Goal: Information Seeking & Learning: Learn about a topic

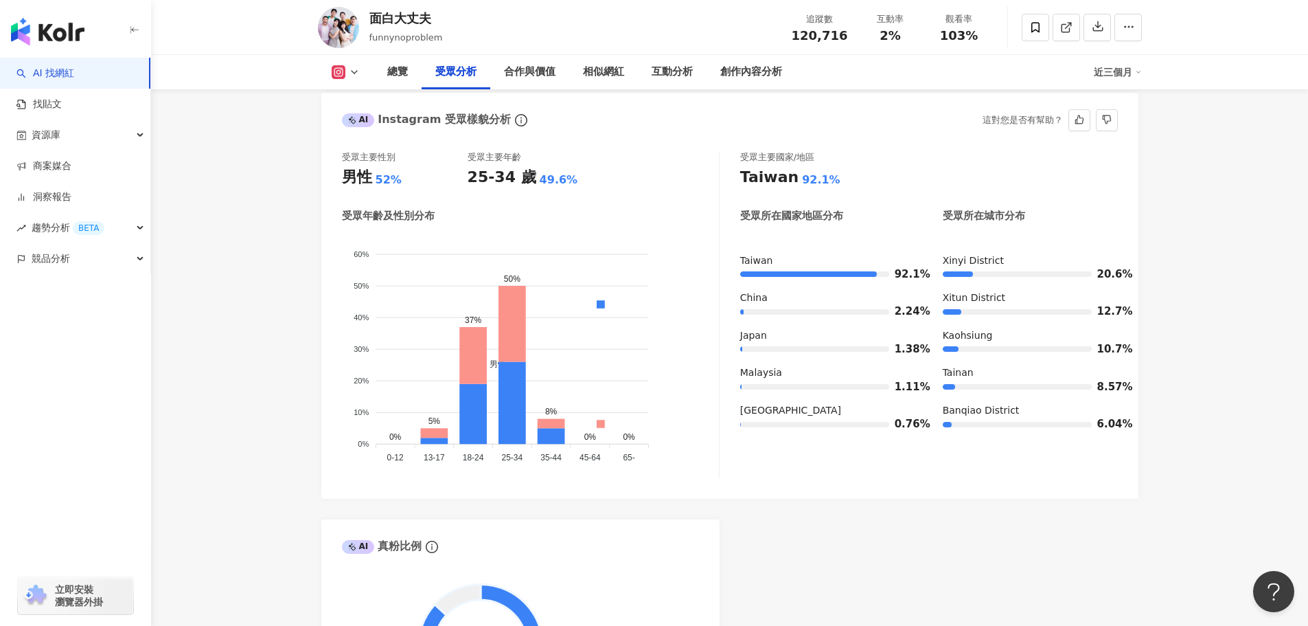
scroll to position [1168, 0]
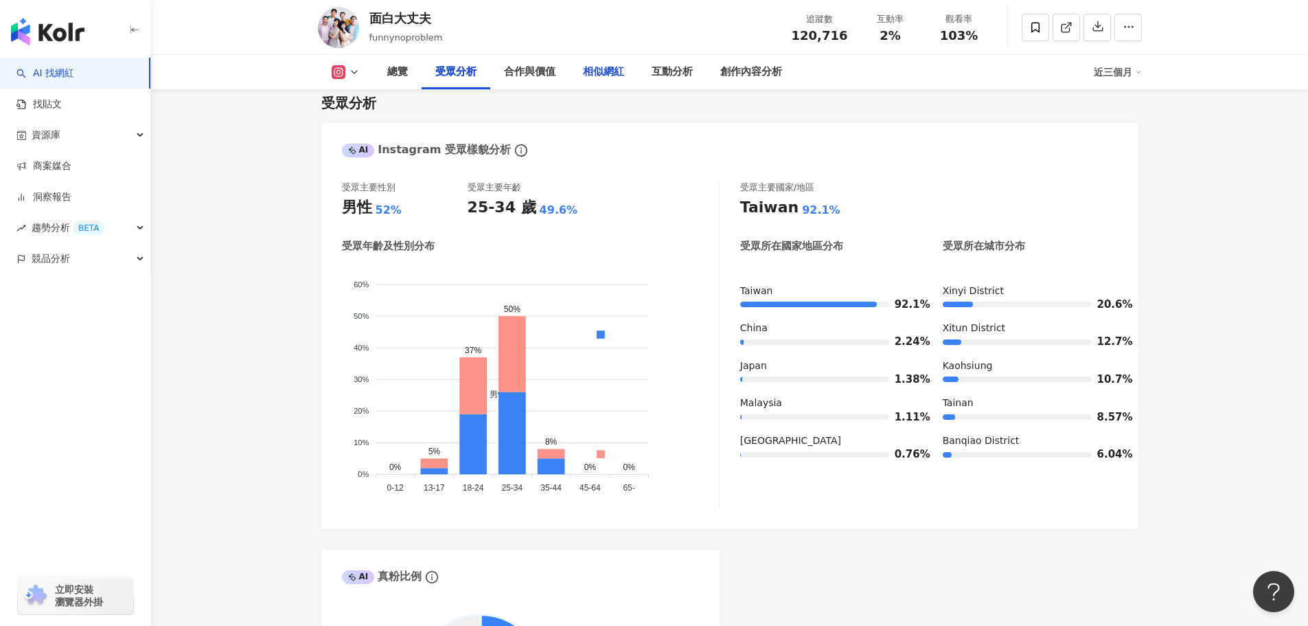
click at [614, 70] on div "相似網紅" at bounding box center [603, 72] width 41 height 16
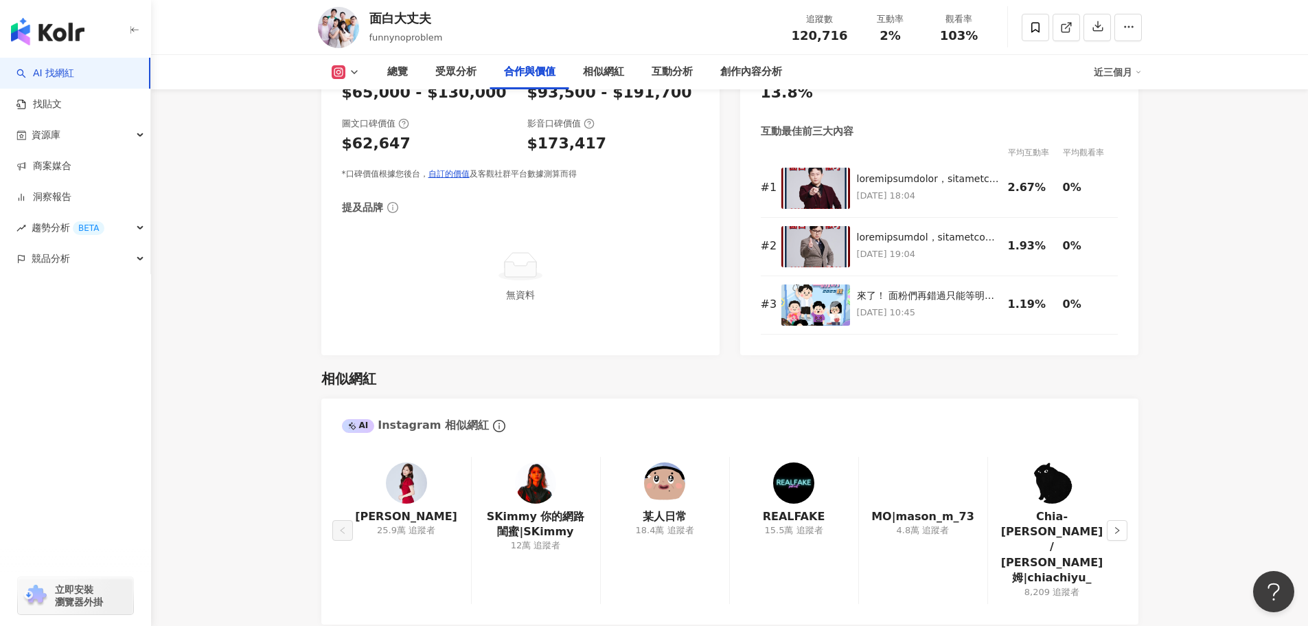
scroll to position [1960, 0]
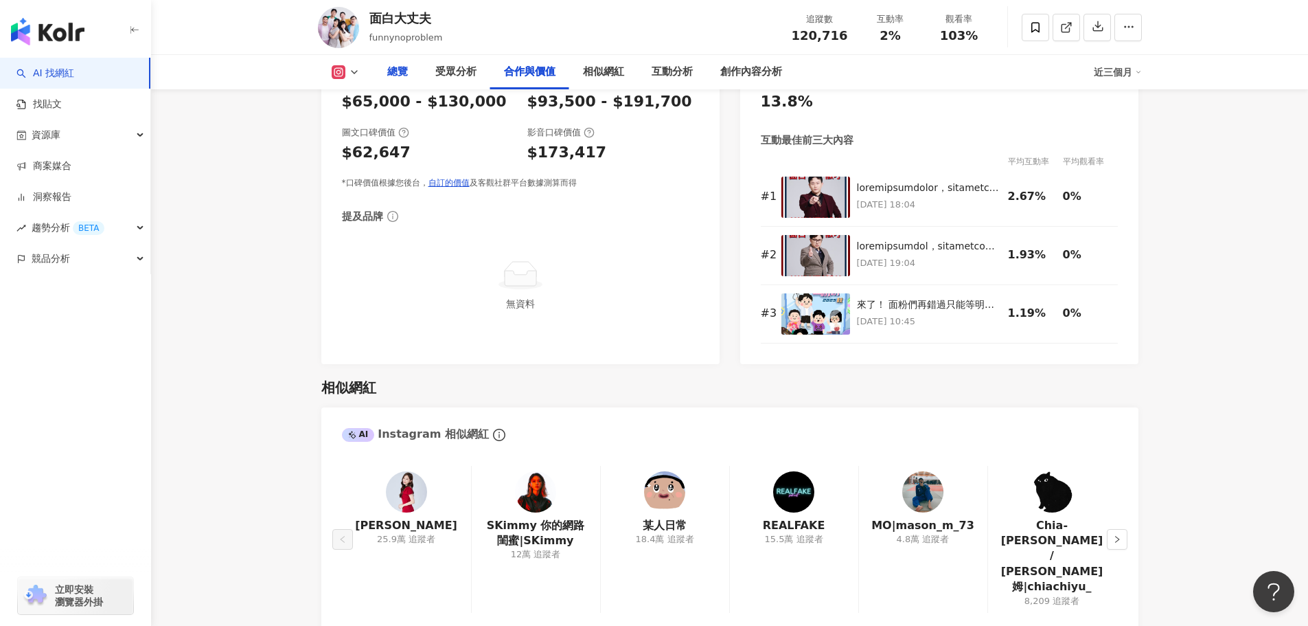
click at [378, 67] on div "總覽" at bounding box center [398, 72] width 48 height 34
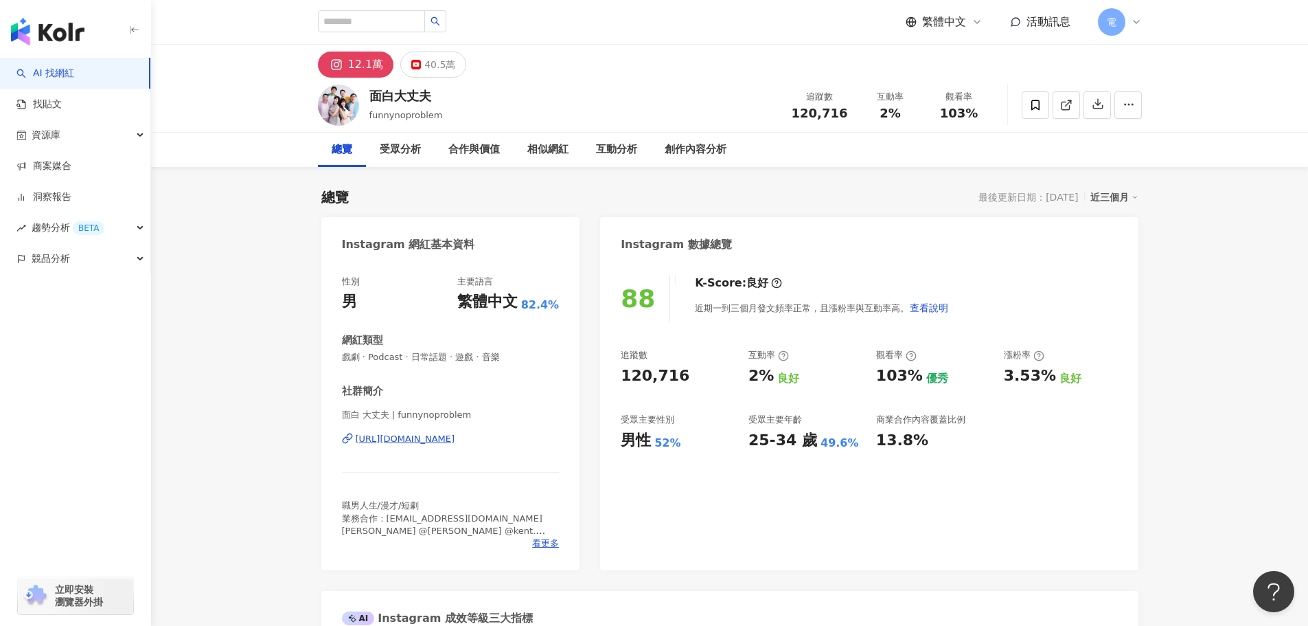
click at [1132, 26] on icon at bounding box center [1136, 21] width 11 height 11
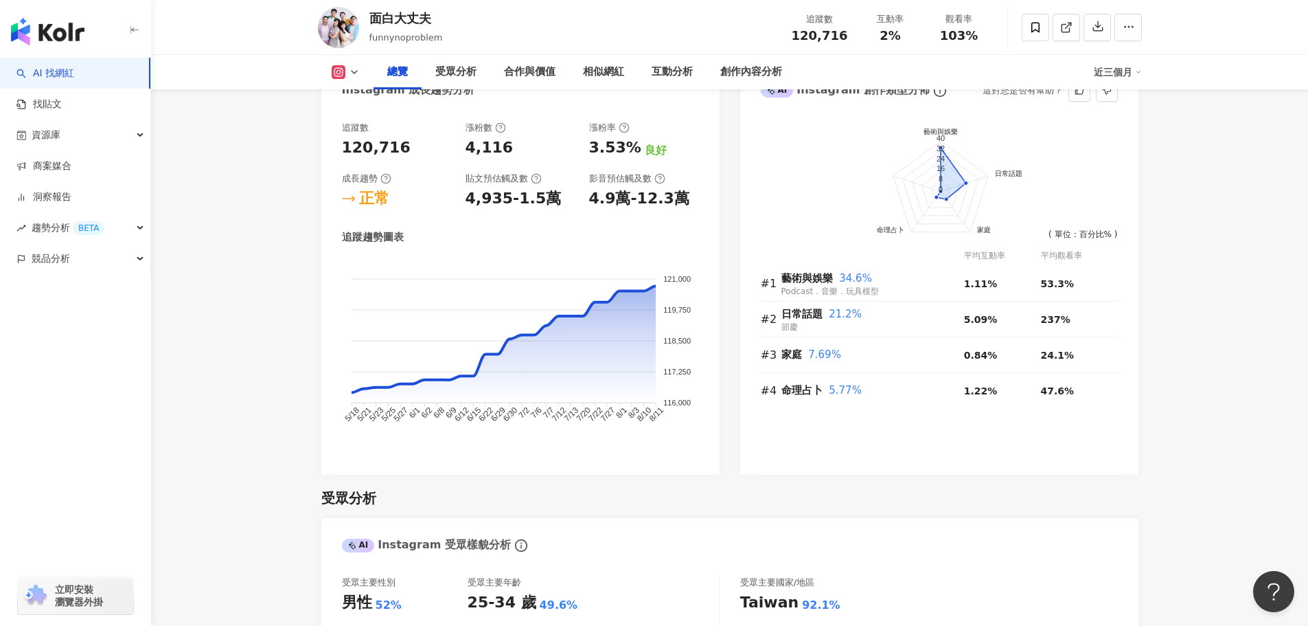
scroll to position [687, 0]
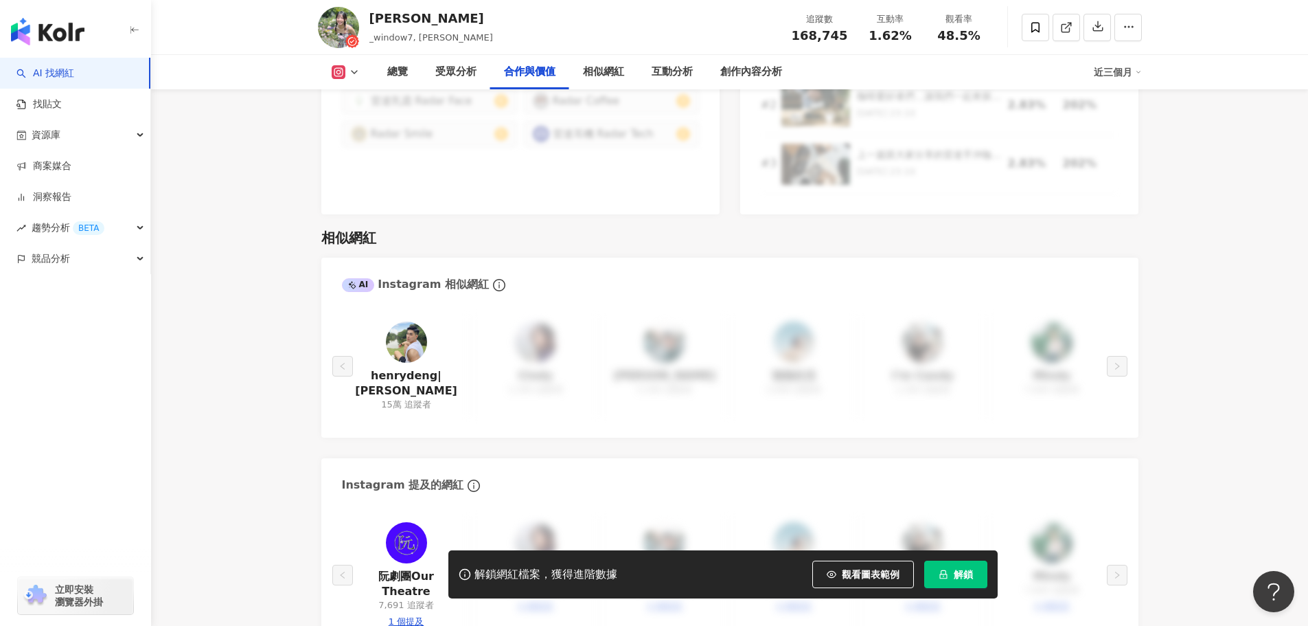
scroll to position [2183, 0]
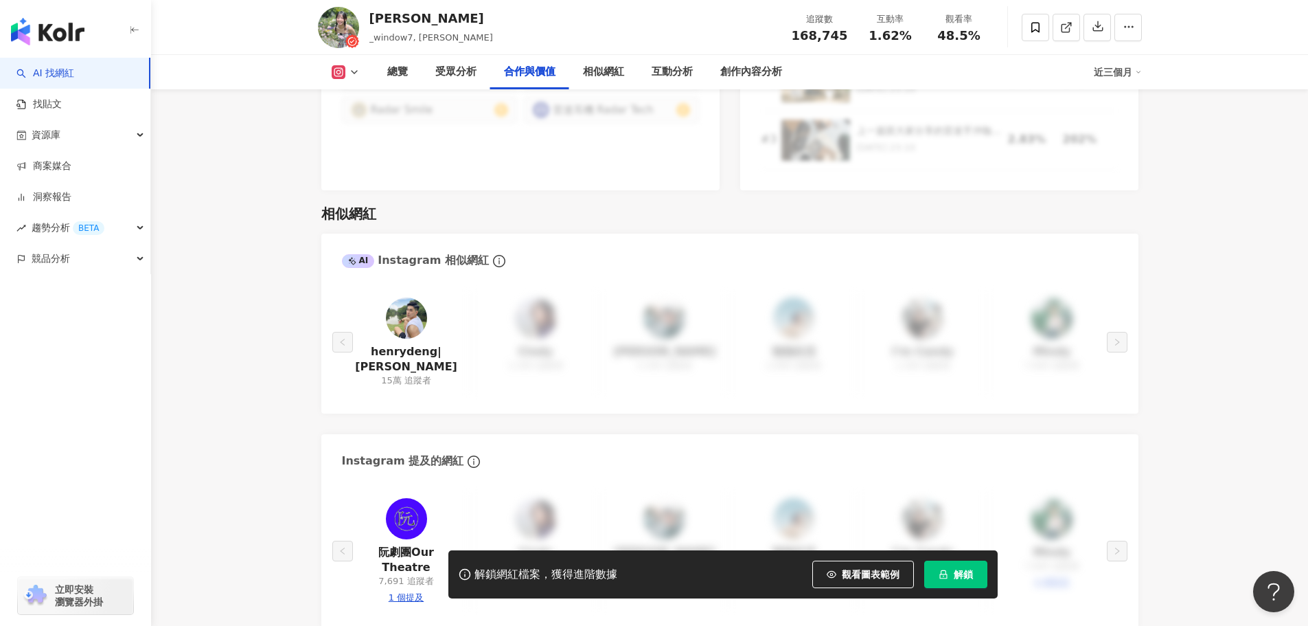
click at [976, 574] on button "解鎖" at bounding box center [955, 573] width 63 height 27
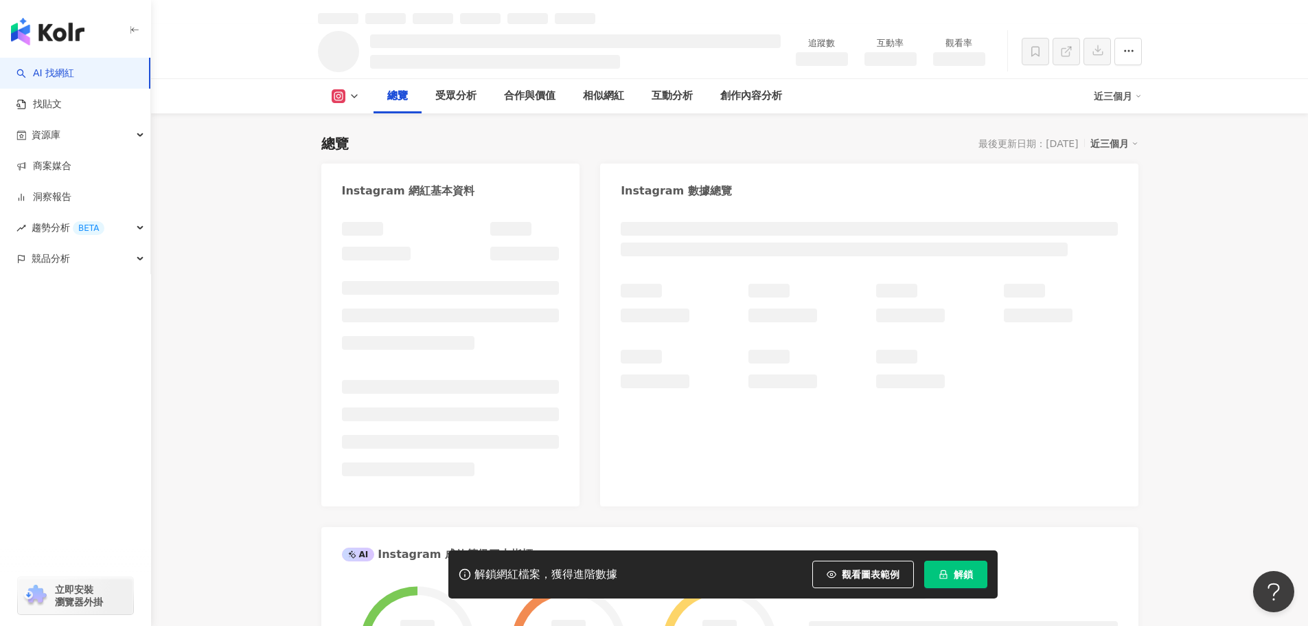
scroll to position [69, 0]
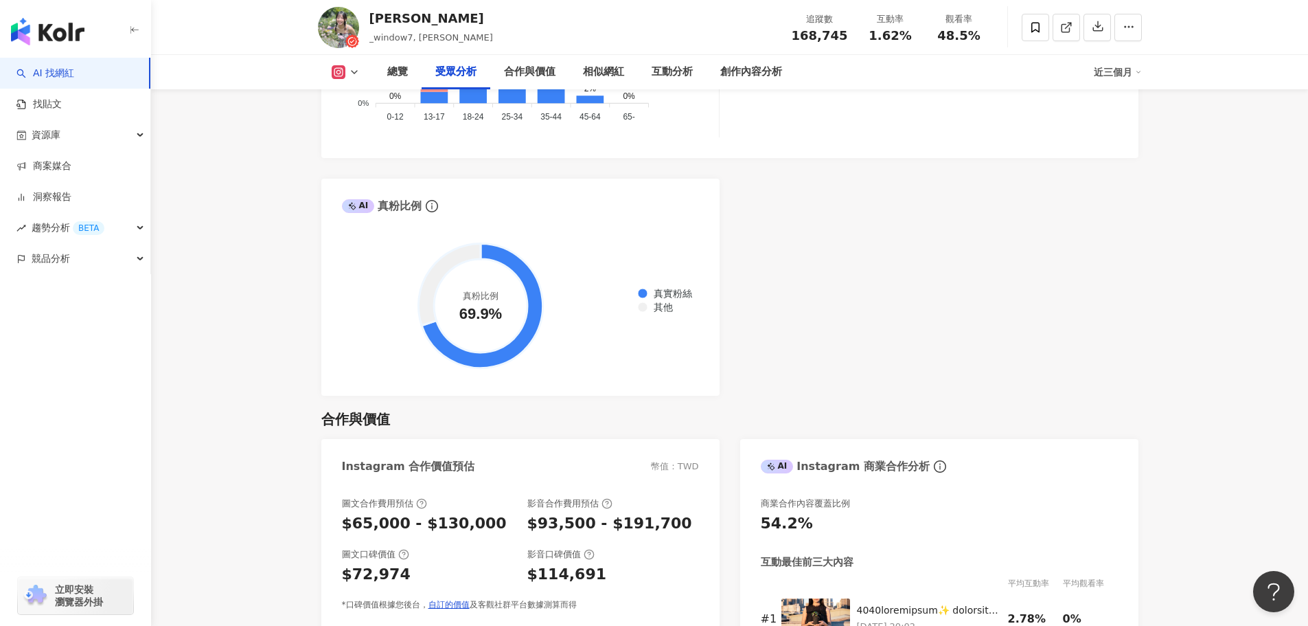
scroll to position [1633, 0]
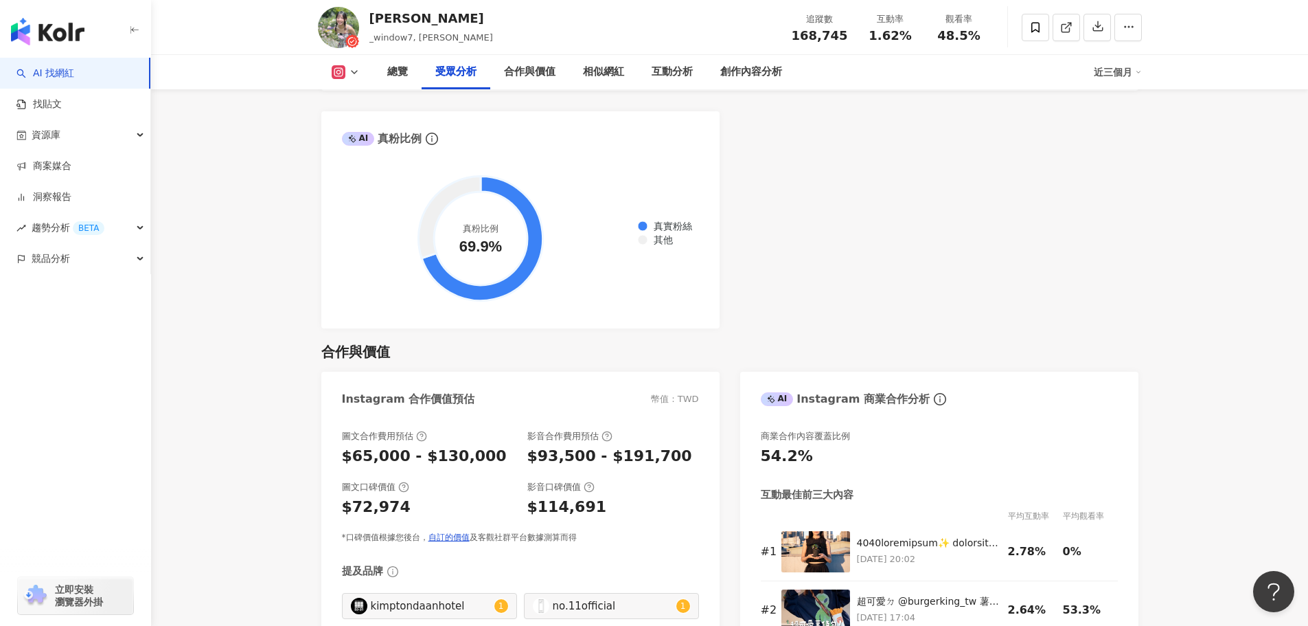
click at [845, 211] on div "AI Instagram 受眾樣貌分析 受眾主要性別 男性 65.3% 受眾主要年齡 25-34 歲 47.5% 受眾年齡及性別分布 男性 女性 50% 50…" at bounding box center [729, 7] width 817 height 644
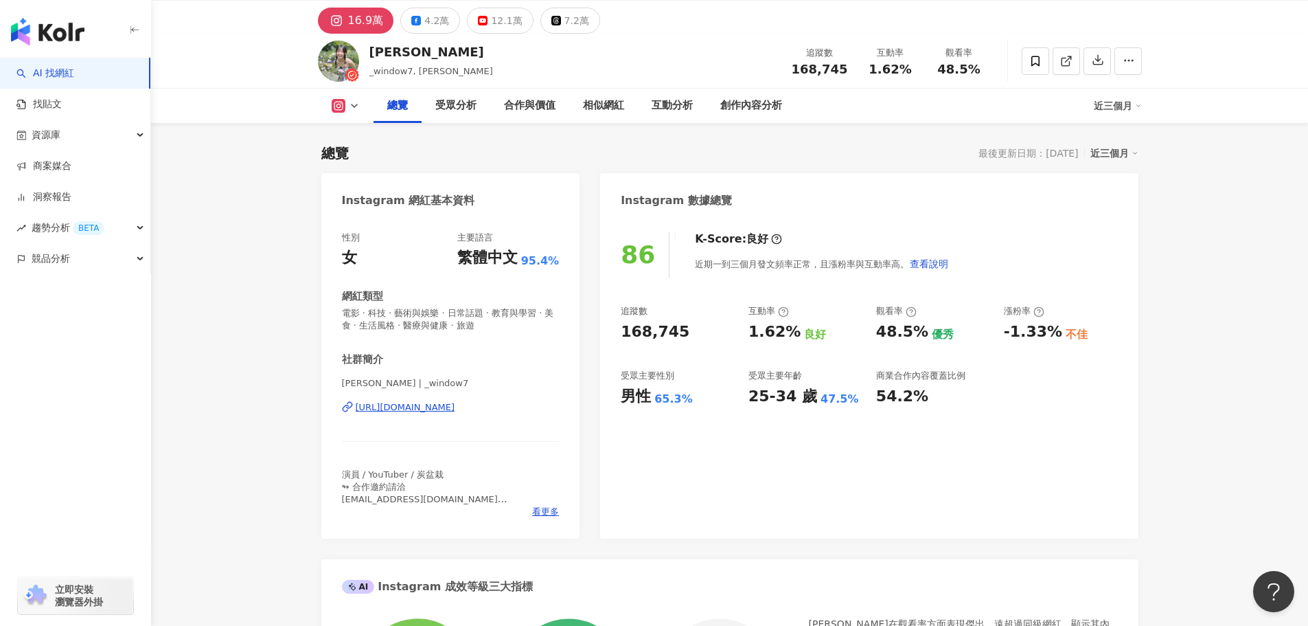
scroll to position [0, 0]
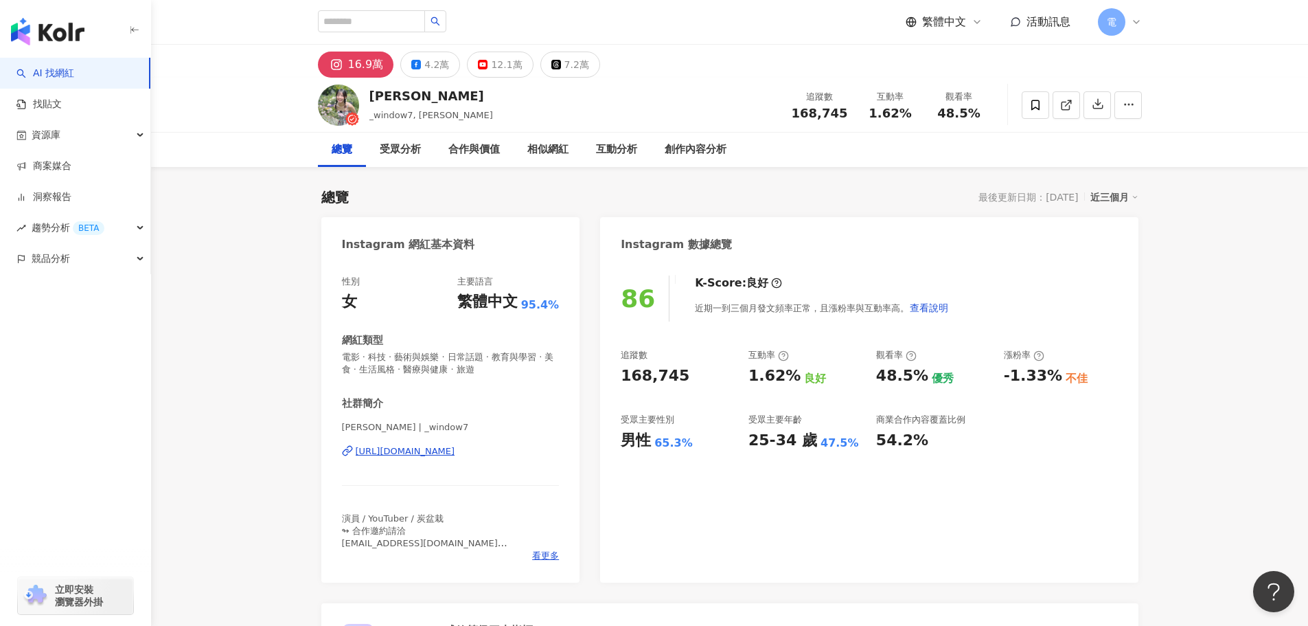
drag, startPoint x: 337, startPoint y: 103, endPoint x: 265, endPoint y: 183, distance: 107.5
click at [394, 192] on div "總覽 最後更新日期：2025/8/14 近三個月" at bounding box center [729, 196] width 817 height 19
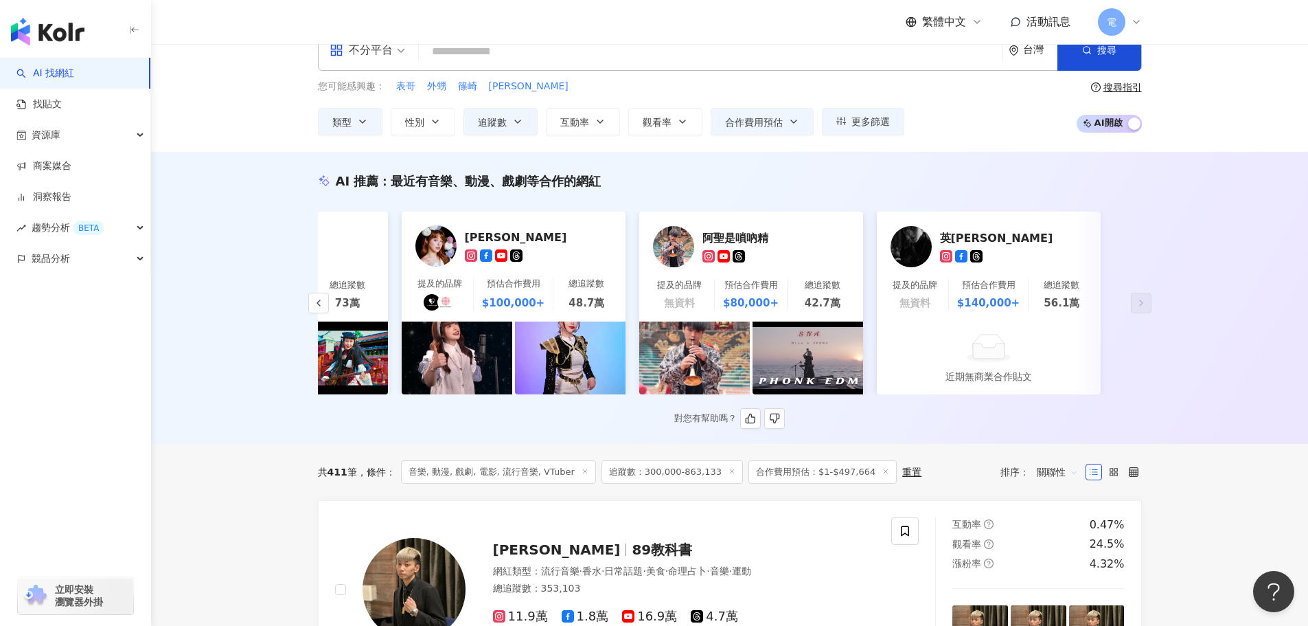
scroll to position [20, 0]
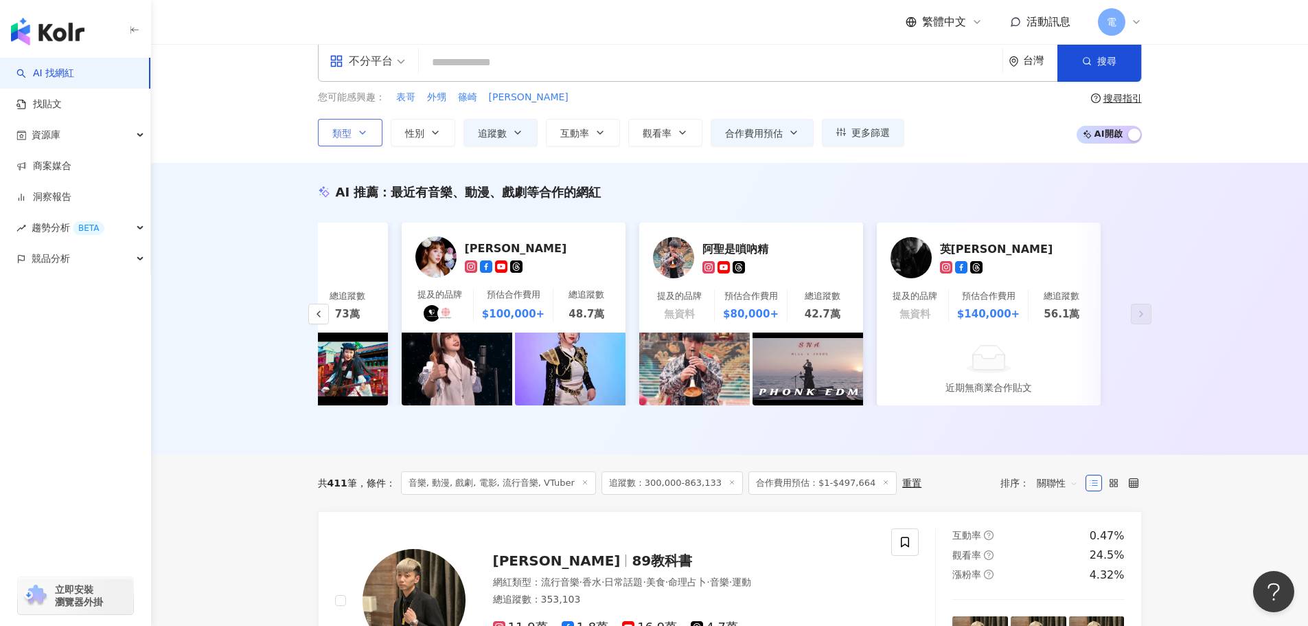
click at [348, 144] on button "類型" at bounding box center [350, 132] width 65 height 27
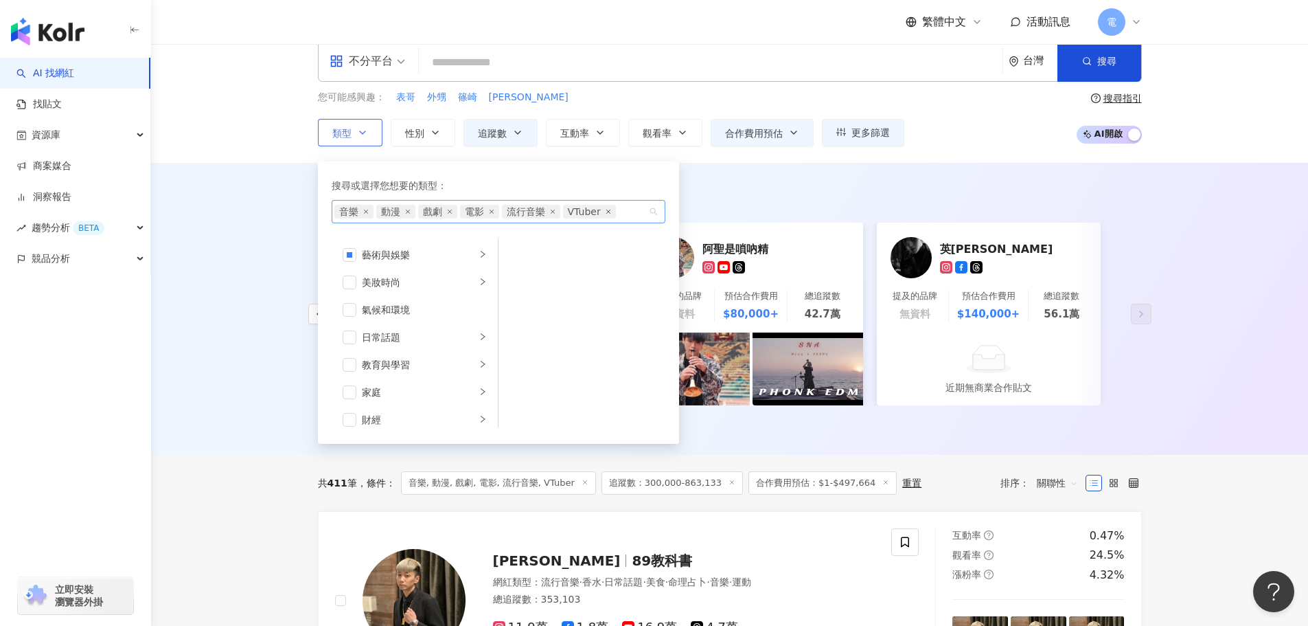
click at [608, 210] on icon "close" at bounding box center [608, 211] width 5 height 5
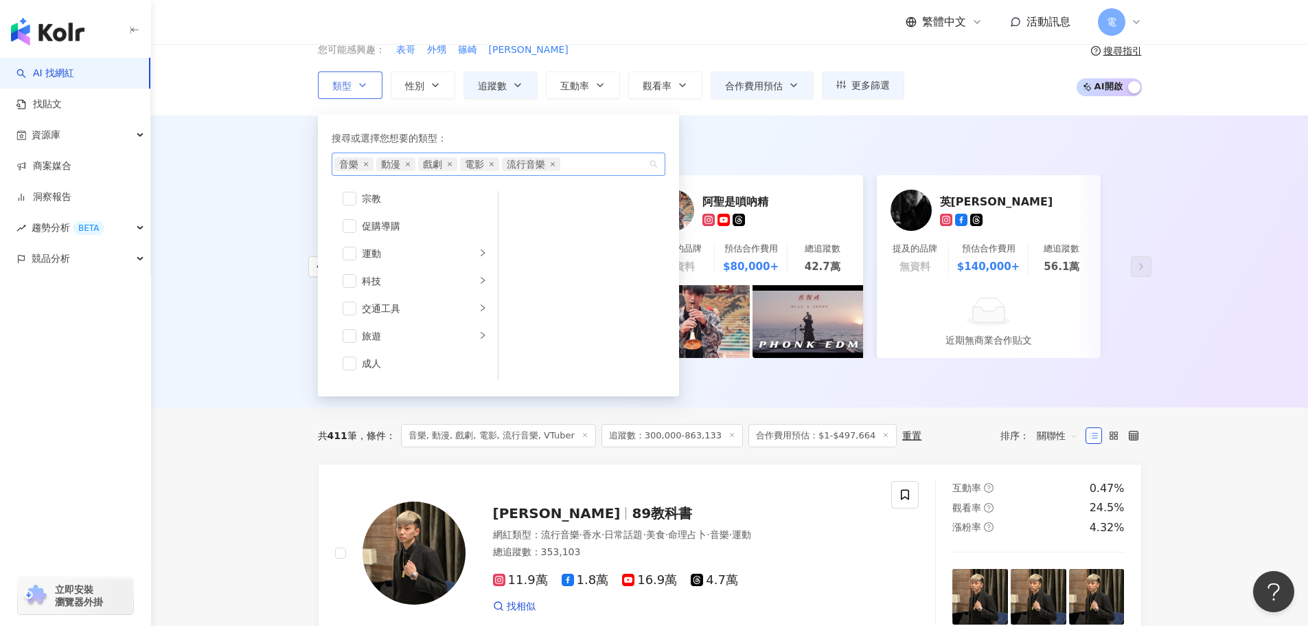
scroll to position [89, 0]
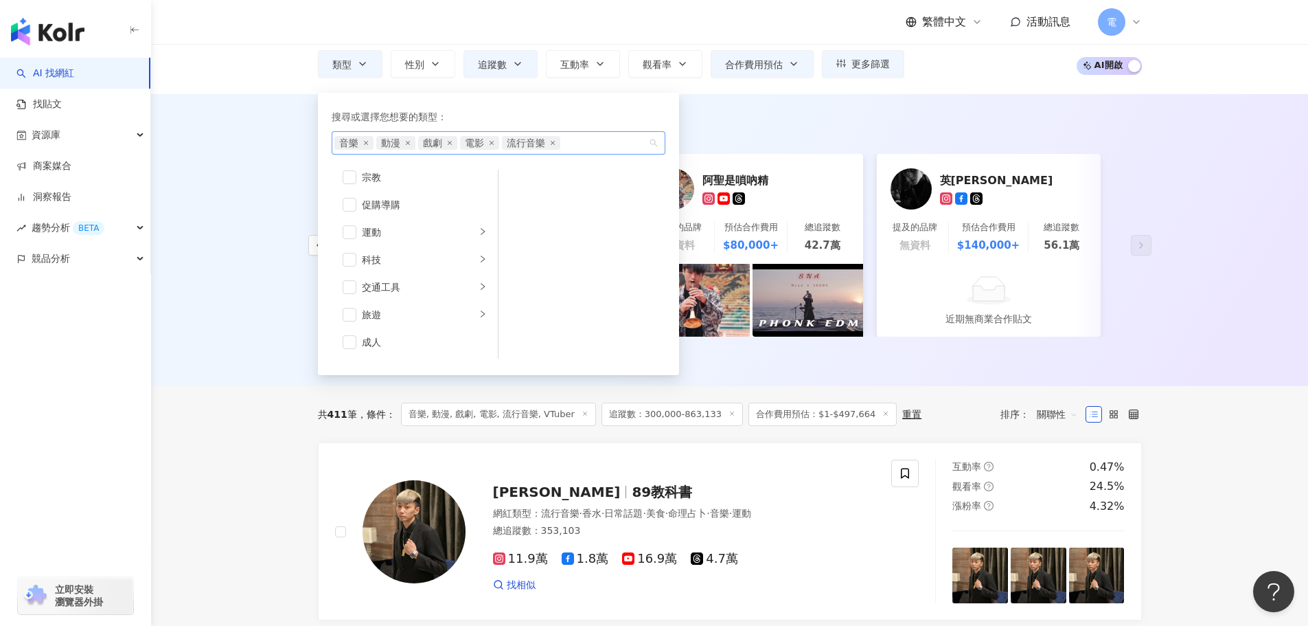
click at [203, 328] on div "AI 推薦 ： 最近有音樂、動漫、戲劇等合作的網紅 綾小路Louis tiktok-icon 提及的品牌 預估合作費用 $35,000+ 總追蹤數 34.6萬…" at bounding box center [729, 240] width 1157 height 292
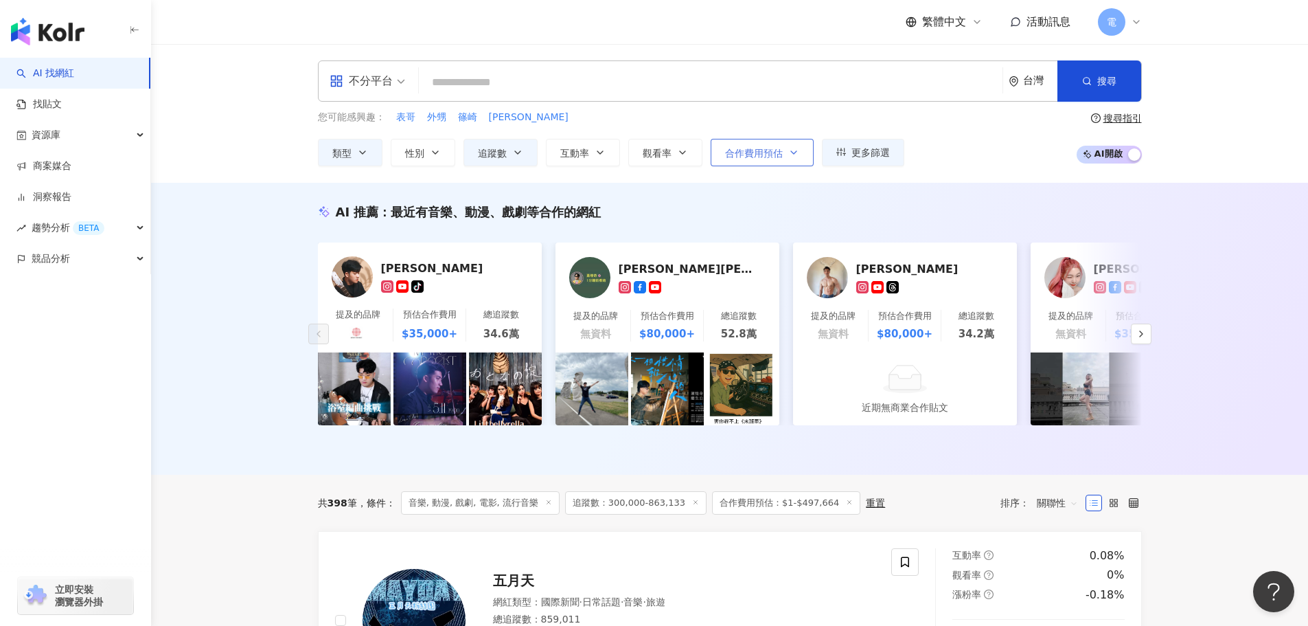
click at [775, 158] on span "合作費用預估" at bounding box center [754, 153] width 58 height 11
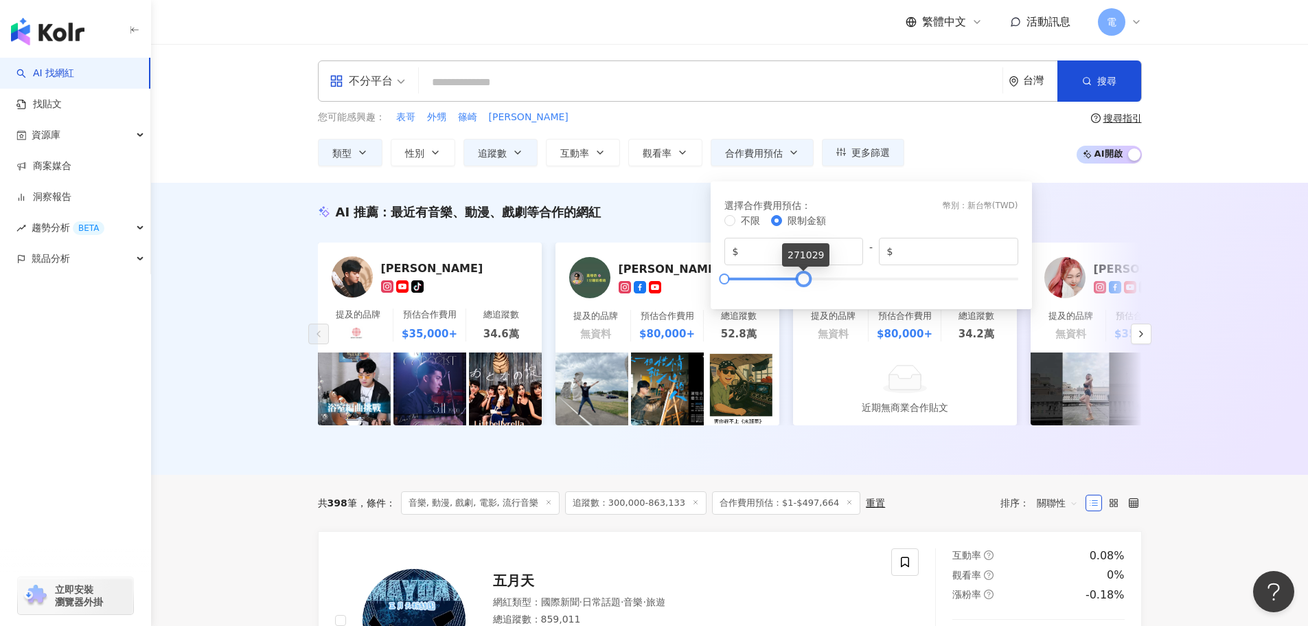
type input "******"
drag, startPoint x: 869, startPoint y: 279, endPoint x: 799, endPoint y: 282, distance: 70.1
click at [799, 282] on div at bounding box center [801, 279] width 8 height 8
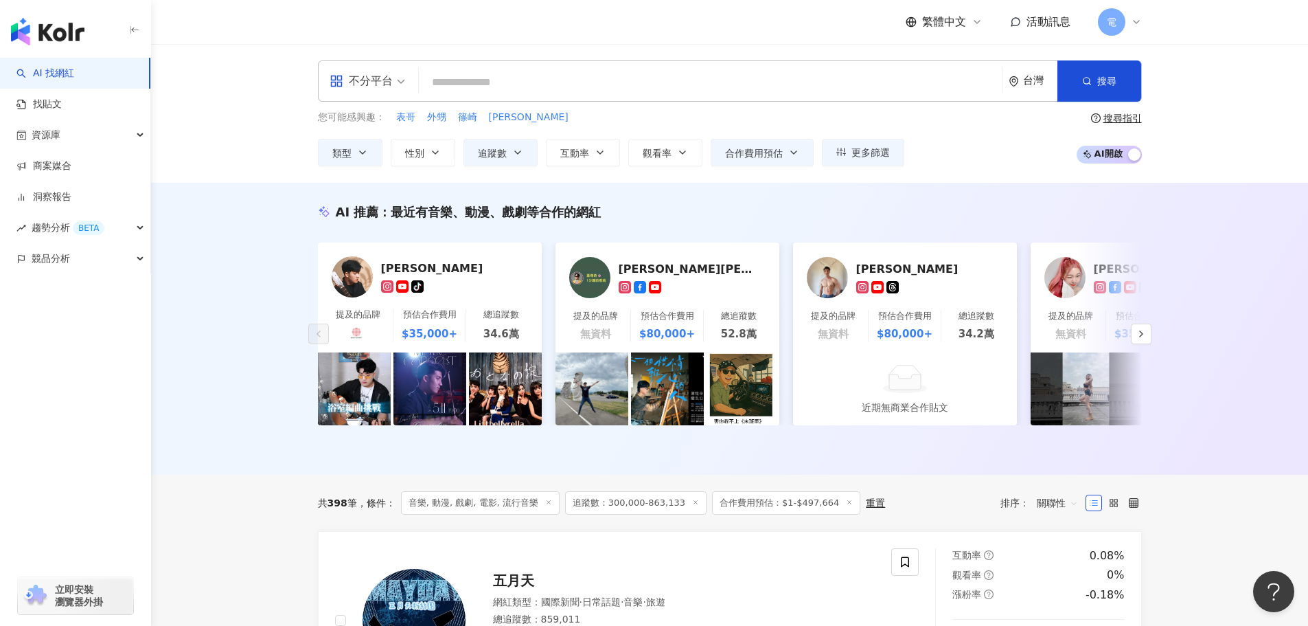
click at [1208, 217] on div "AI 推薦 ： 最近有音樂、動漫、戲劇等合作的網紅 綾小路Louis tiktok-icon 提及的品牌 預估合作費用 $35,000+ 總追蹤數 34.6萬…" at bounding box center [729, 329] width 1157 height 292
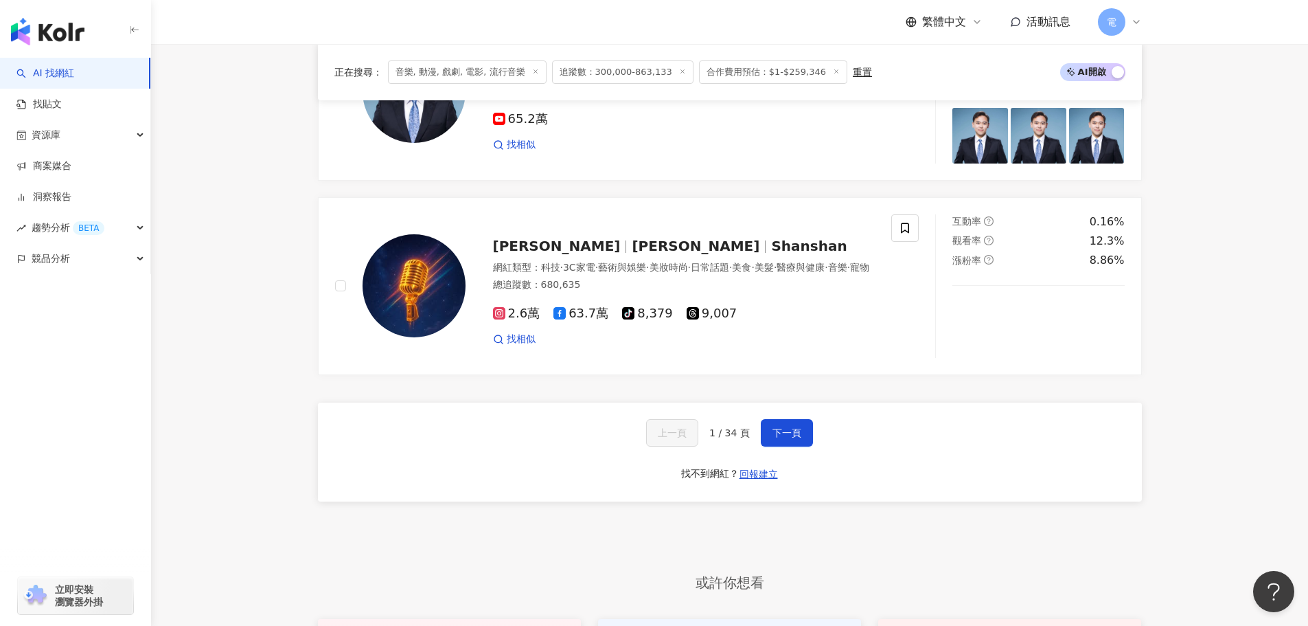
scroll to position [2610, 0]
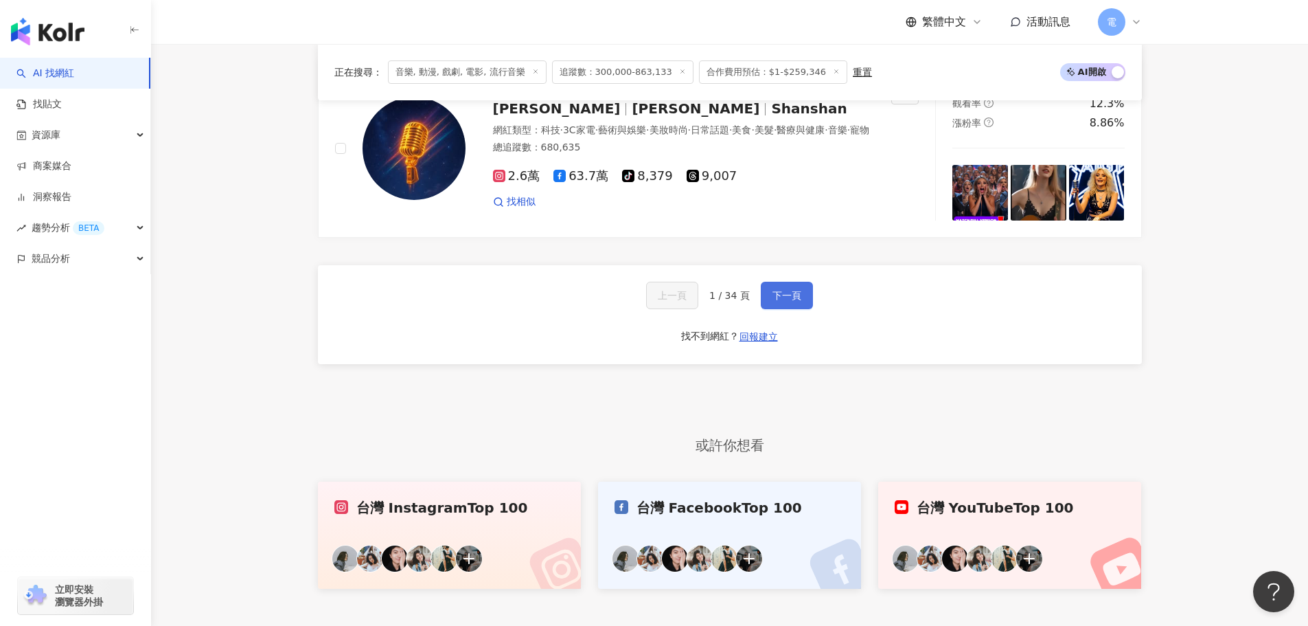
click at [775, 301] on span "下一頁" at bounding box center [787, 295] width 29 height 11
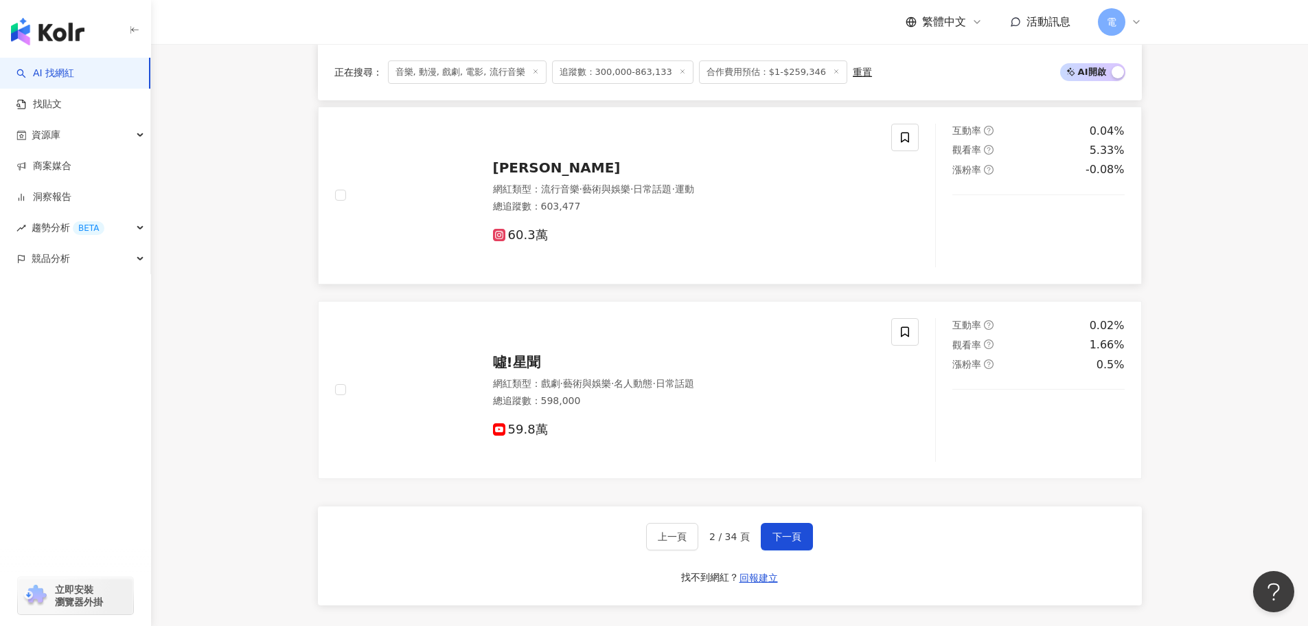
scroll to position [2541, 0]
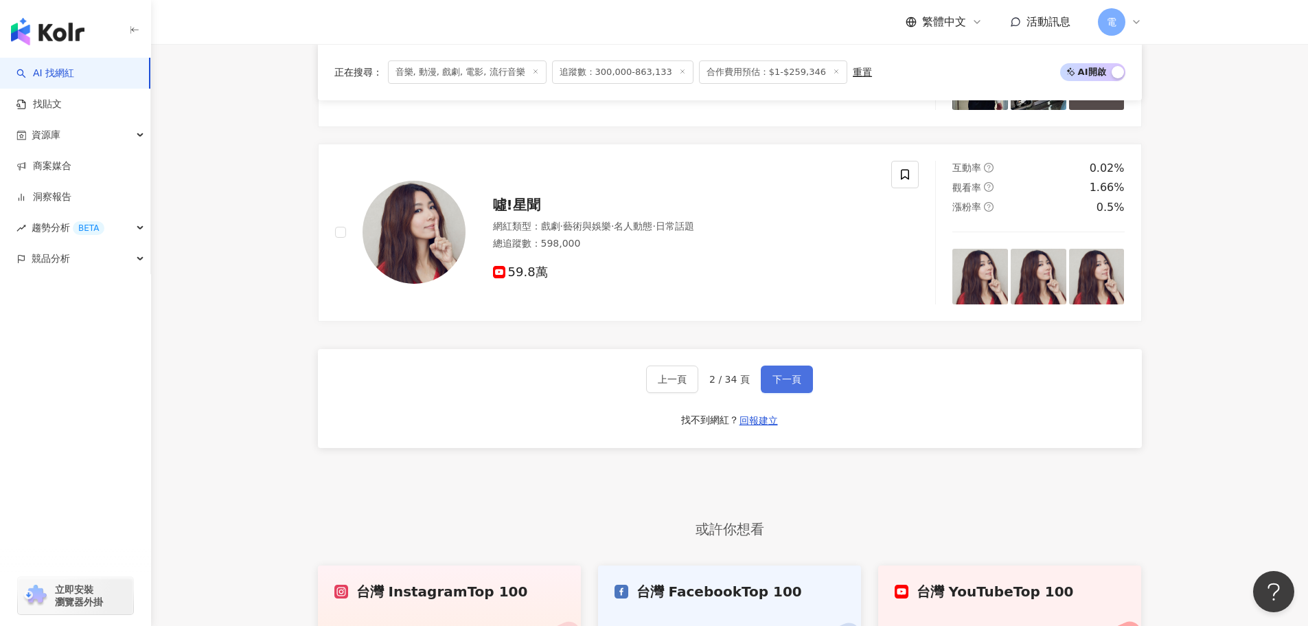
click at [795, 366] on button "下一頁" at bounding box center [787, 378] width 52 height 27
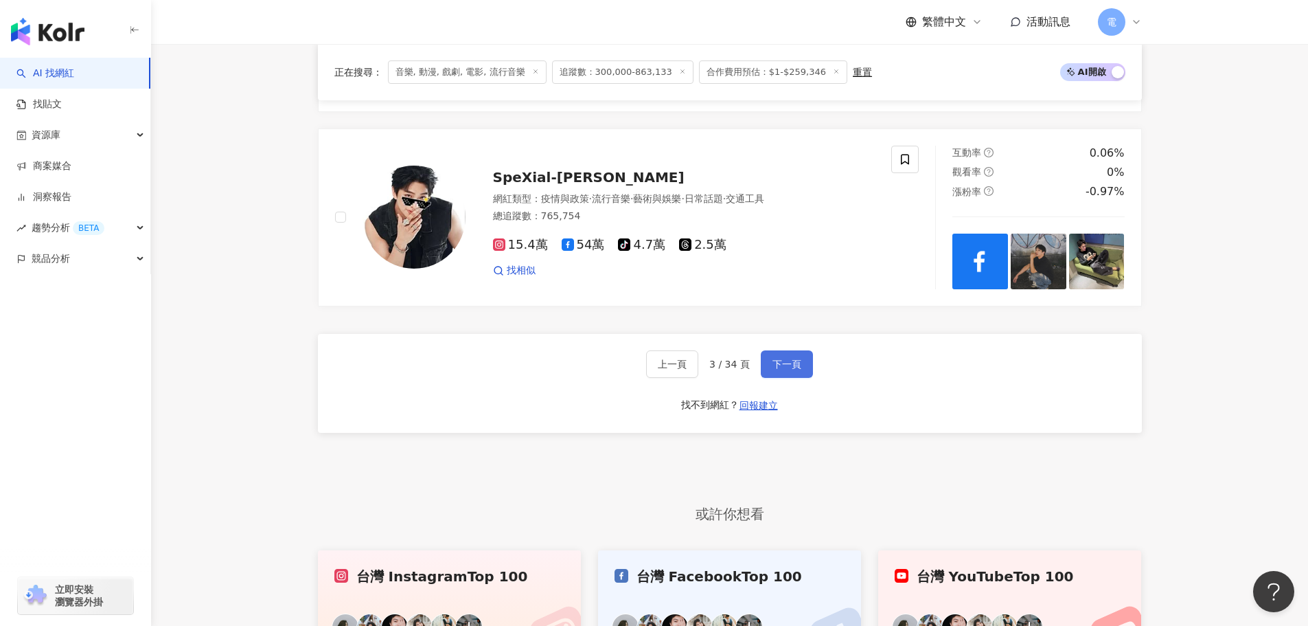
click at [763, 374] on button "下一頁" at bounding box center [787, 363] width 52 height 27
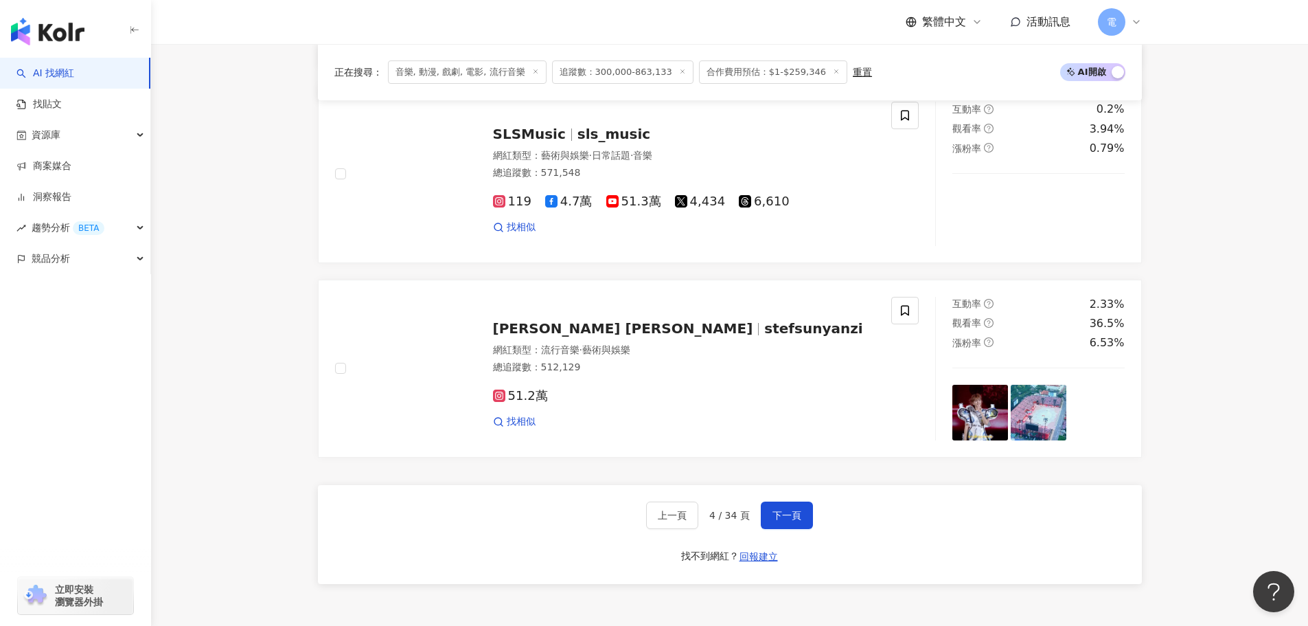
scroll to position [2414, 0]
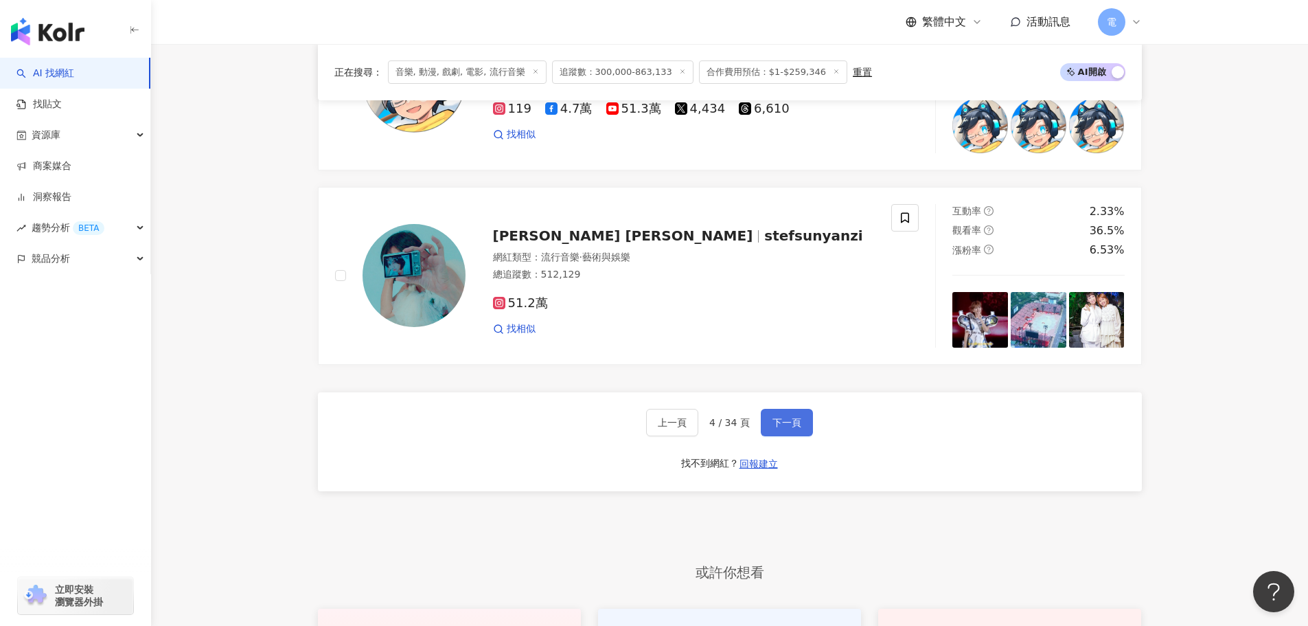
click at [797, 428] on span "下一頁" at bounding box center [787, 422] width 29 height 11
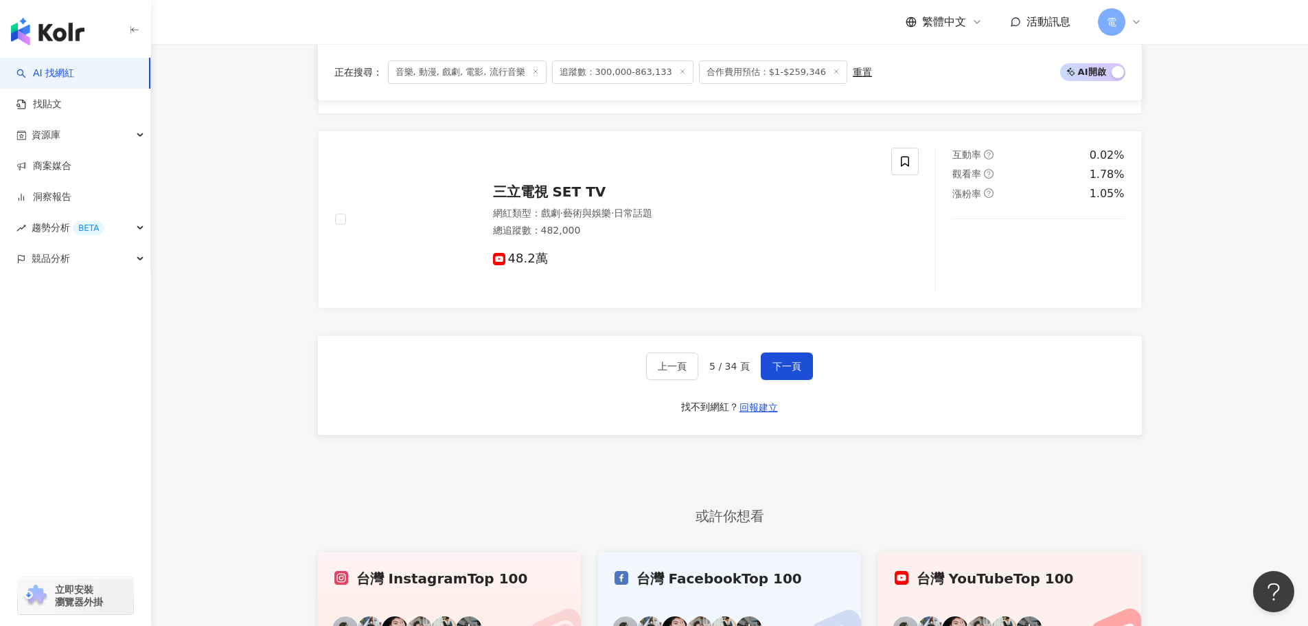
scroll to position [2541, 0]
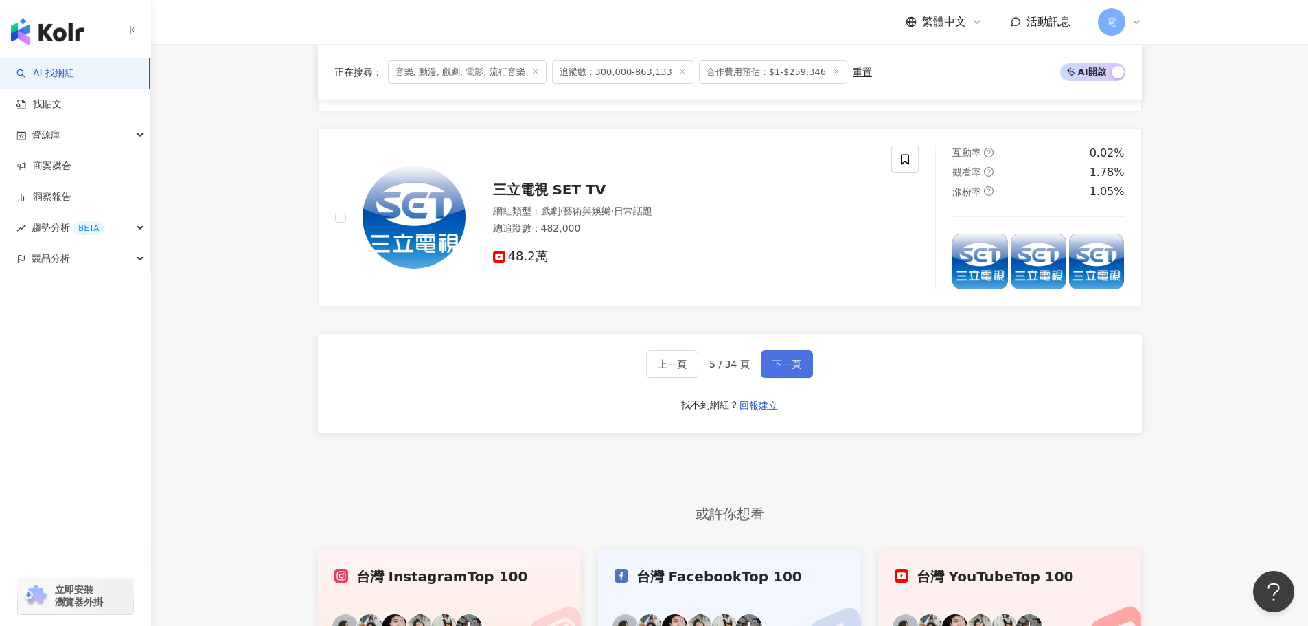
click at [773, 369] on span "下一頁" at bounding box center [787, 364] width 29 height 11
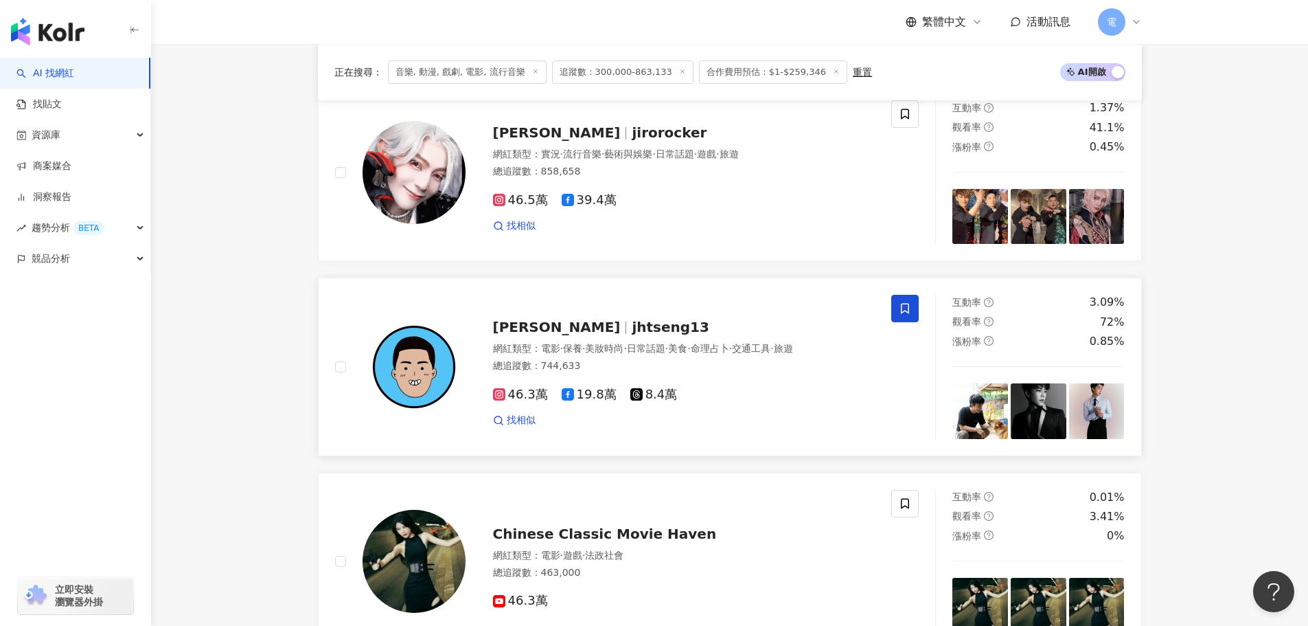
scroll to position [2404, 0]
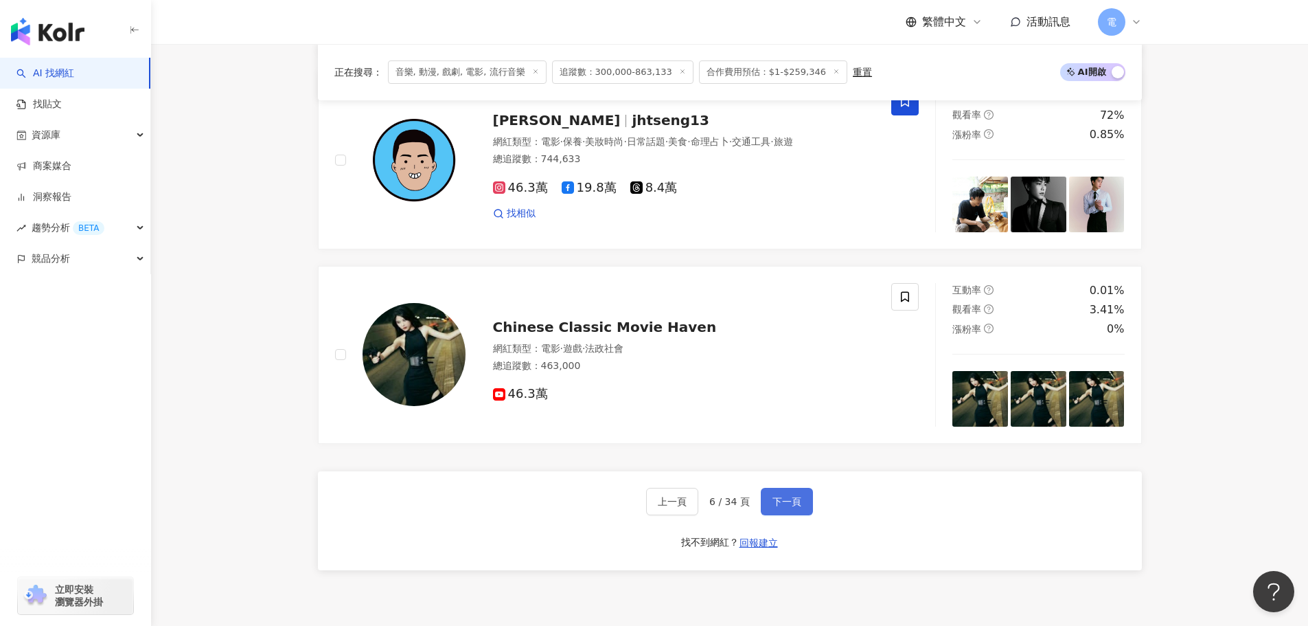
click at [808, 505] on button "下一頁" at bounding box center [787, 501] width 52 height 27
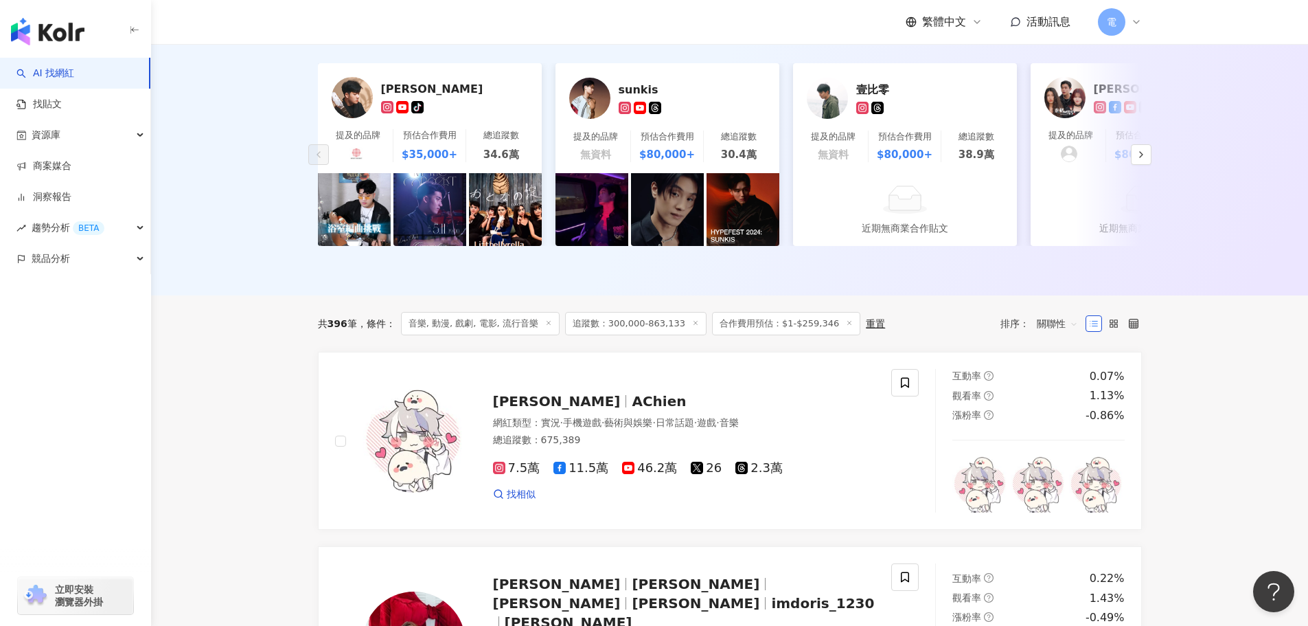
scroll to position [16, 0]
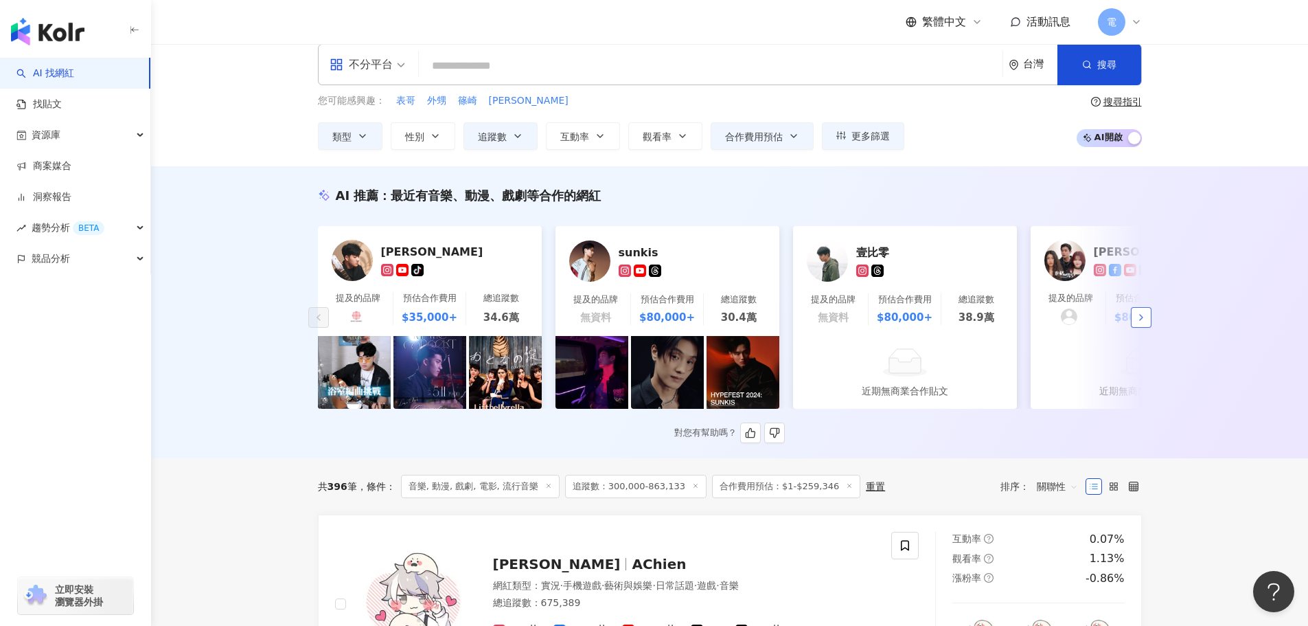
click at [1149, 321] on button "button" at bounding box center [1141, 317] width 21 height 21
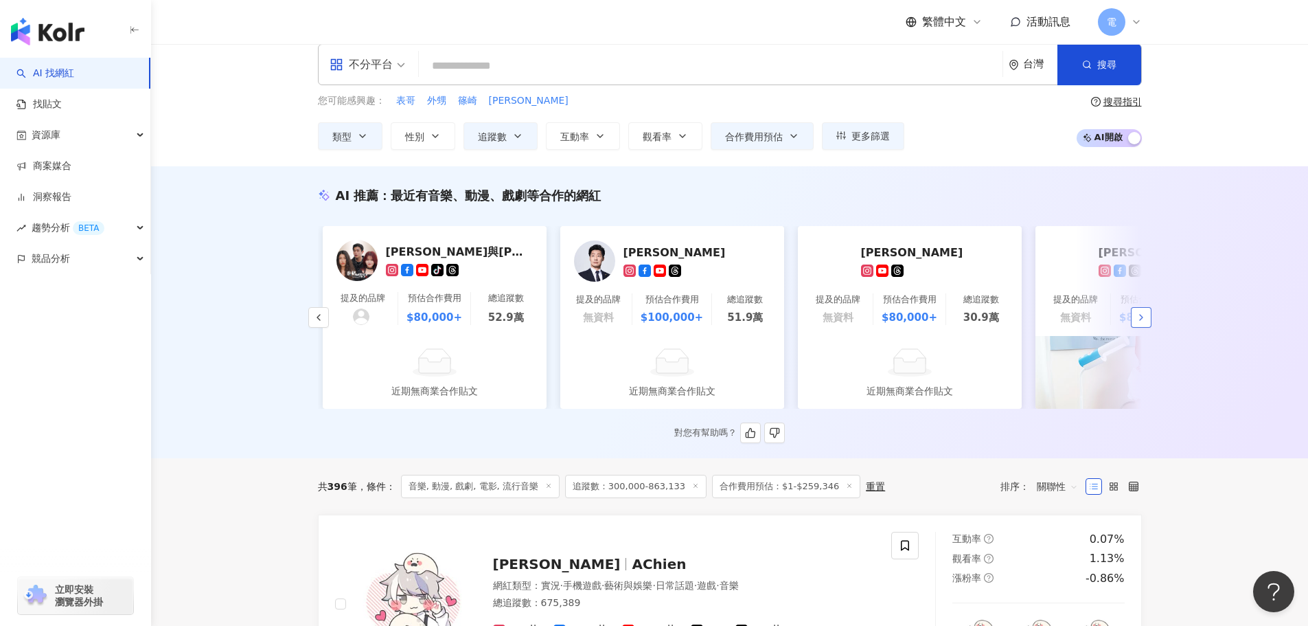
scroll to position [0, 713]
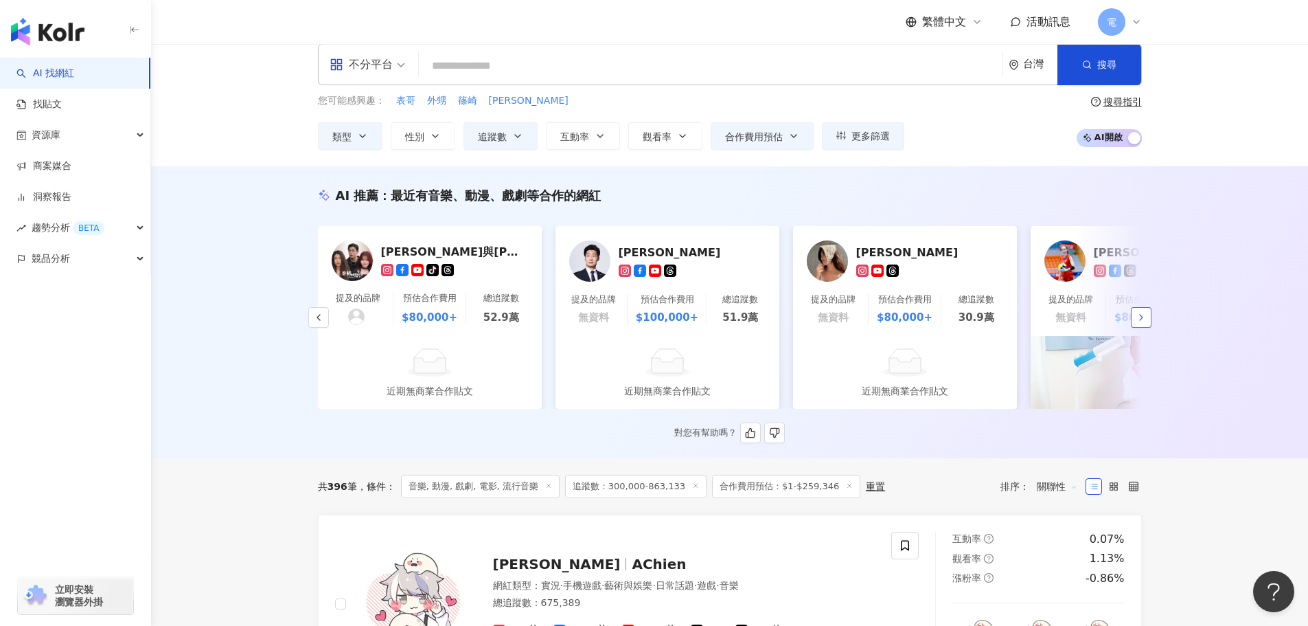
click at [1149, 321] on button "button" at bounding box center [1141, 317] width 21 height 21
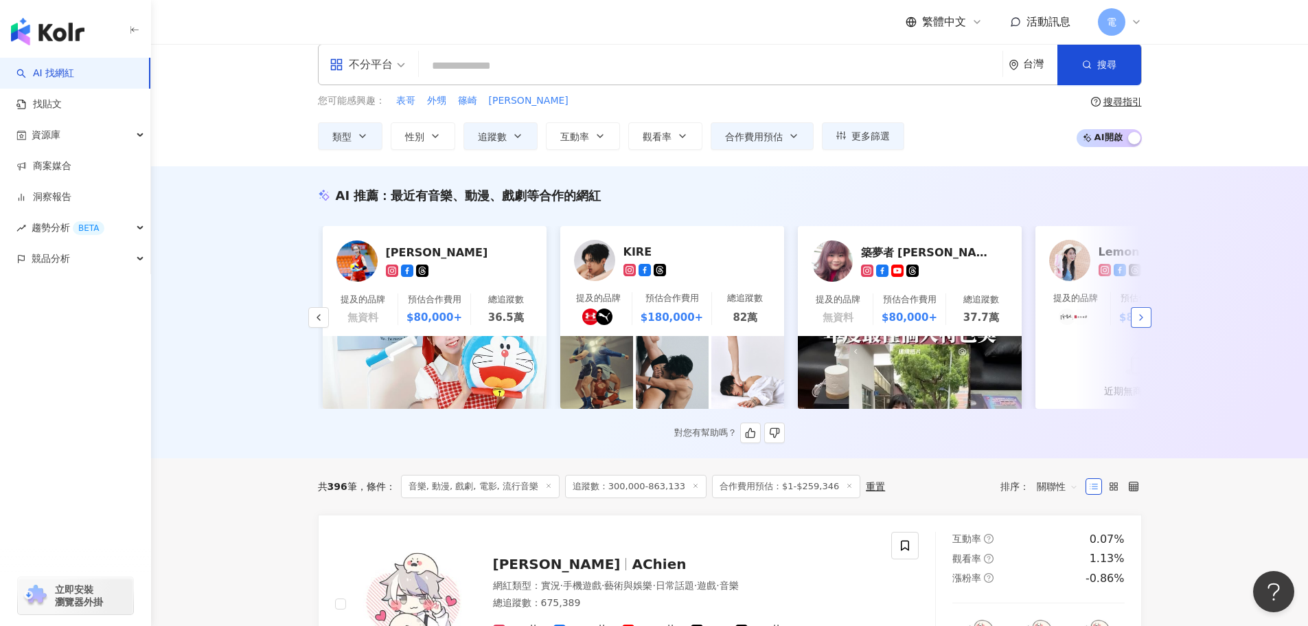
scroll to position [0, 1426]
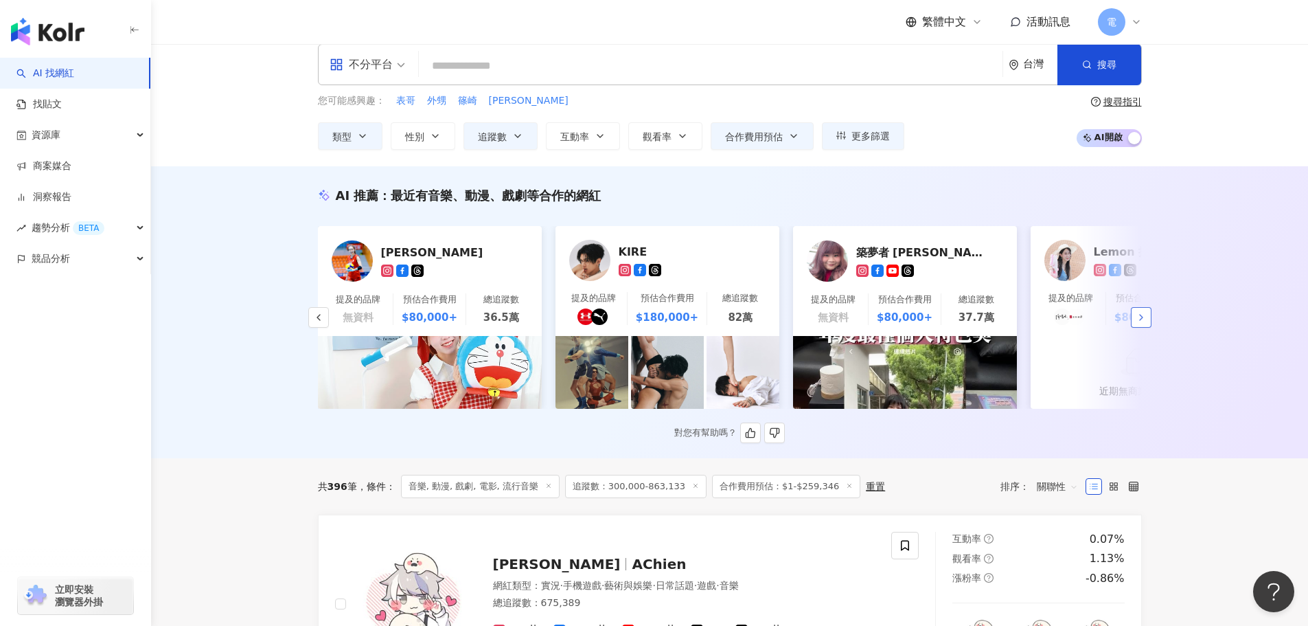
click at [1149, 321] on button "button" at bounding box center [1141, 317] width 21 height 21
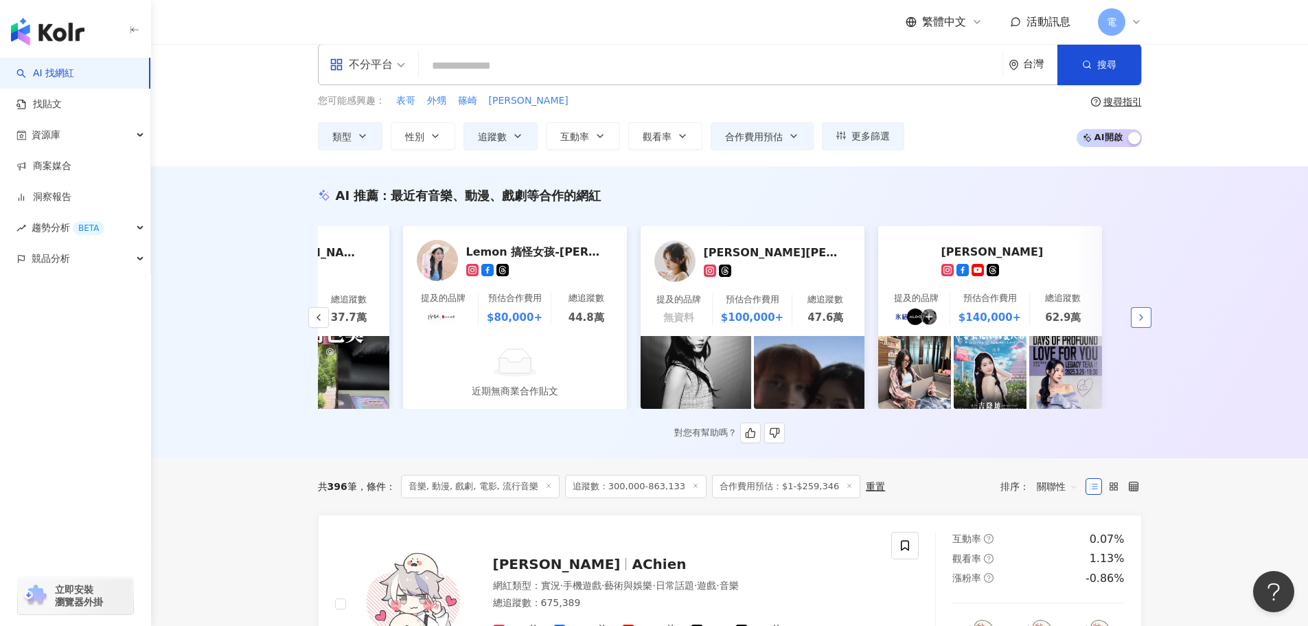
scroll to position [0, 2055]
click at [961, 247] on div "陳華" at bounding box center [1008, 251] width 137 height 14
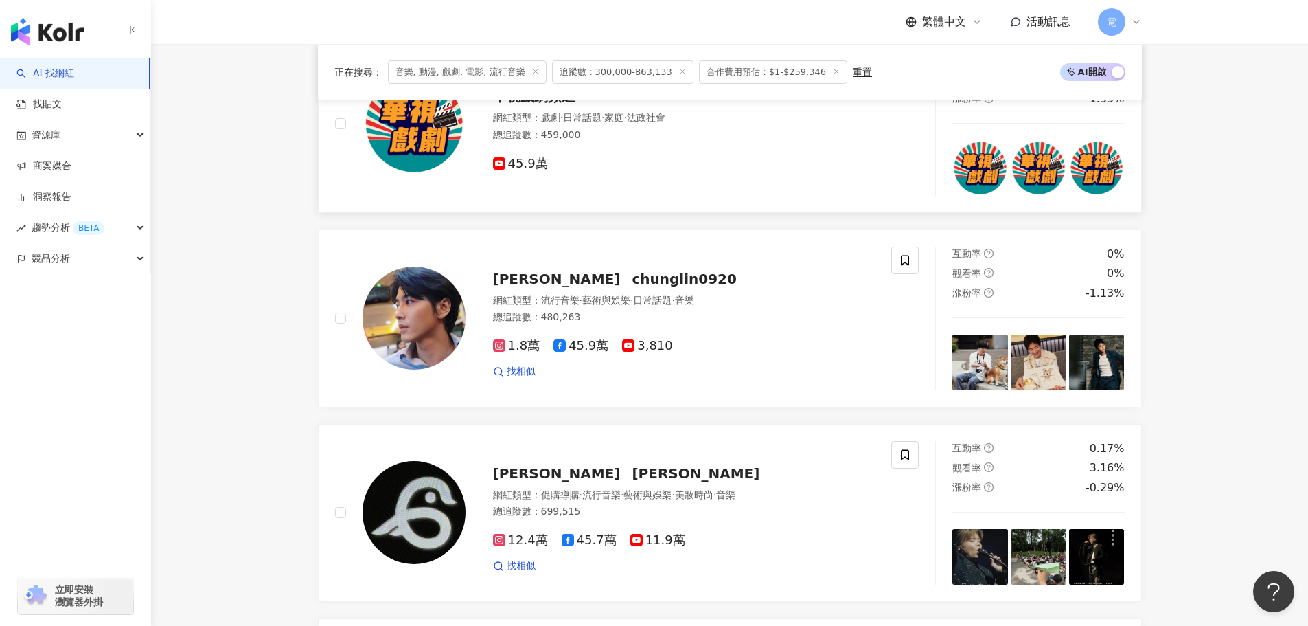
scroll to position [1305, 0]
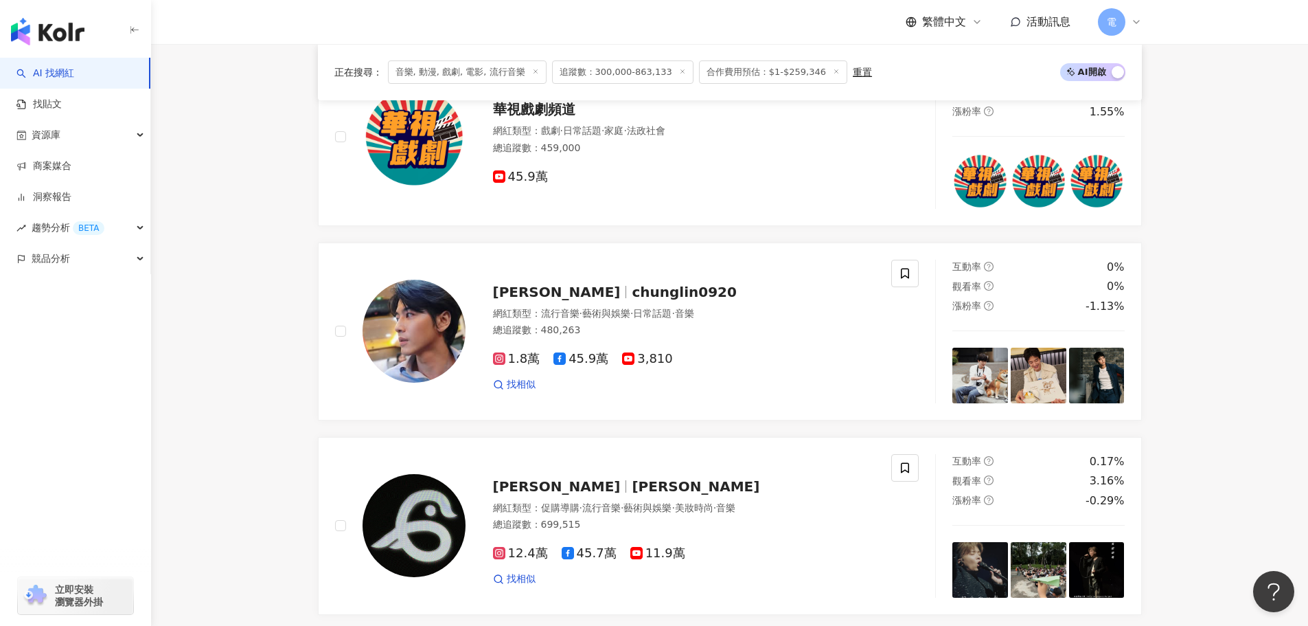
click at [450, 76] on span "音樂, 動漫, 戲劇, 電影, 流行音樂" at bounding box center [467, 71] width 159 height 23
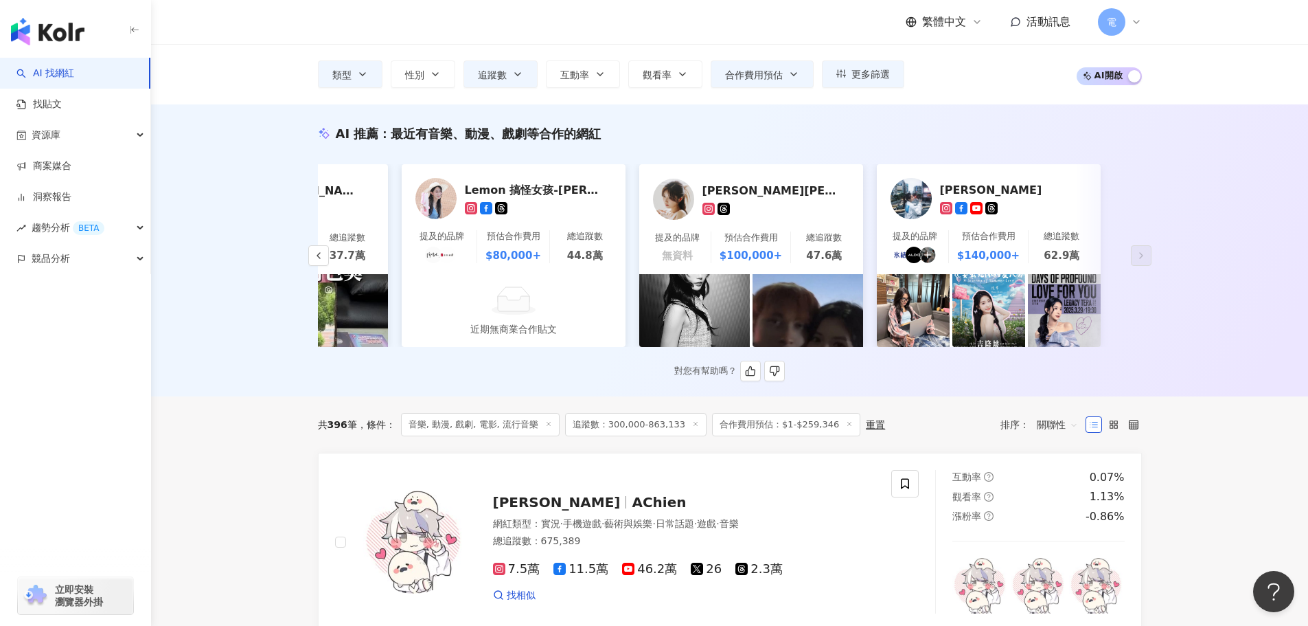
scroll to position [69, 0]
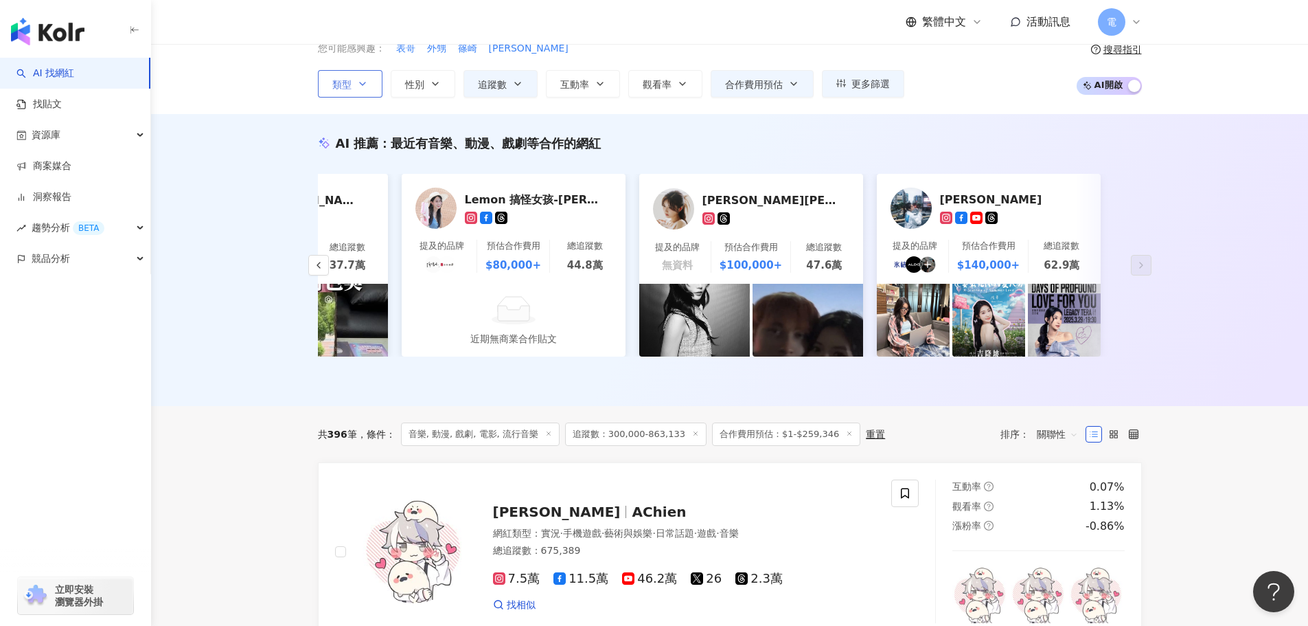
click at [361, 78] on icon "button" at bounding box center [362, 83] width 11 height 11
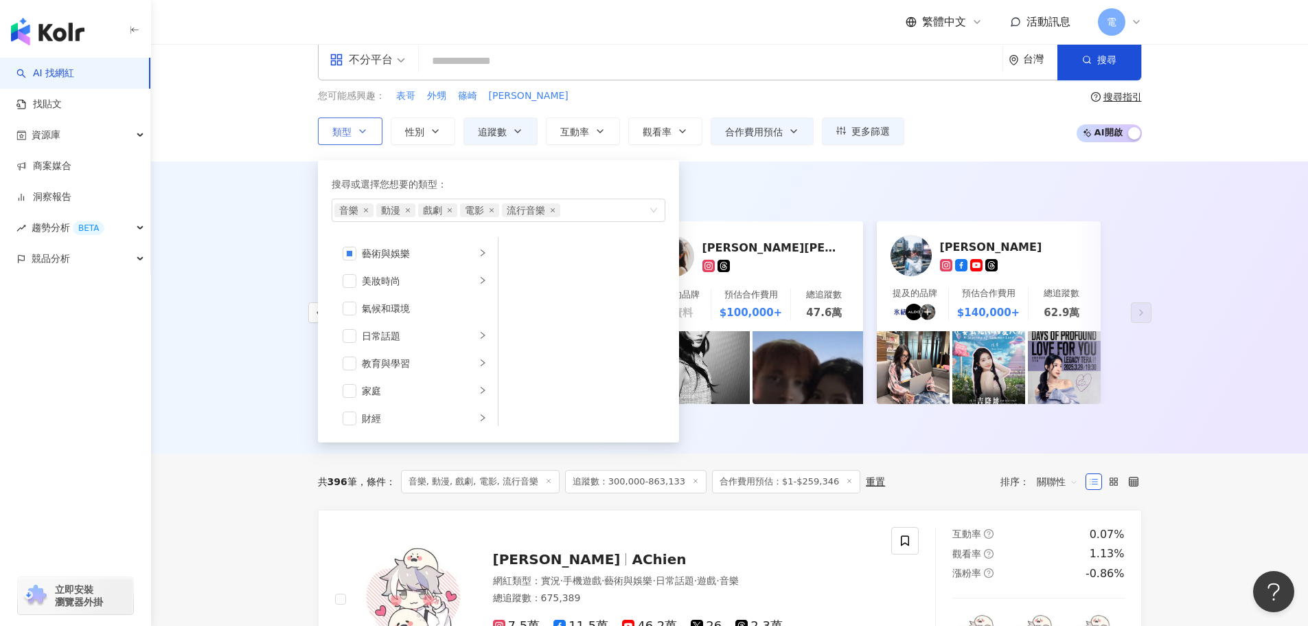
scroll to position [0, 0]
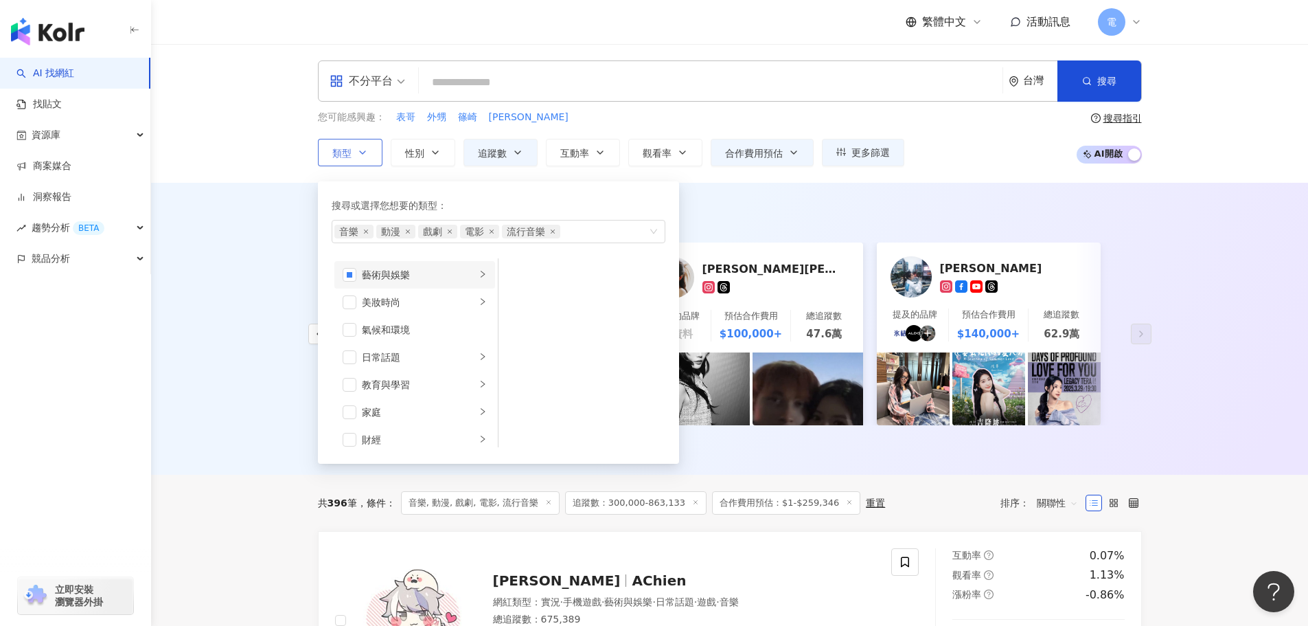
click at [462, 270] on div "藝術與娛樂" at bounding box center [419, 274] width 114 height 15
click at [447, 305] on div "美妝時尚" at bounding box center [419, 302] width 114 height 15
click at [424, 341] on li "氣候和環境" at bounding box center [414, 329] width 161 height 27
click at [423, 359] on div "日常話題" at bounding box center [419, 357] width 114 height 15
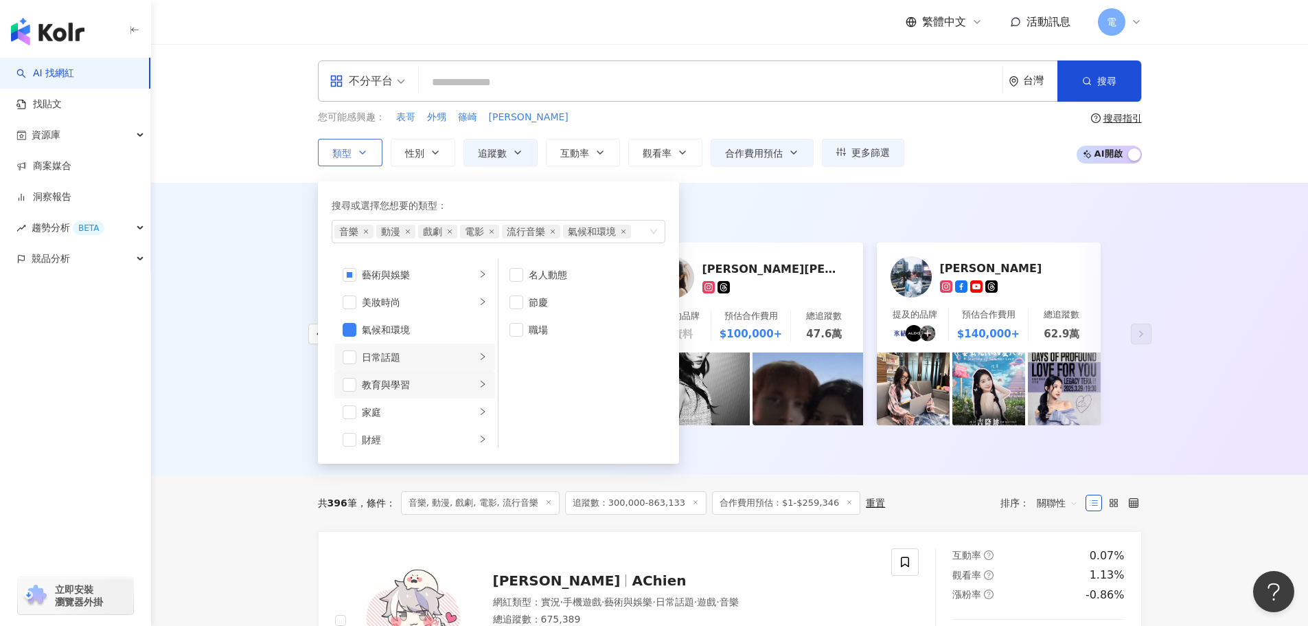
click at [411, 387] on div "教育與學習" at bounding box center [419, 384] width 114 height 15
click at [410, 411] on div "家庭" at bounding box center [419, 412] width 114 height 15
click at [422, 373] on div "財經" at bounding box center [419, 370] width 114 height 15
click at [422, 394] on div "美食" at bounding box center [419, 398] width 114 height 15
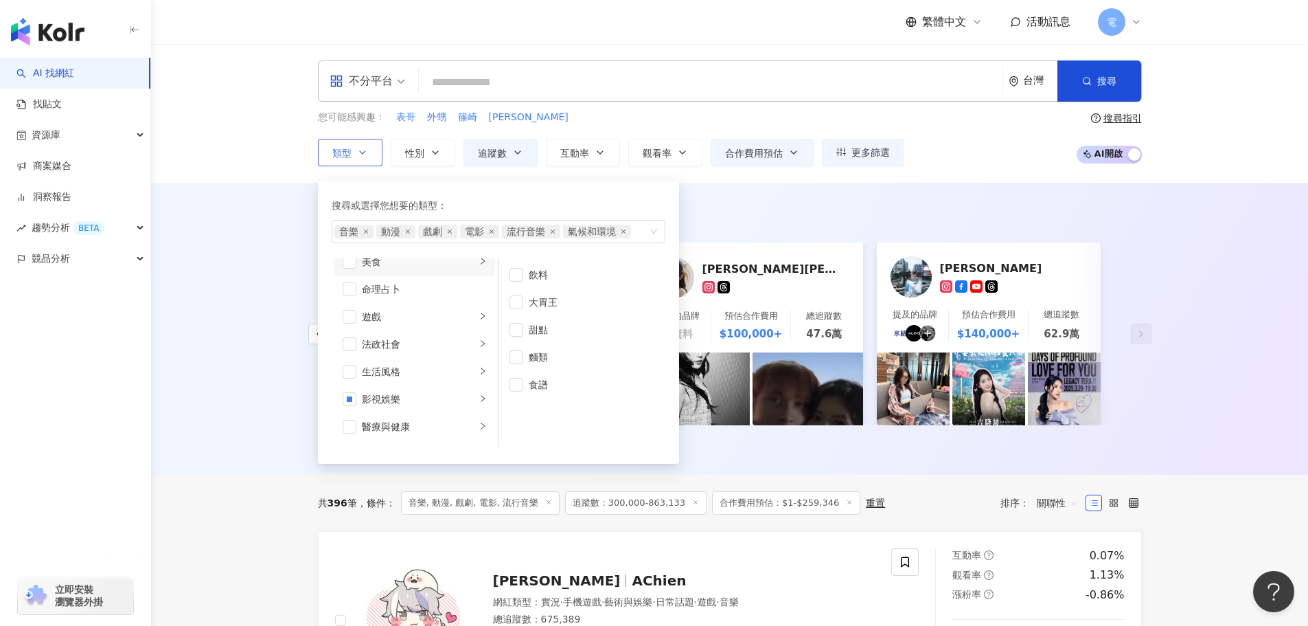
scroll to position [206, 0]
click at [437, 312] on div "遊戲" at bounding box center [419, 315] width 114 height 15
click at [429, 345] on div "法政社會" at bounding box center [419, 343] width 114 height 15
click at [420, 374] on div "生活風格" at bounding box center [419, 370] width 114 height 15
click at [437, 398] on div "影視娛樂" at bounding box center [419, 398] width 114 height 15
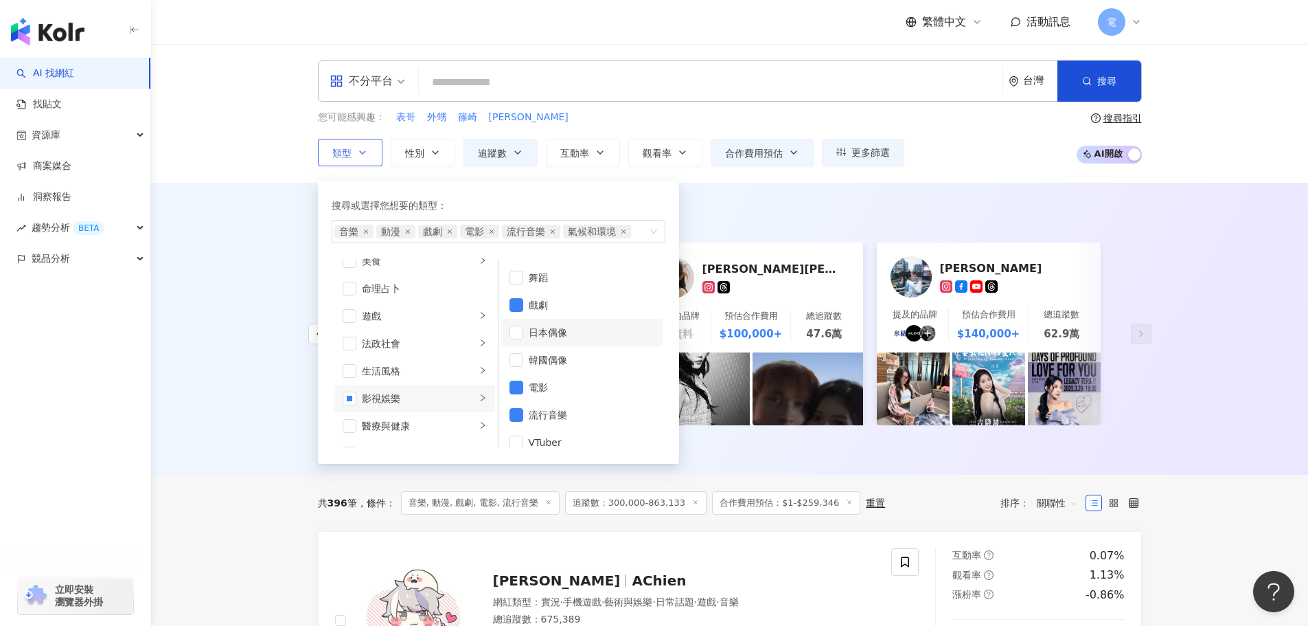
scroll to position [36, 0]
click at [415, 428] on div "醫療與健康" at bounding box center [419, 425] width 114 height 15
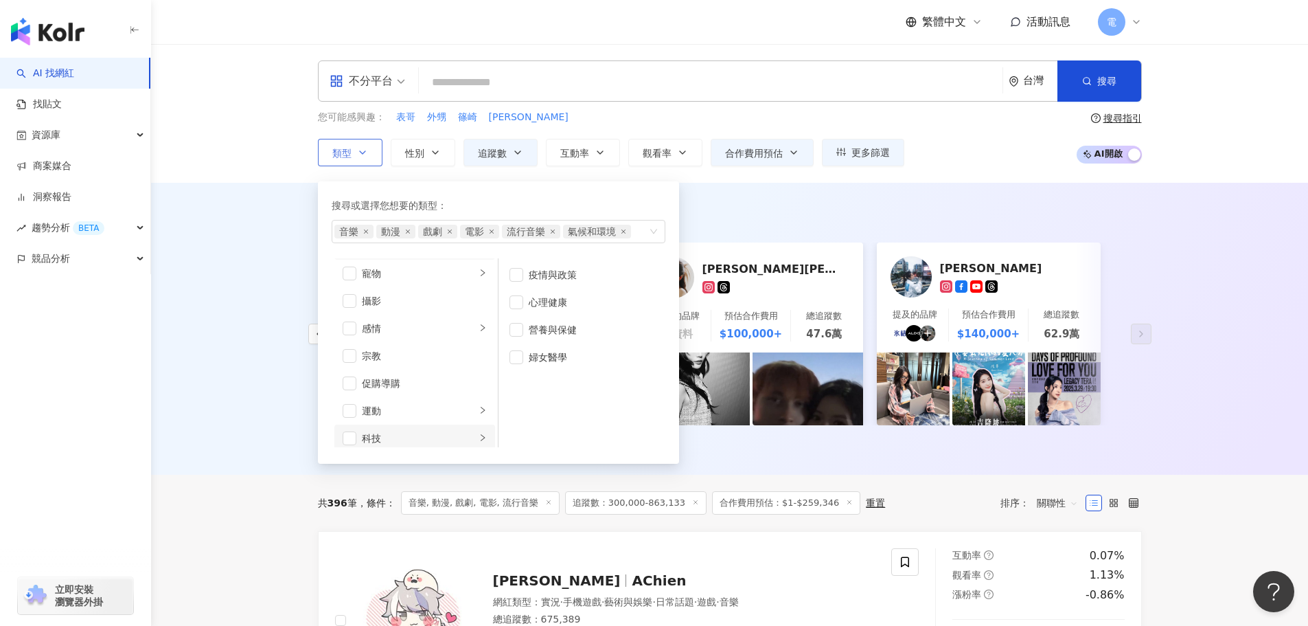
scroll to position [343, 0]
click at [424, 333] on li "攝影" at bounding box center [414, 343] width 161 height 27
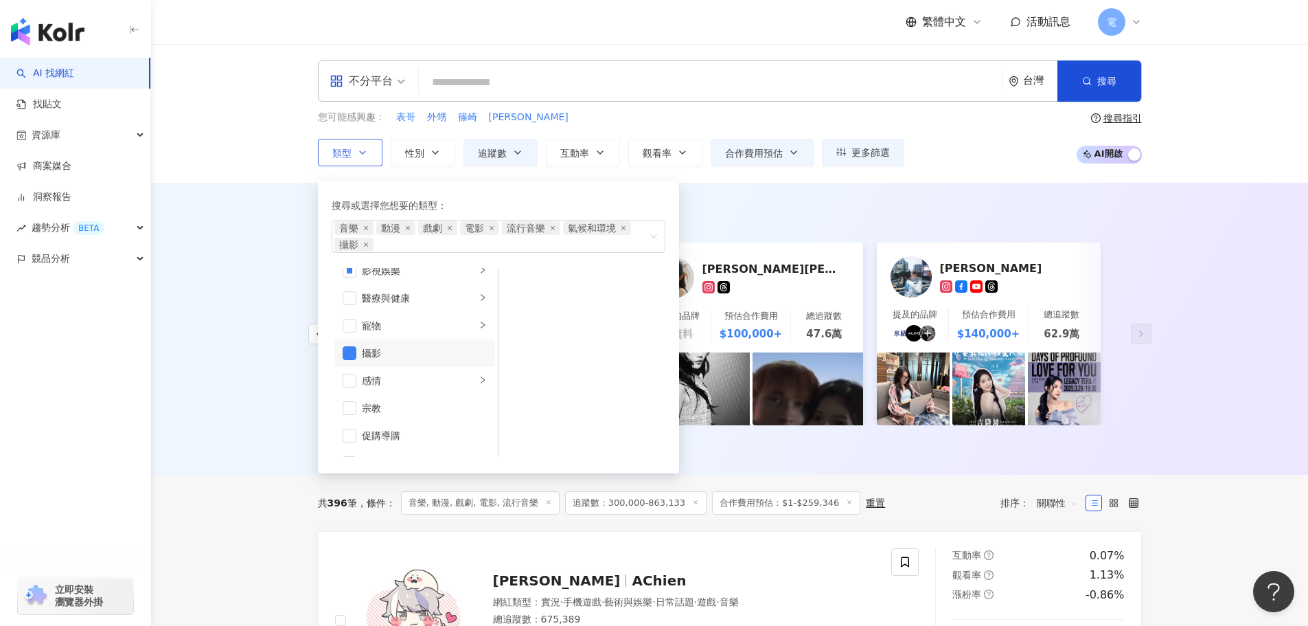
click at [407, 363] on li "攝影" at bounding box center [414, 352] width 161 height 27
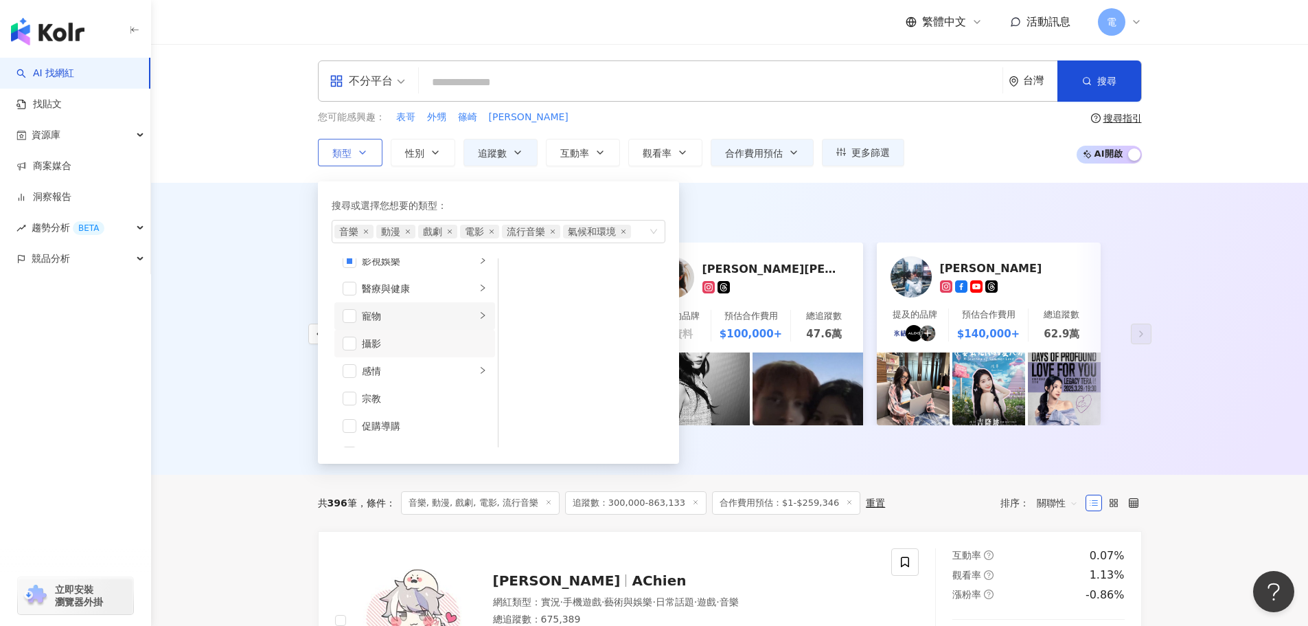
click at [427, 309] on div "寵物" at bounding box center [419, 315] width 114 height 15
click at [426, 317] on div "寵物" at bounding box center [419, 315] width 114 height 15
click at [413, 371] on div "感情" at bounding box center [419, 370] width 114 height 15
click at [413, 371] on li "運動" at bounding box center [414, 384] width 161 height 27
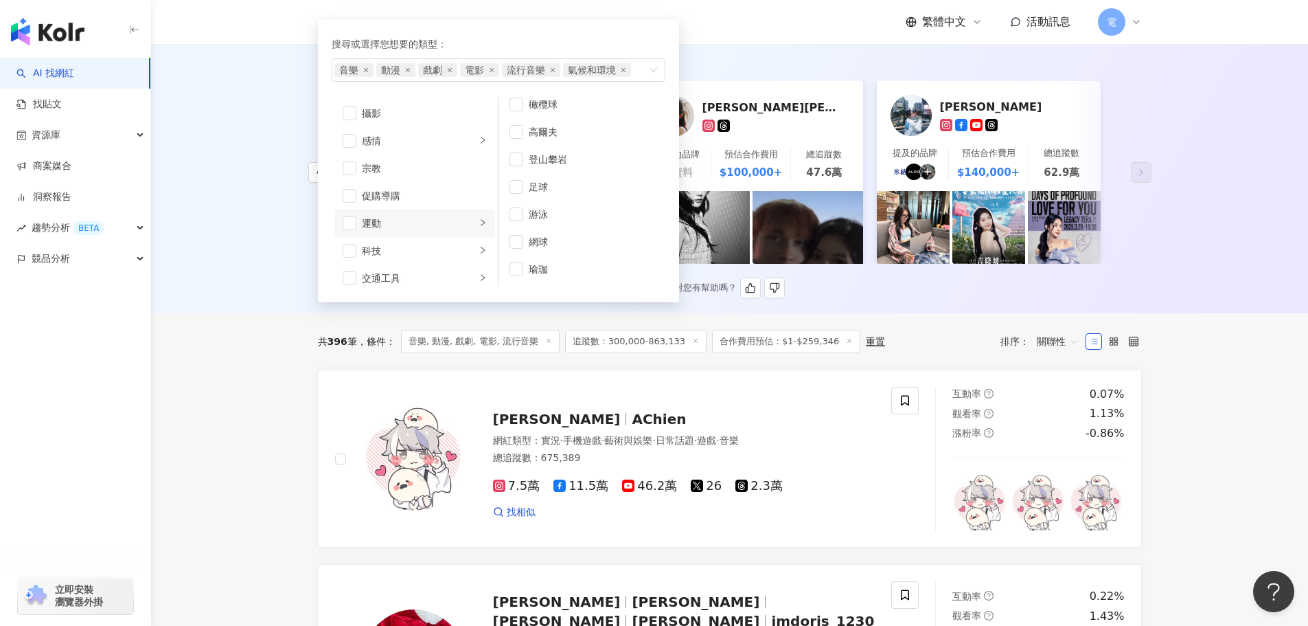
scroll to position [137, 0]
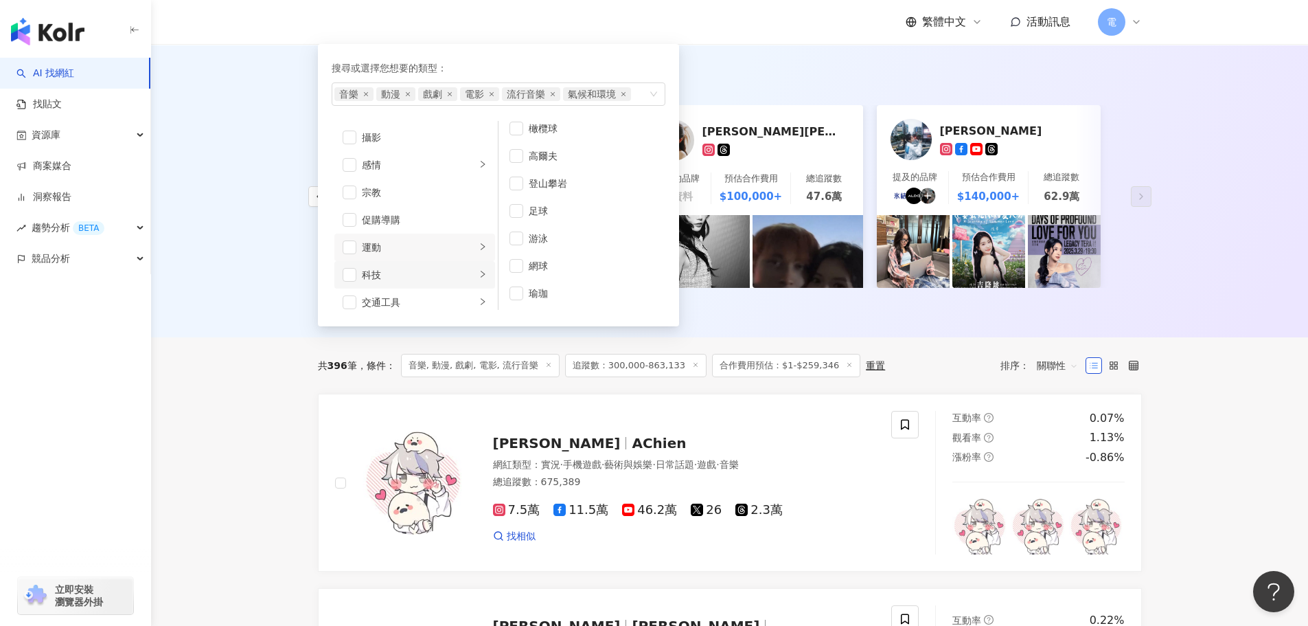
click at [433, 277] on div "科技" at bounding box center [419, 274] width 114 height 15
click at [432, 306] on div "交通工具" at bounding box center [419, 302] width 114 height 15
click at [426, 276] on li "旅遊" at bounding box center [414, 265] width 161 height 27
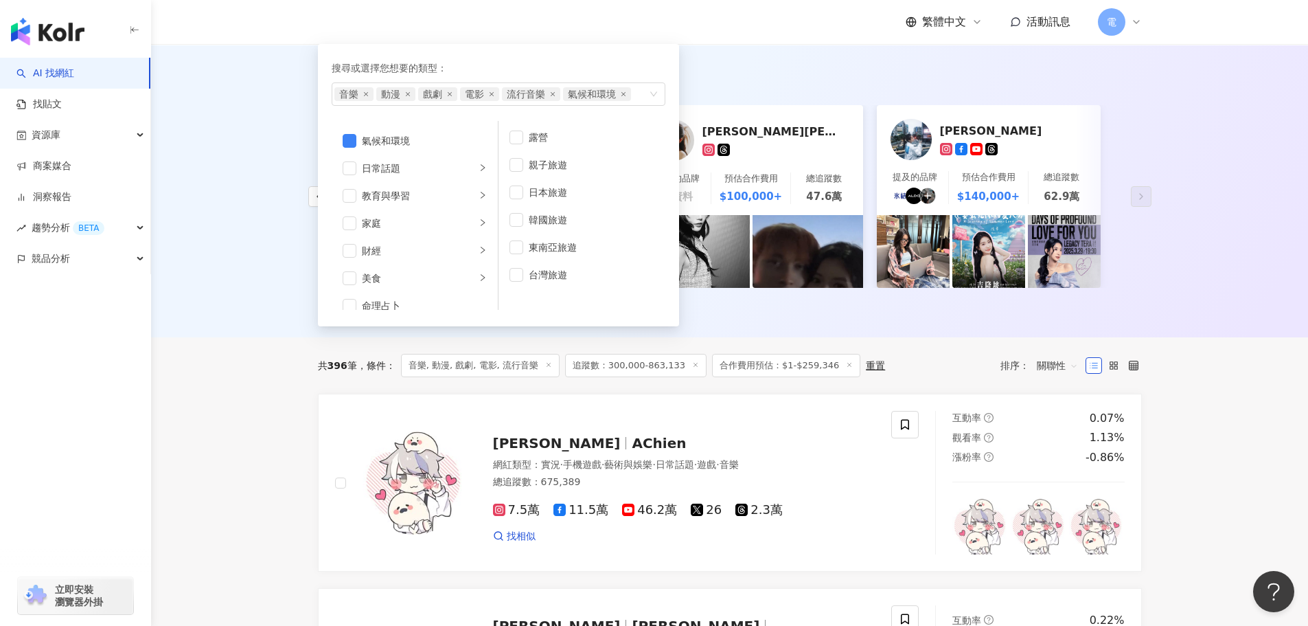
scroll to position [0, 0]
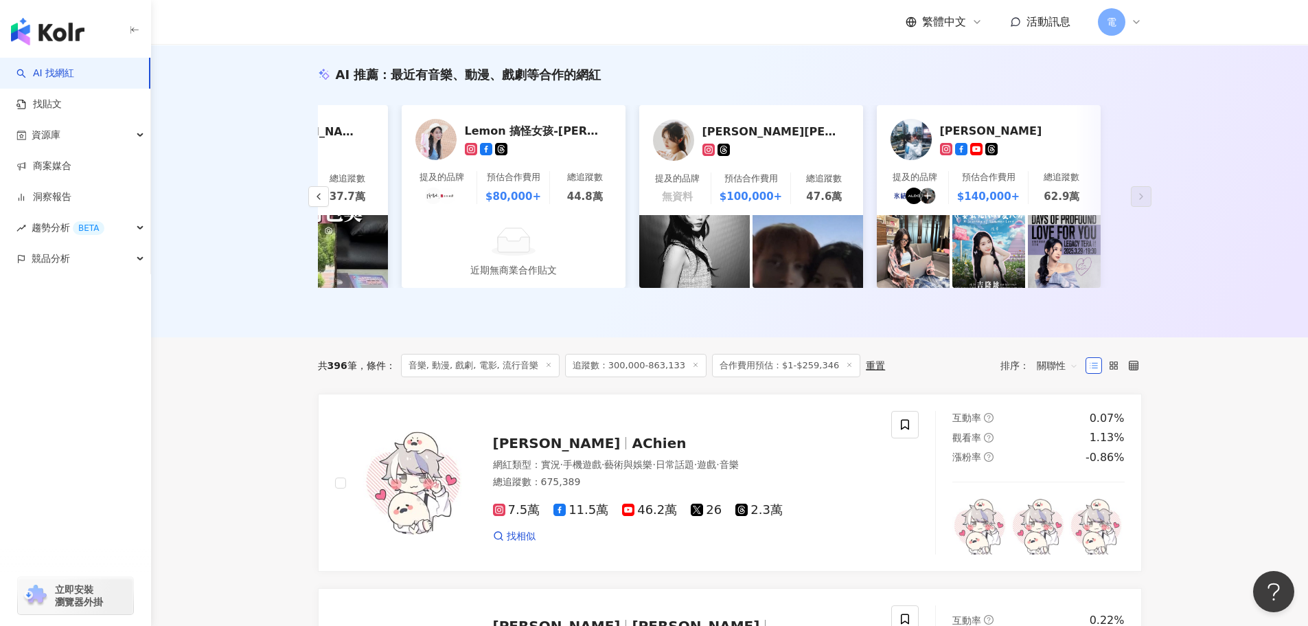
click at [225, 300] on div "AI 推薦 ： 最近有音樂、動漫、戲劇等合作的網紅 綾小路Louis tiktok-icon 提及的品牌 預估合作費用 $35,000+ 總追蹤數 34.6萬…" at bounding box center [729, 191] width 1157 height 292
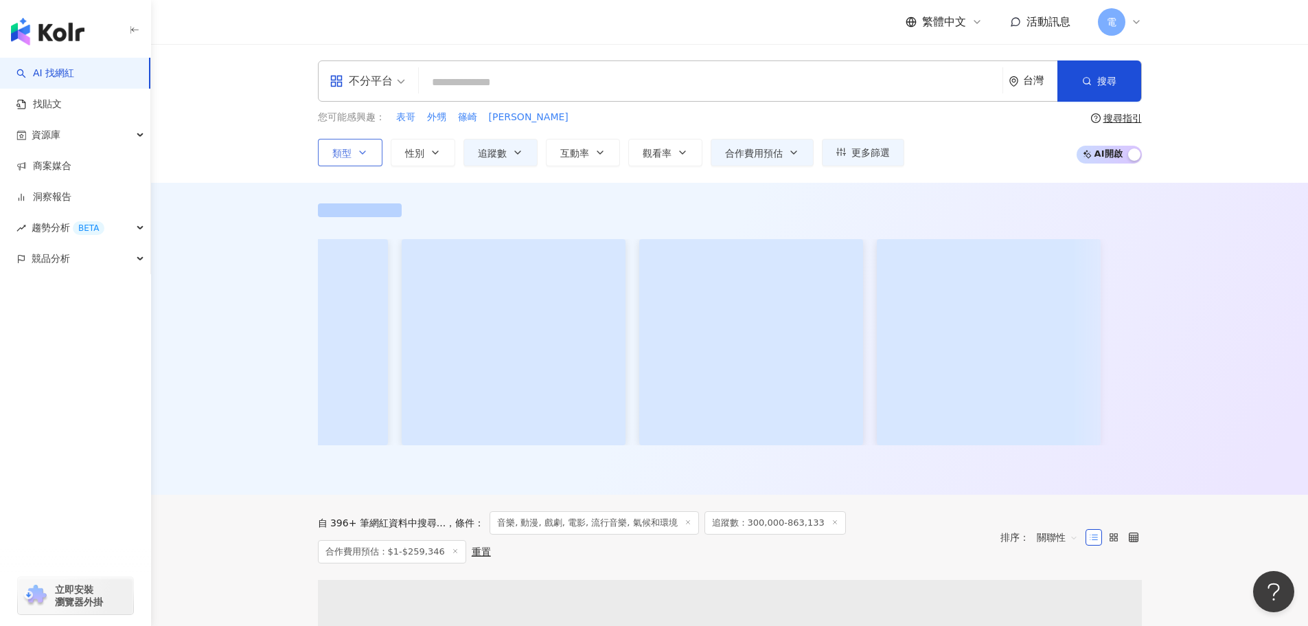
click at [363, 150] on icon "button" at bounding box center [362, 152] width 11 height 11
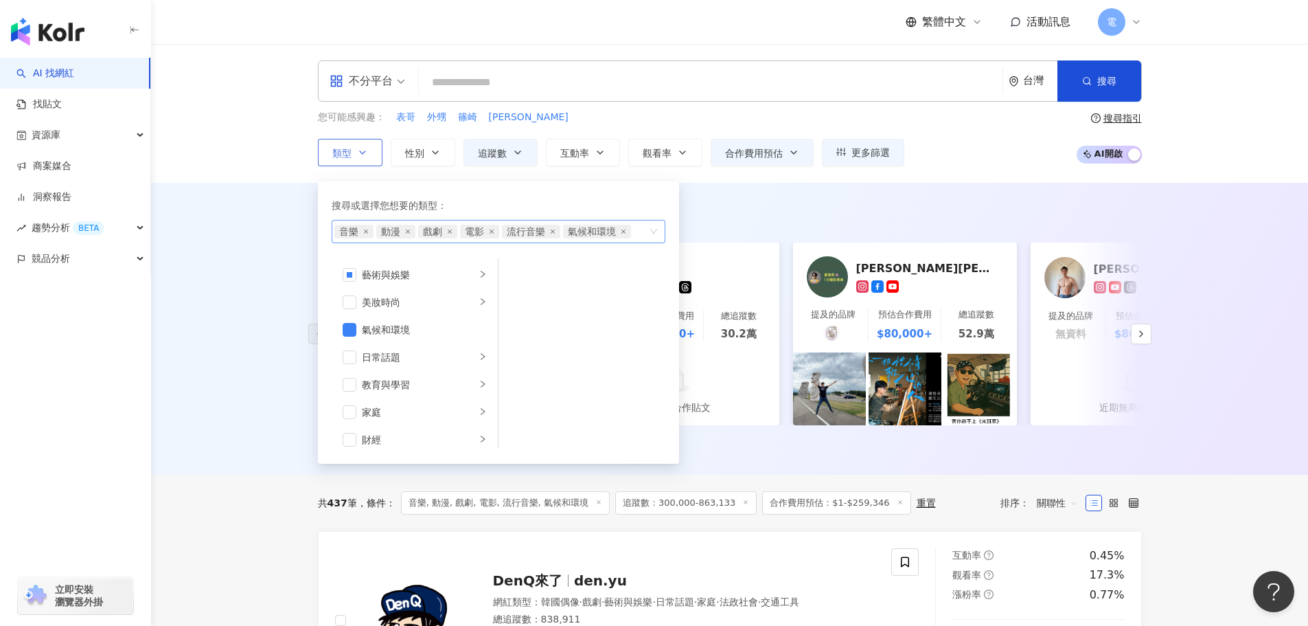
click at [624, 225] on span "氣候和環境" at bounding box center [597, 232] width 68 height 14
click at [621, 231] on icon "close" at bounding box center [623, 231] width 5 height 5
click at [842, 198] on div "AI 推薦 ： 最近有音樂、動漫、戲劇等合作的網紅 綾小路Louis tiktok-icon 提及的品牌 預估合作費用 $35,000+ 總追蹤數 34.6萬…" at bounding box center [729, 329] width 1157 height 292
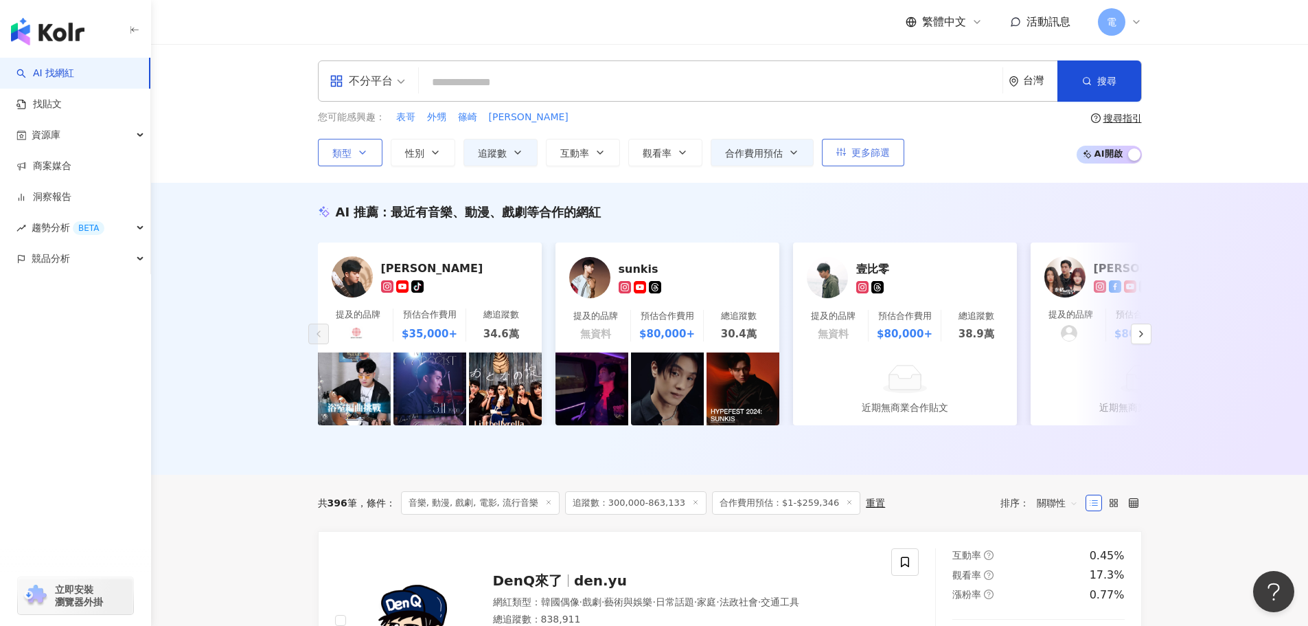
click at [869, 154] on span "更多篩選" at bounding box center [871, 152] width 38 height 11
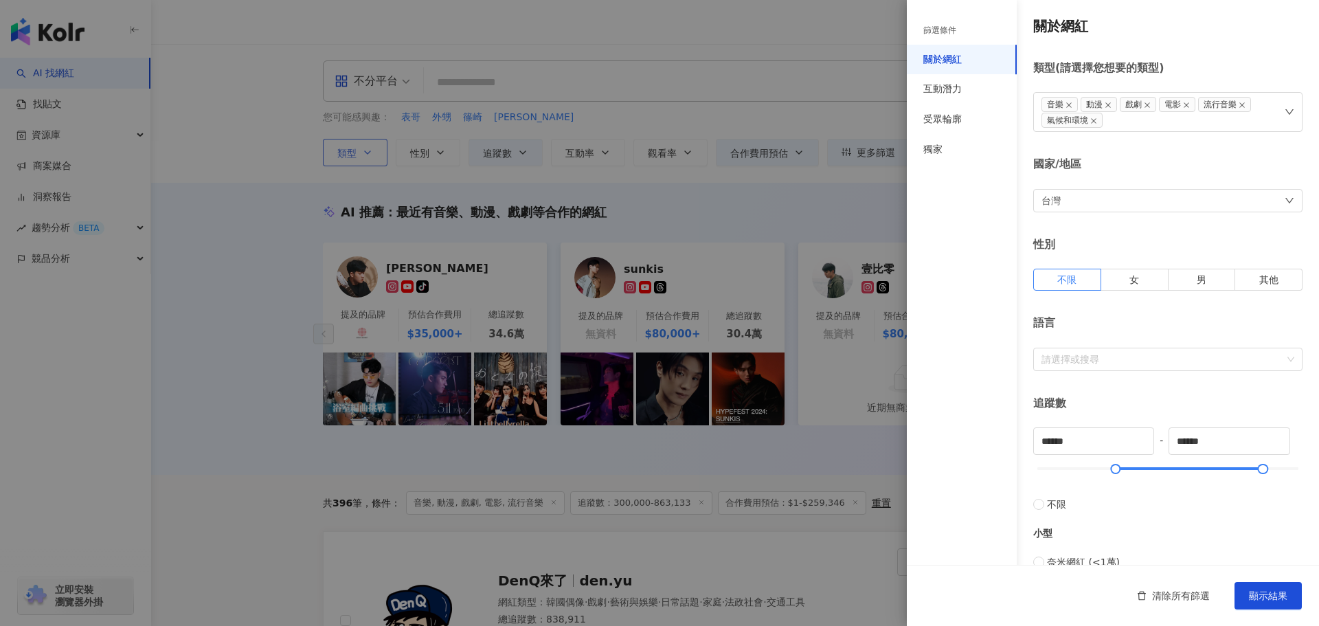
click at [1254, 226] on div "關於網紅 類型 ( 請選擇您想要的類型 ) 音樂 動漫 戲劇 電影 流行音樂 氣候和環境 國家/地區 台灣 性別 不限 女 男 其他 語言 請選擇或搜尋 追蹤…" at bounding box center [1113, 496] width 412 height 993
click at [954, 87] on div "互動潛力" at bounding box center [942, 89] width 38 height 14
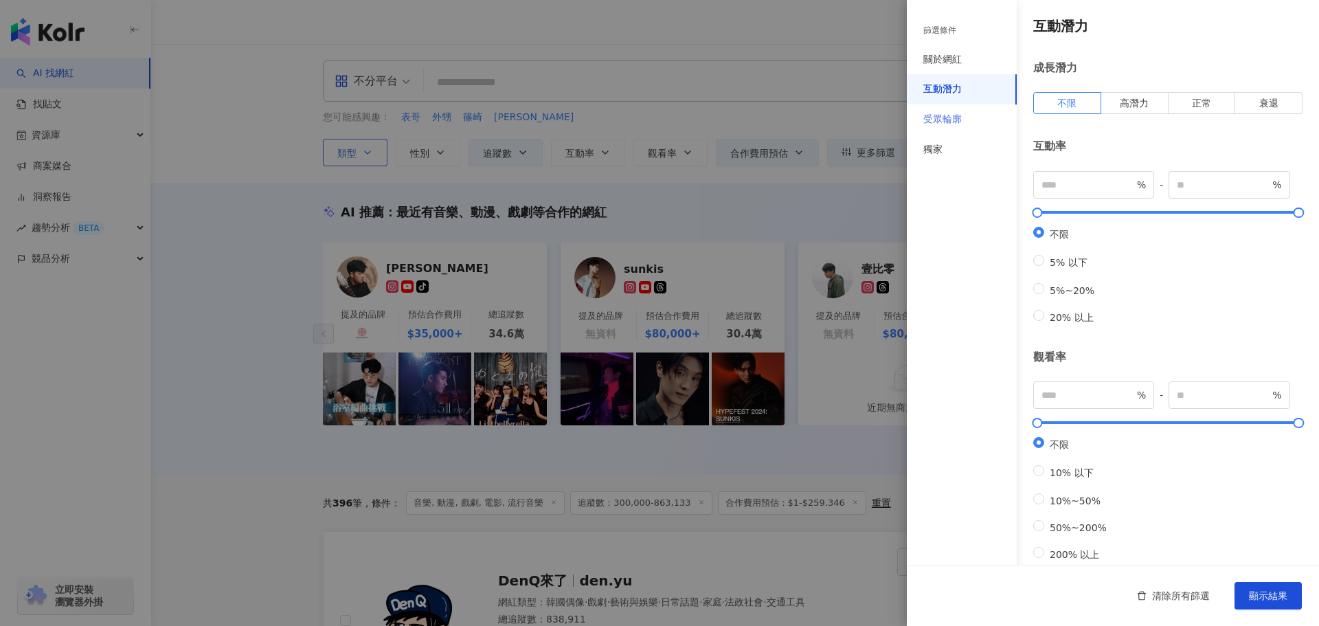
click at [941, 107] on div "受眾輪廓" at bounding box center [962, 119] width 110 height 30
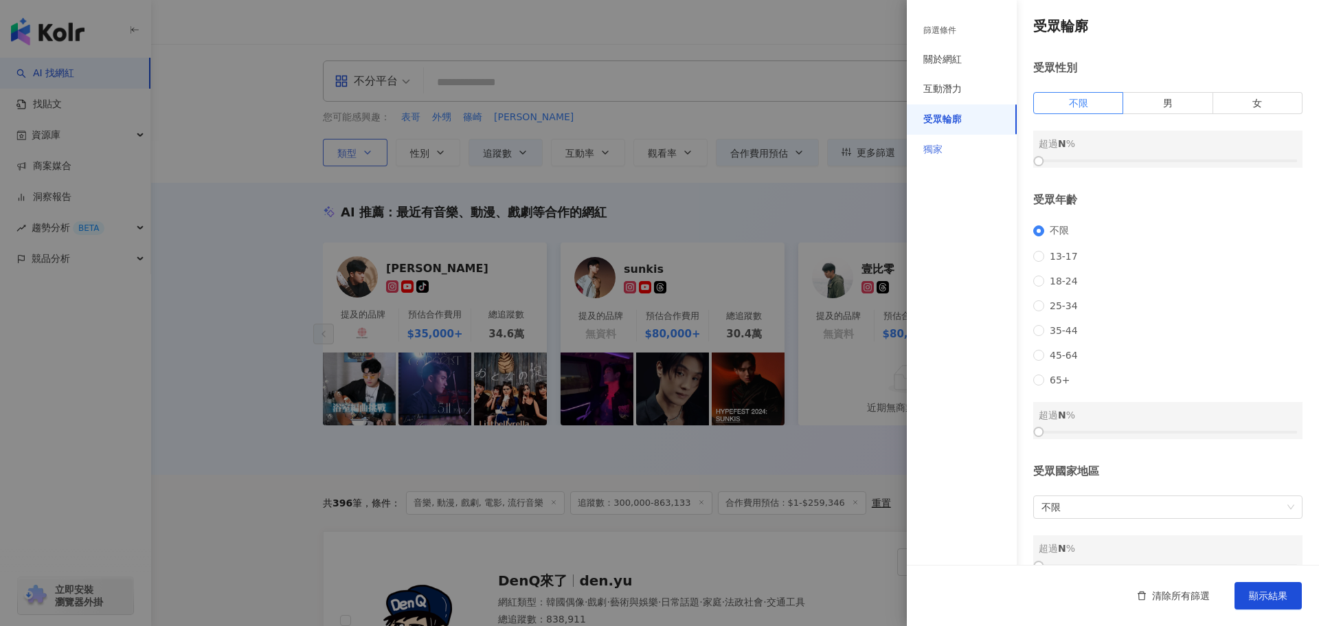
click at [947, 135] on div "獨家" at bounding box center [962, 150] width 110 height 30
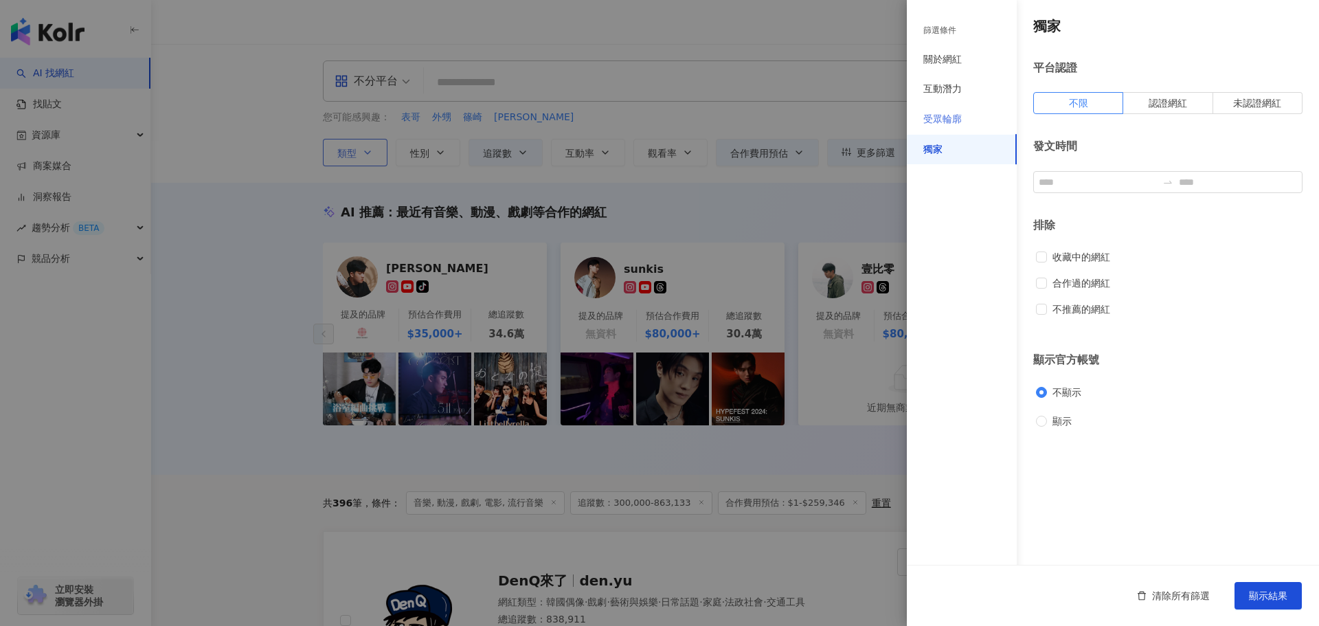
click at [956, 106] on div "受眾輪廓" at bounding box center [962, 119] width 110 height 30
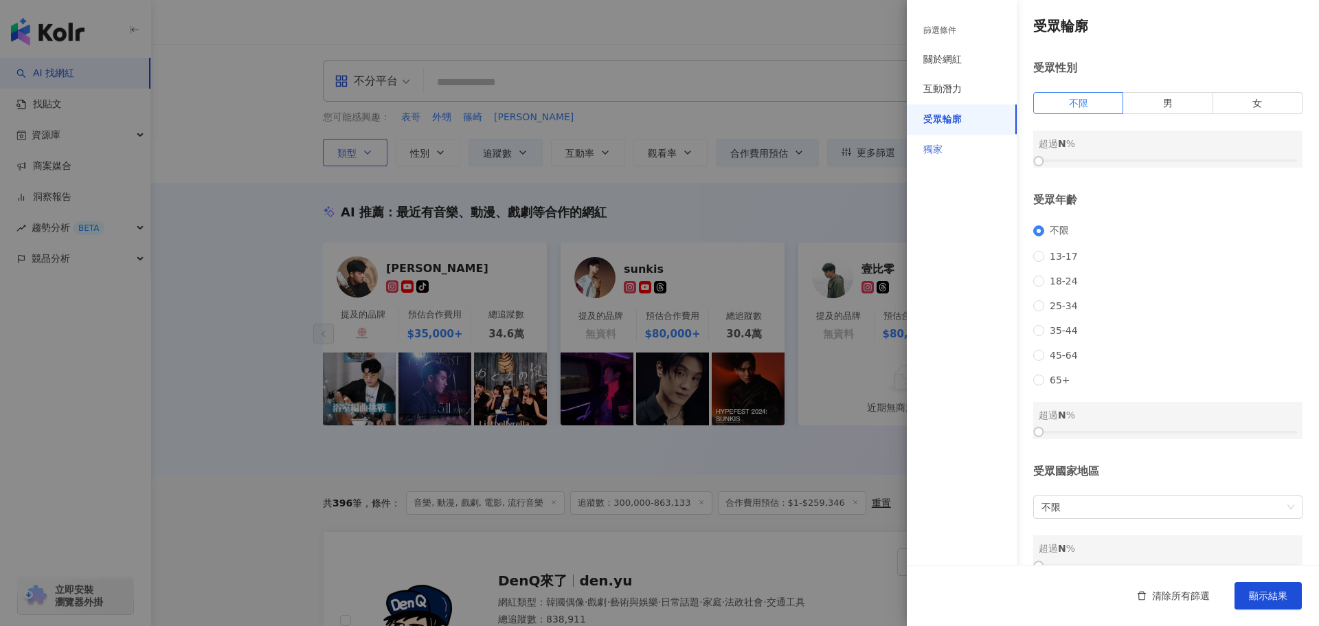
click at [962, 152] on div "獨家" at bounding box center [962, 150] width 110 height 30
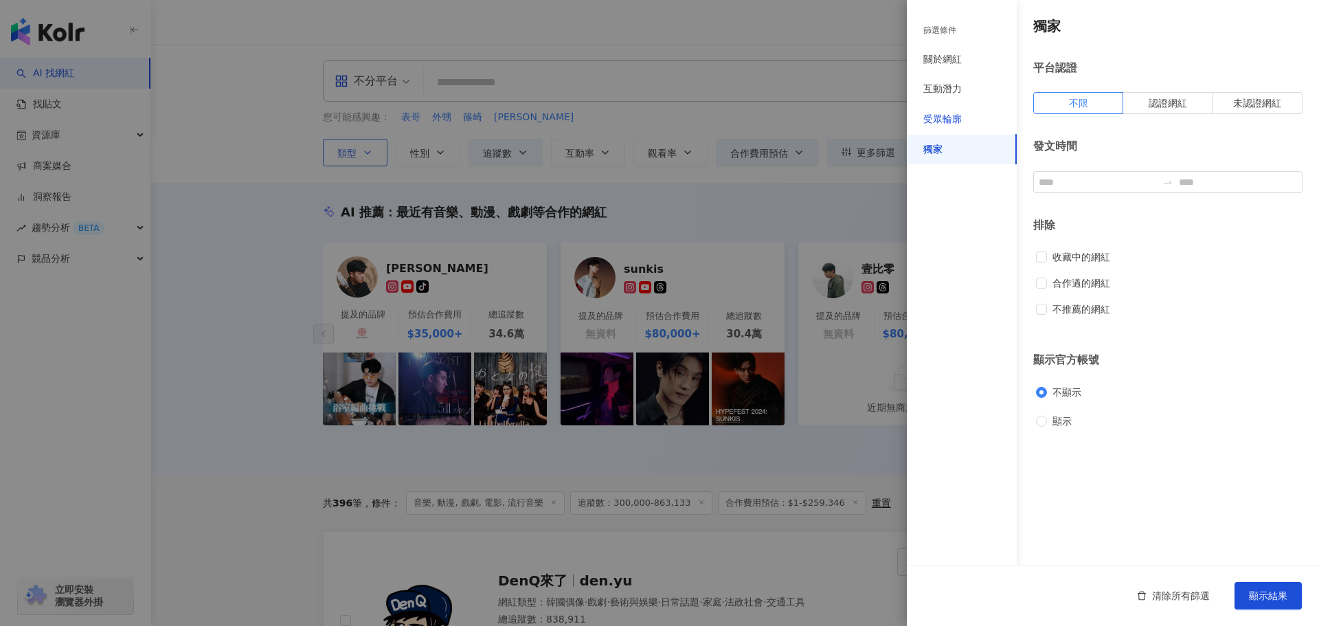
click at [959, 123] on div "受眾輪廓" at bounding box center [942, 120] width 38 height 14
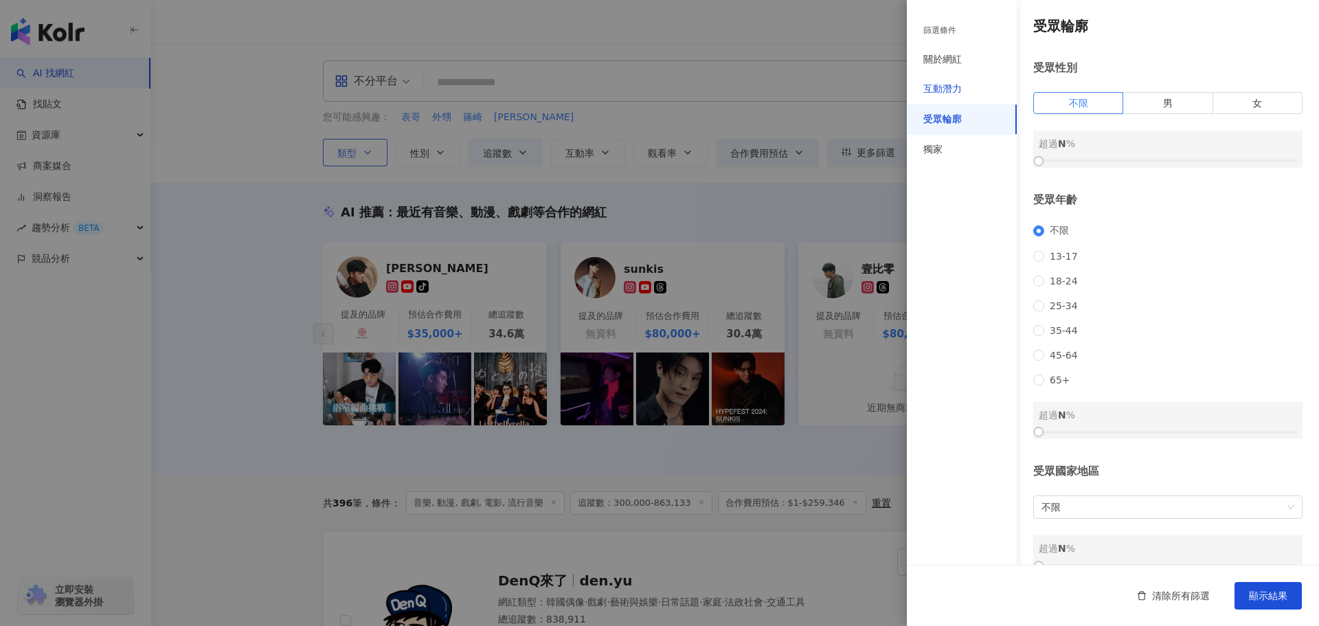
click at [932, 85] on div "互動潛力" at bounding box center [942, 89] width 38 height 14
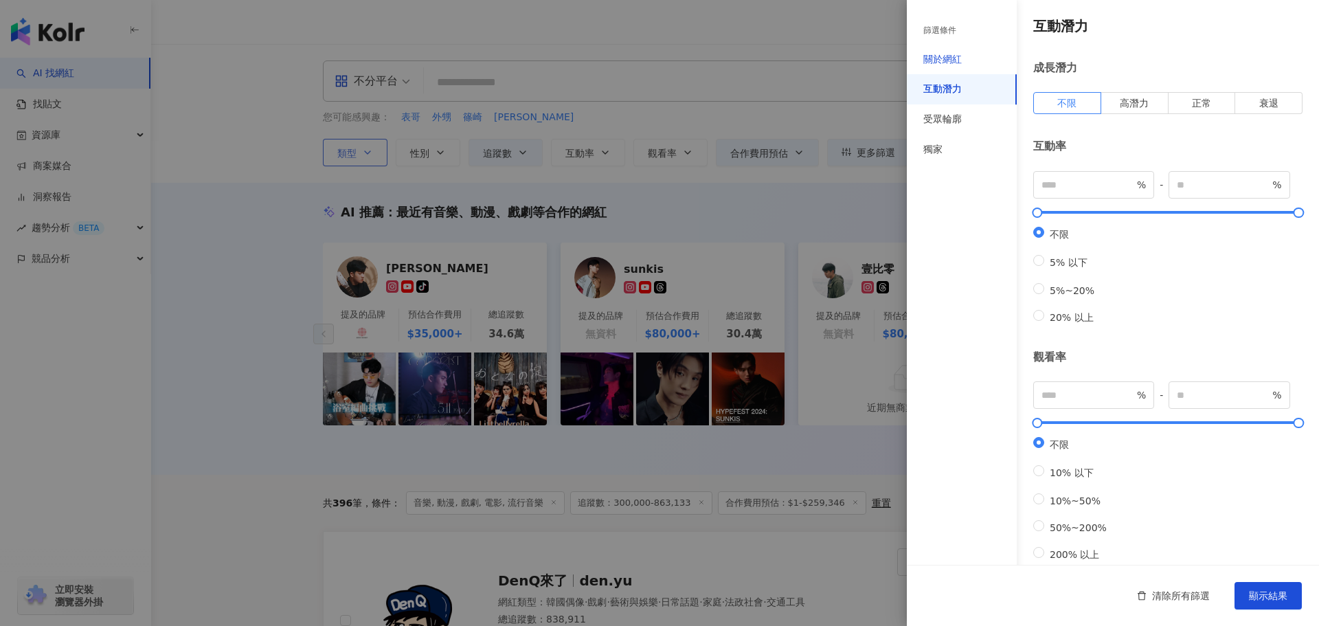
click at [940, 62] on div "關於網紅" at bounding box center [942, 60] width 38 height 14
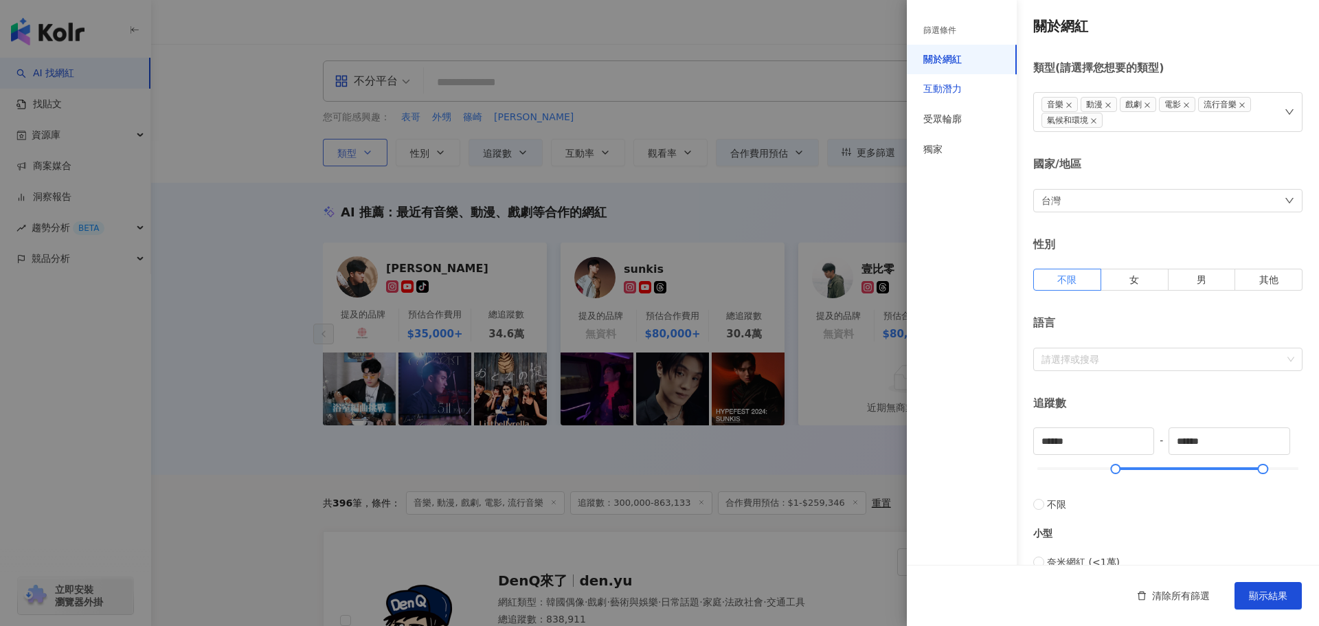
click at [945, 88] on div "互動潛力" at bounding box center [942, 89] width 38 height 14
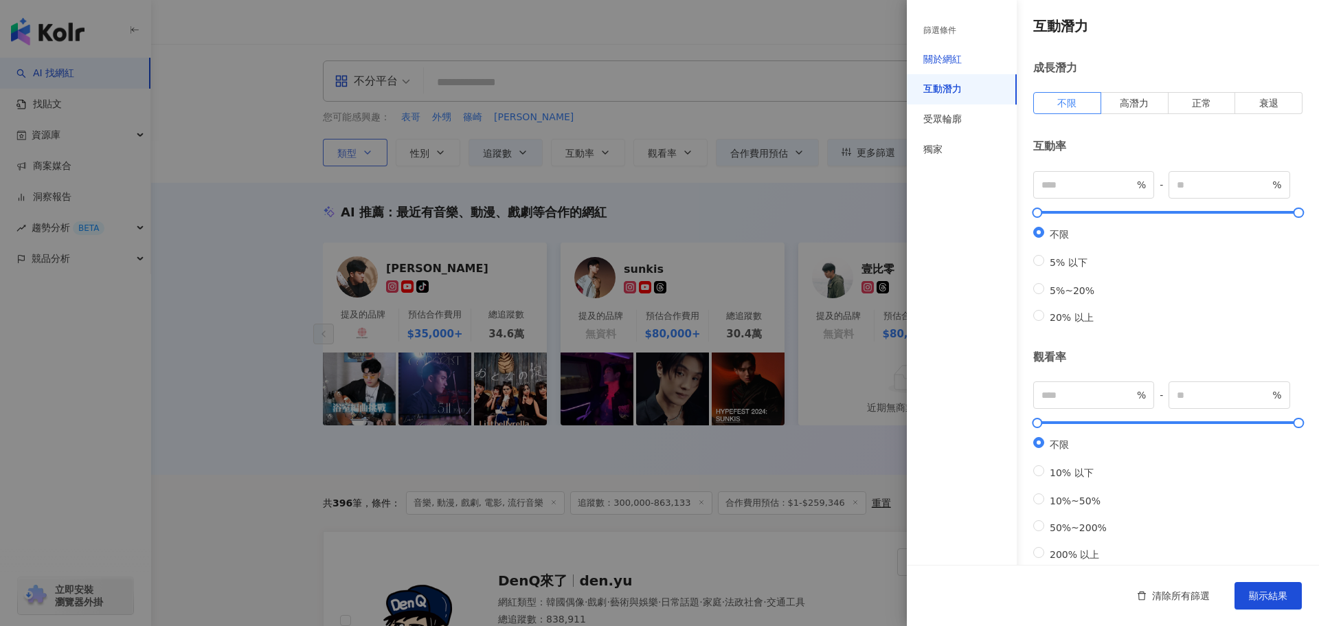
click at [933, 57] on div "關於網紅" at bounding box center [942, 60] width 38 height 14
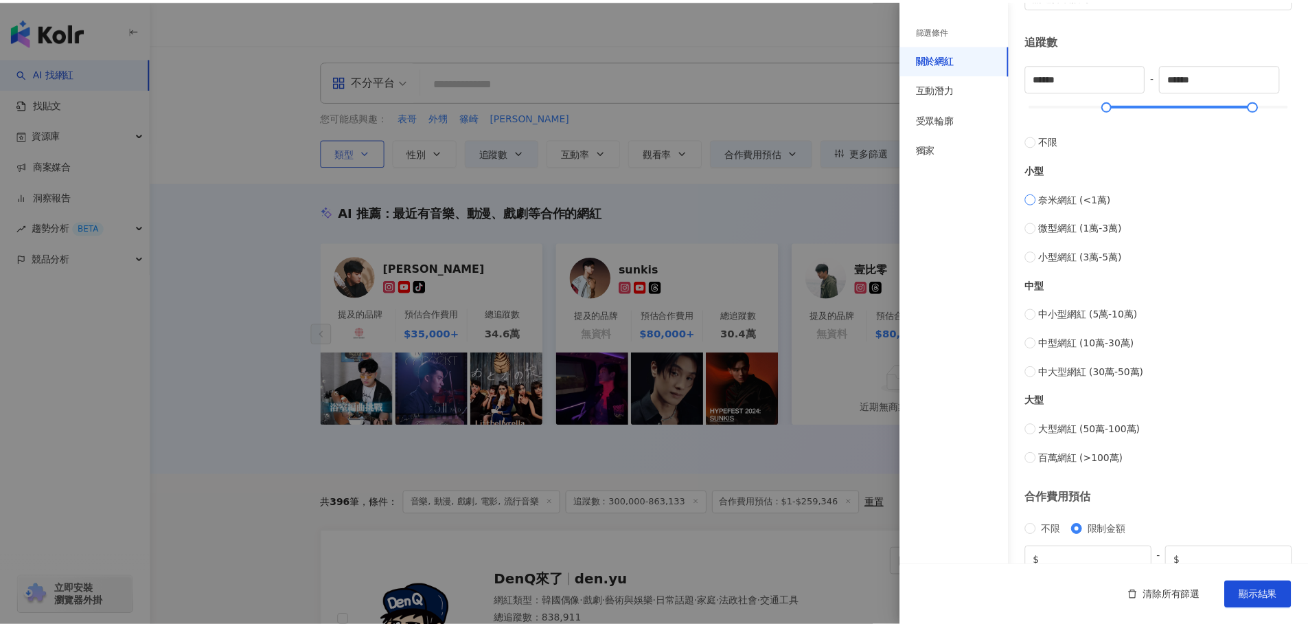
scroll to position [428, 0]
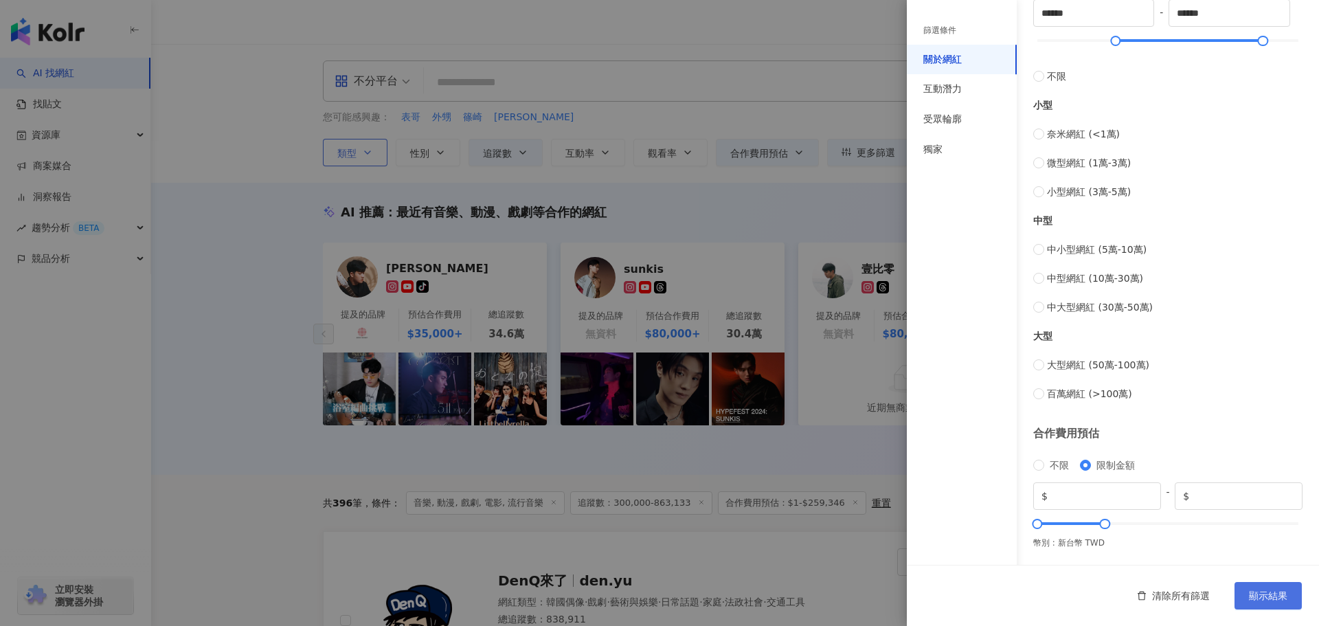
click at [1257, 596] on span "顯示結果" at bounding box center [1268, 595] width 38 height 11
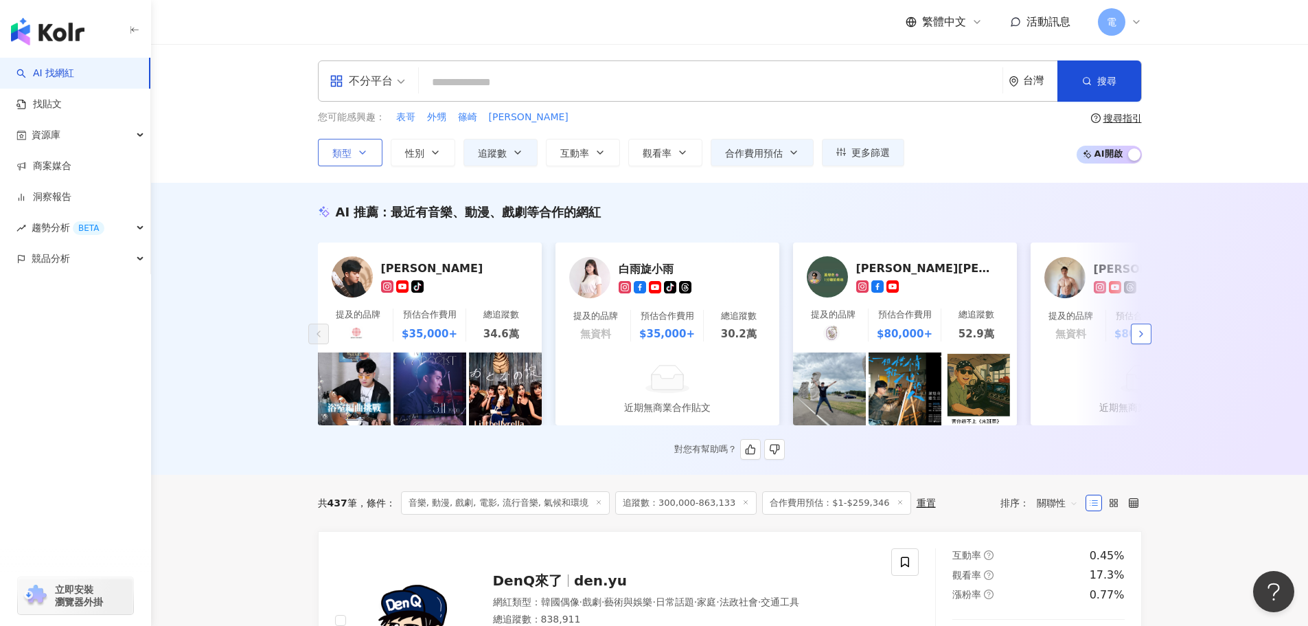
click at [1143, 344] on button "button" at bounding box center [1141, 333] width 21 height 21
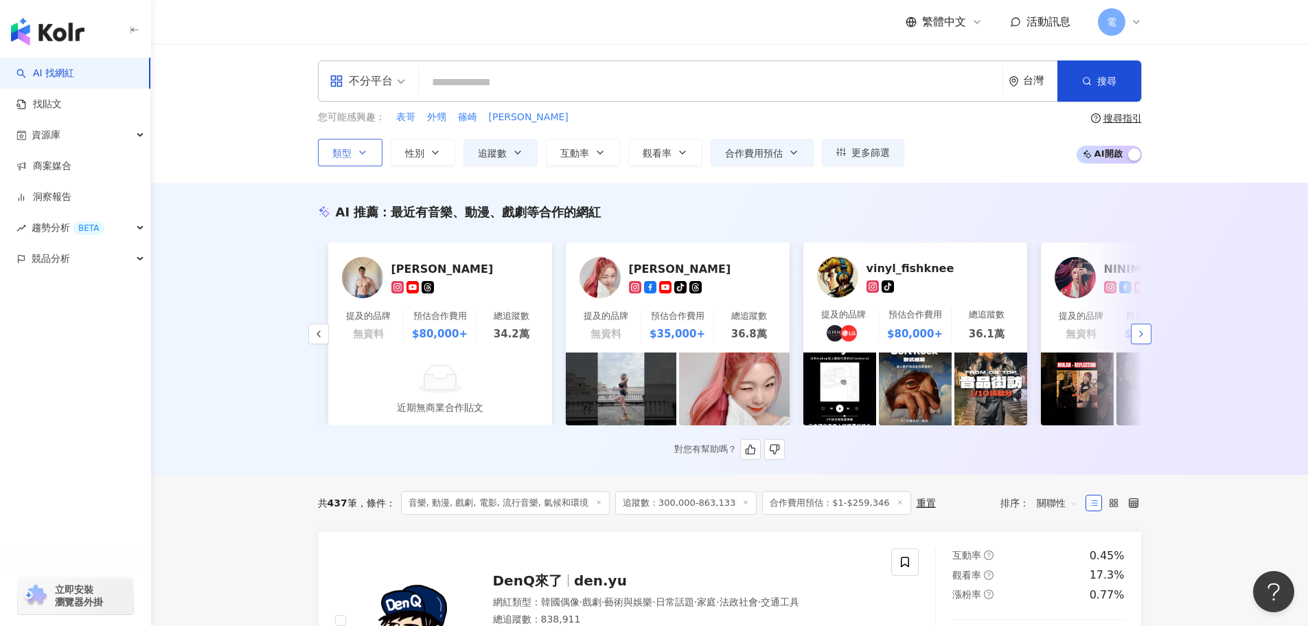
scroll to position [0, 713]
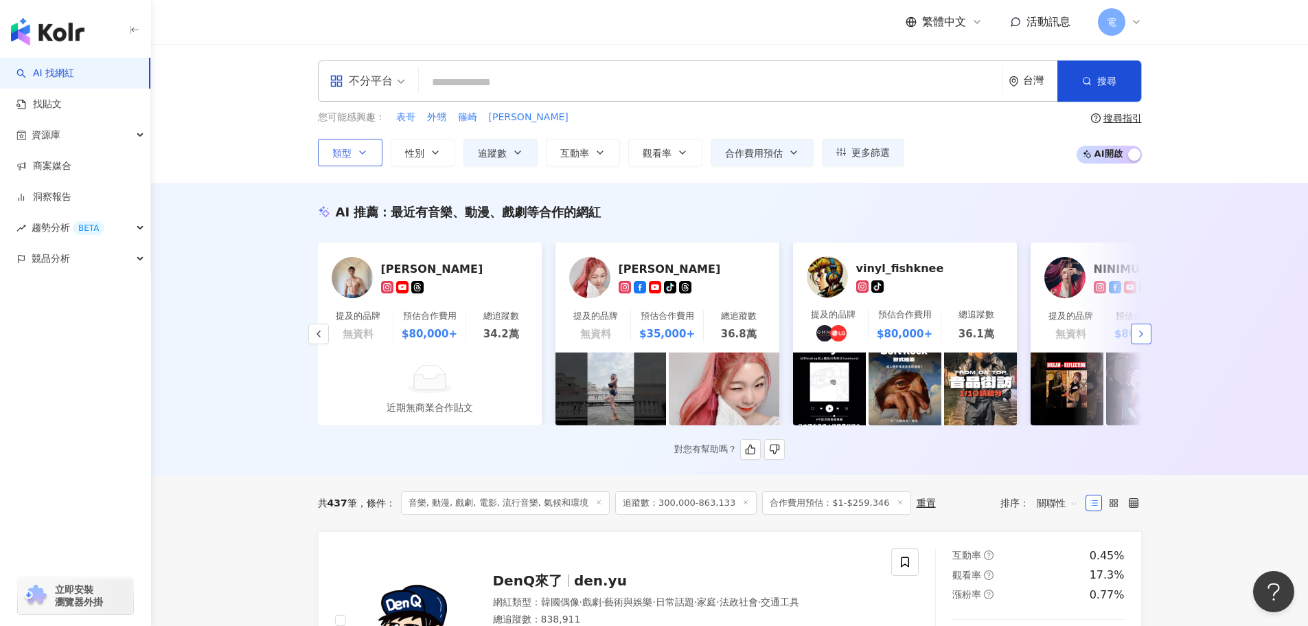
click at [1143, 344] on button "button" at bounding box center [1141, 333] width 21 height 21
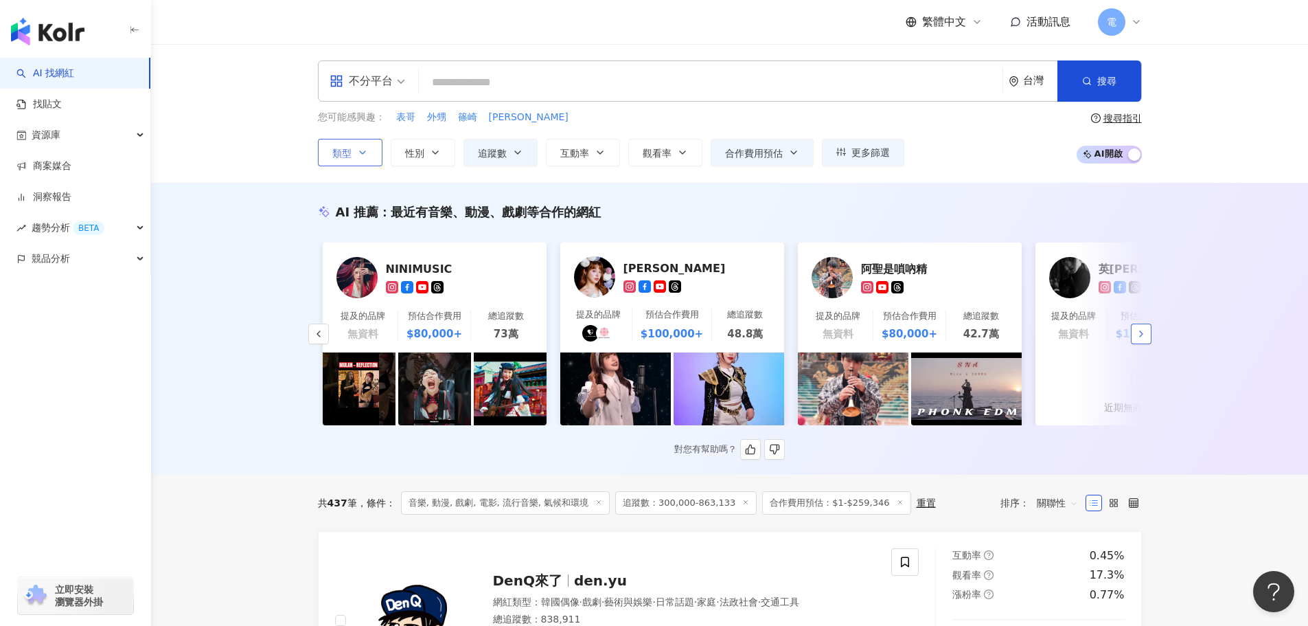
scroll to position [0, 1426]
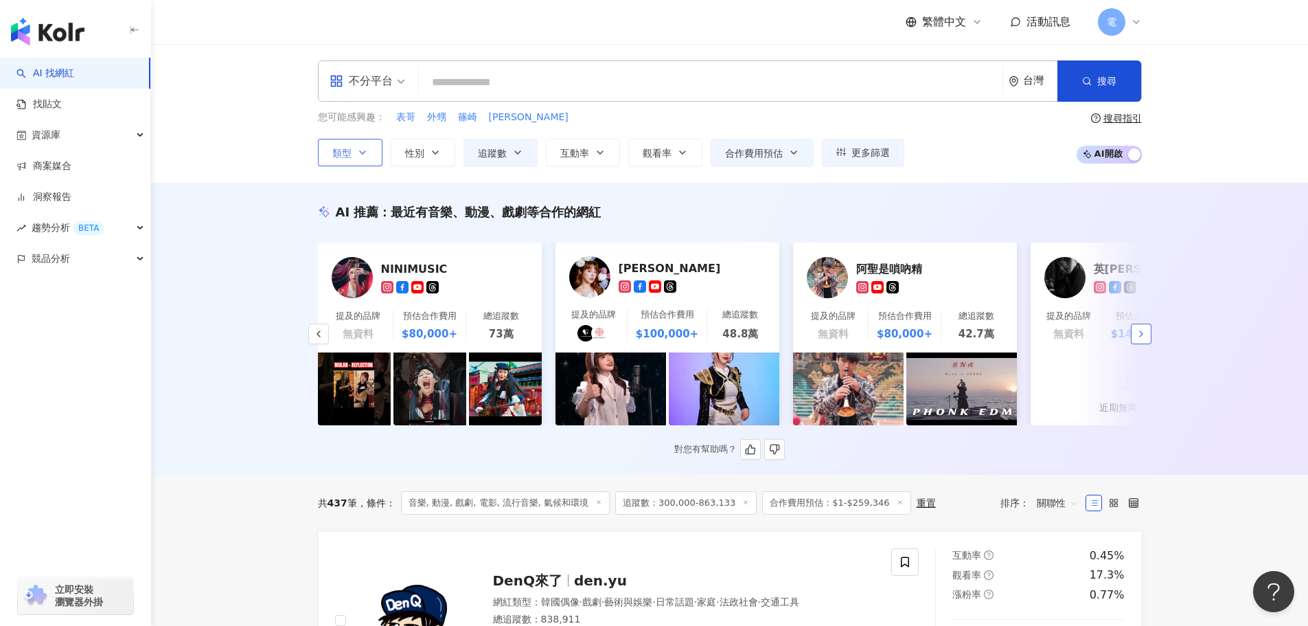
click at [1143, 344] on button "button" at bounding box center [1141, 333] width 21 height 21
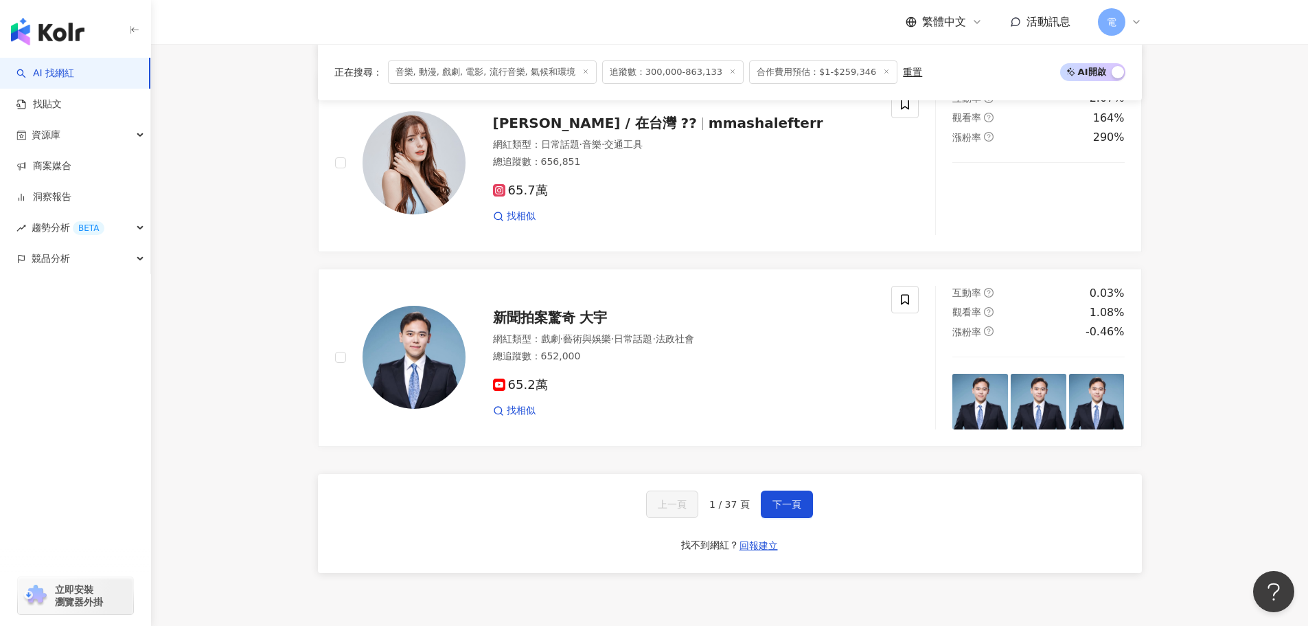
scroll to position [2472, 0]
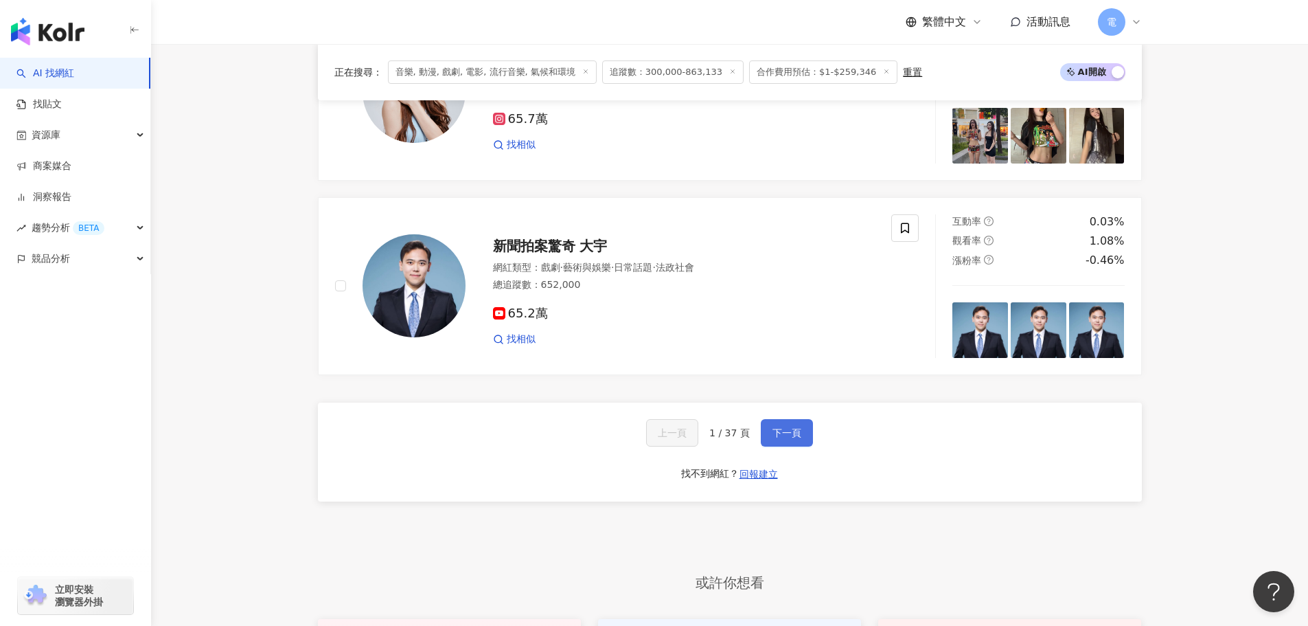
click at [788, 446] on button "下一頁" at bounding box center [787, 432] width 52 height 27
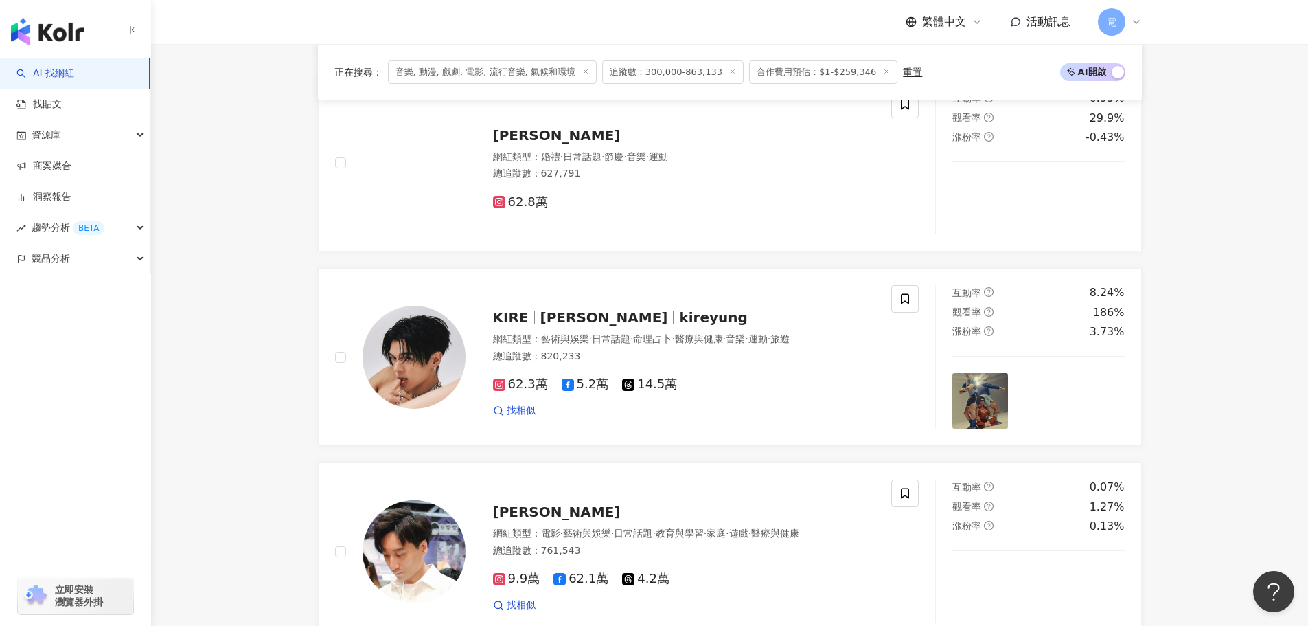
scroll to position [2735, 0]
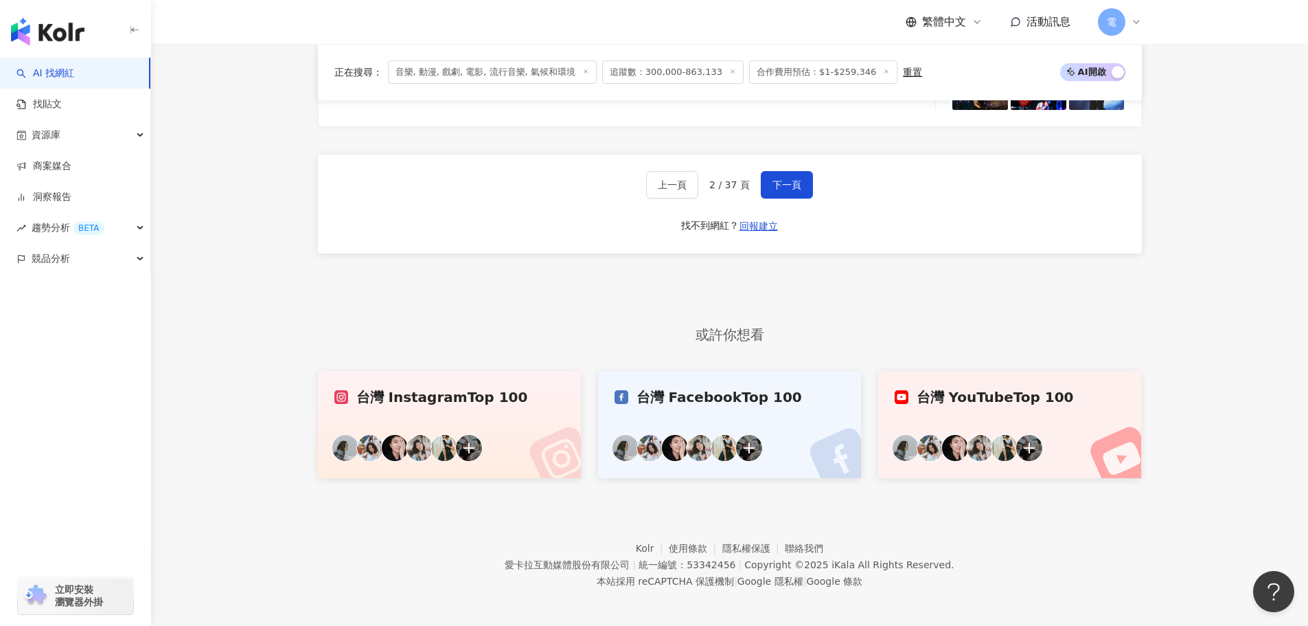
click at [533, 423] on icon at bounding box center [553, 450] width 55 height 55
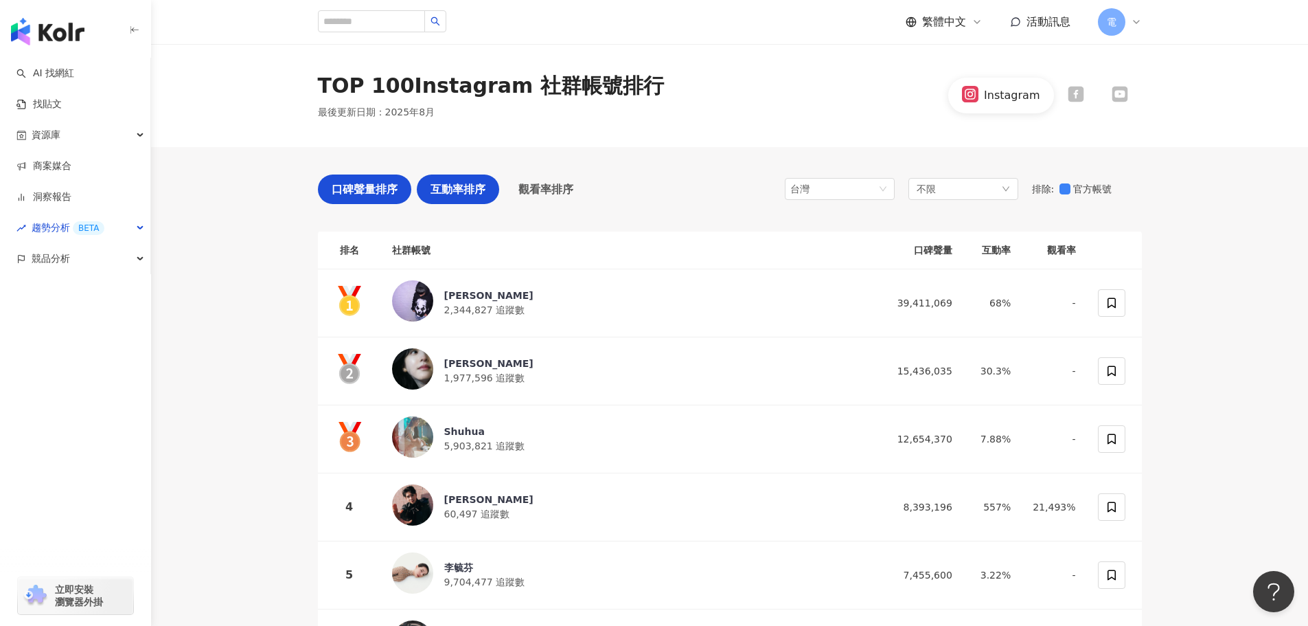
click at [432, 196] on span "互動率排序" at bounding box center [458, 189] width 55 height 17
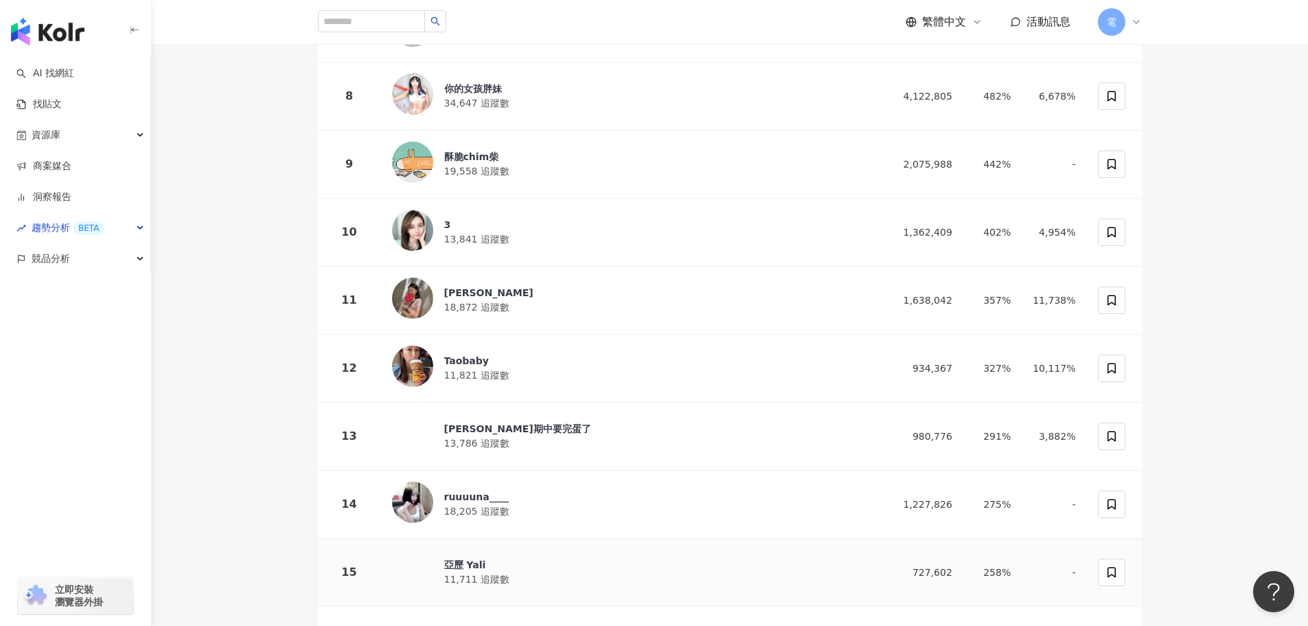
scroll to position [687, 0]
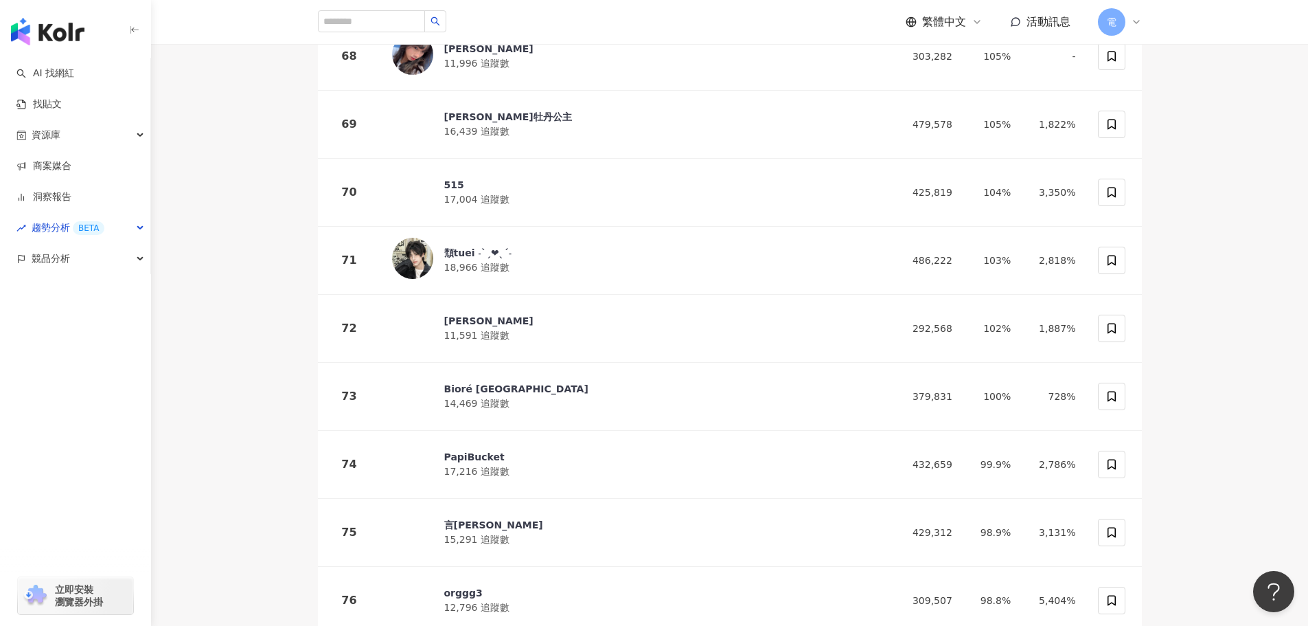
scroll to position [0, 0]
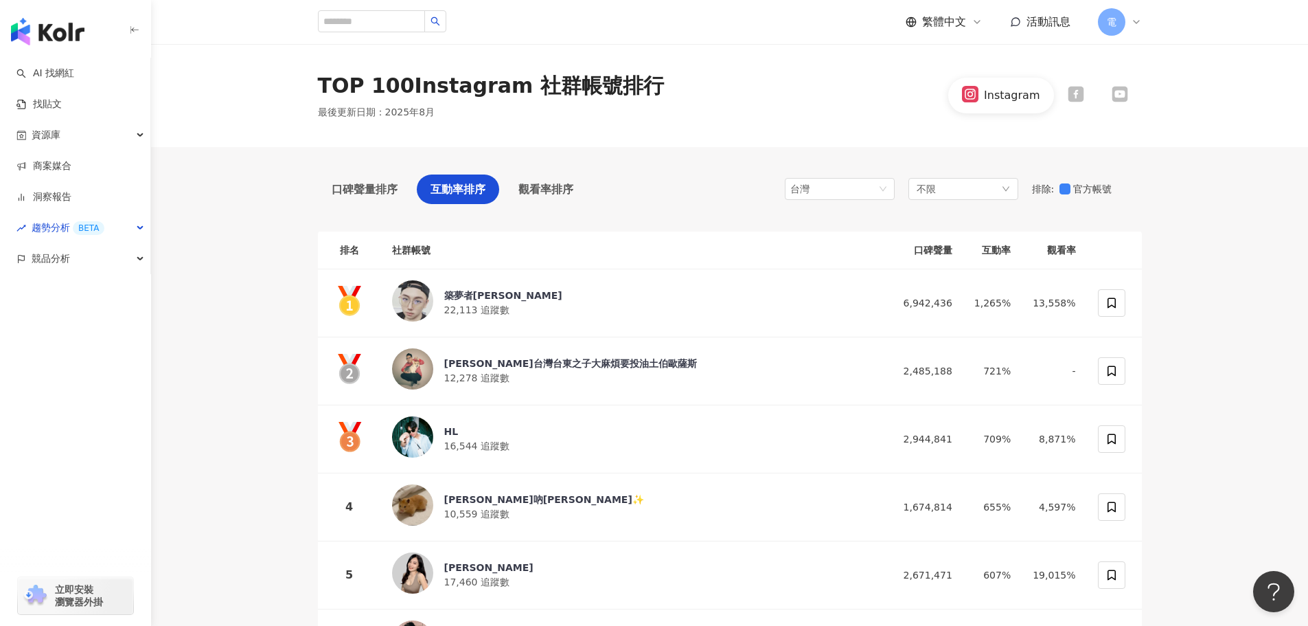
click at [569, 200] on div "觀看率排序" at bounding box center [546, 189] width 82 height 30
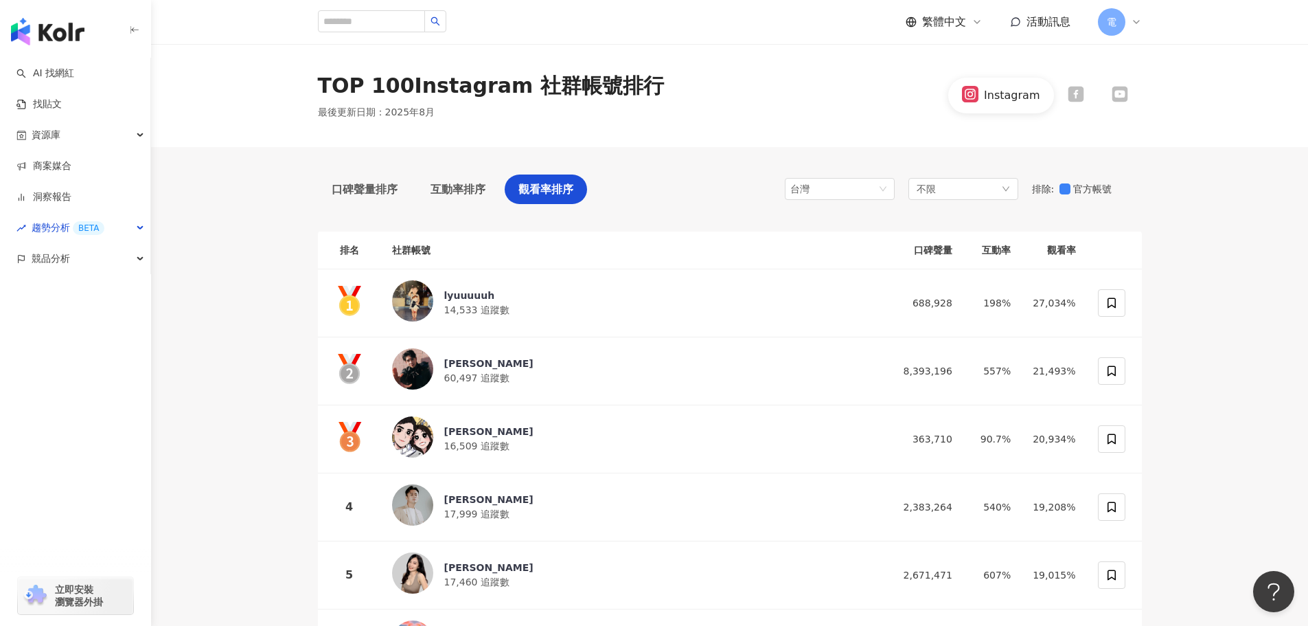
click at [394, 73] on div "TOP 100 Instagram 社群帳號排行" at bounding box center [491, 85] width 346 height 29
click at [1012, 191] on div "不限" at bounding box center [964, 189] width 110 height 22
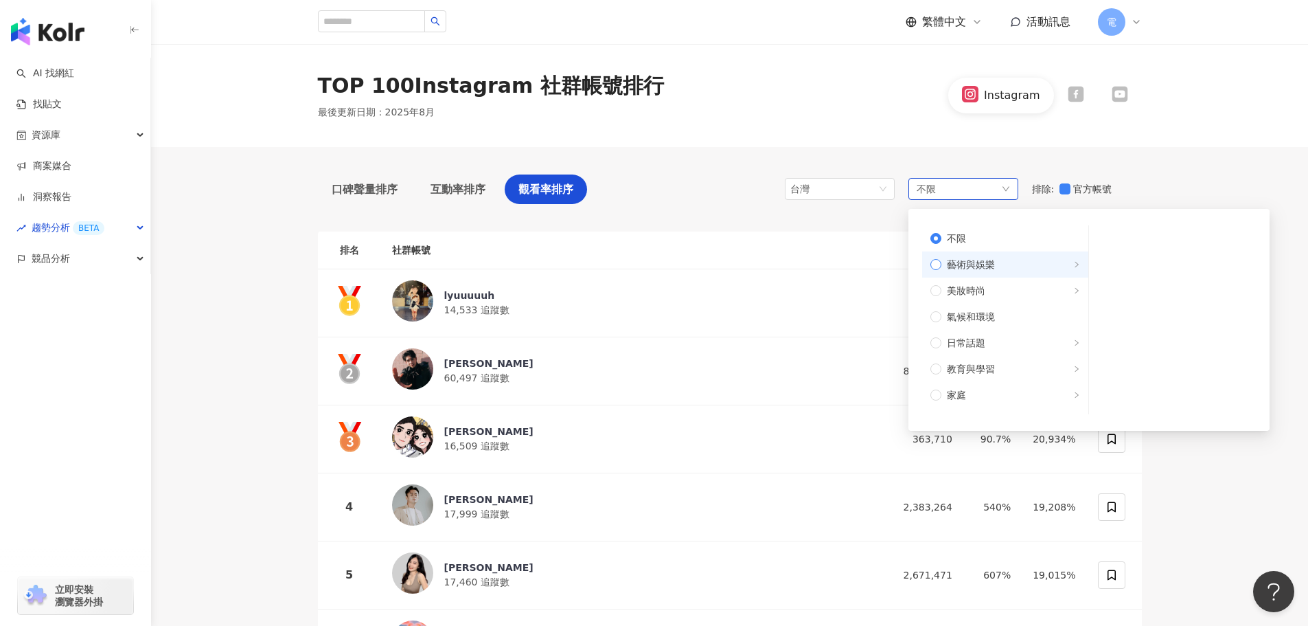
click at [1073, 259] on span "right" at bounding box center [1076, 264] width 7 height 15
click at [1134, 259] on span "音樂" at bounding box center [1177, 264] width 139 height 15
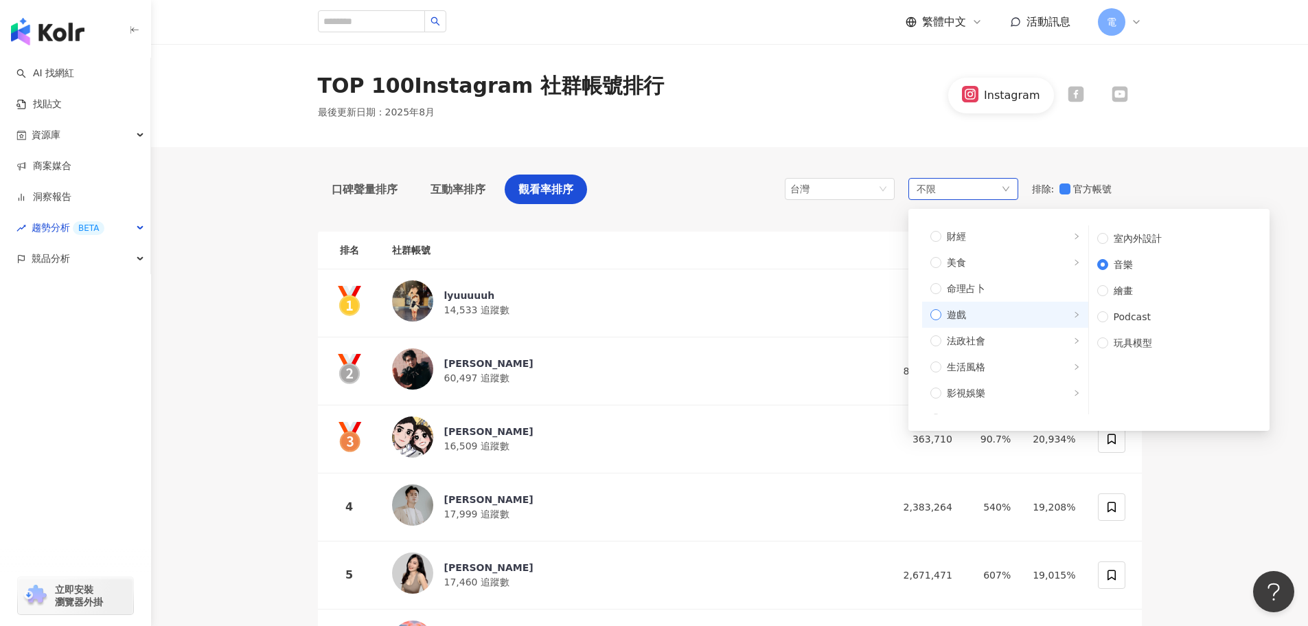
scroll to position [206, 0]
click at [1016, 371] on span "影視娛樂" at bounding box center [1011, 371] width 139 height 15
click at [1152, 237] on span "動漫" at bounding box center [1177, 238] width 139 height 15
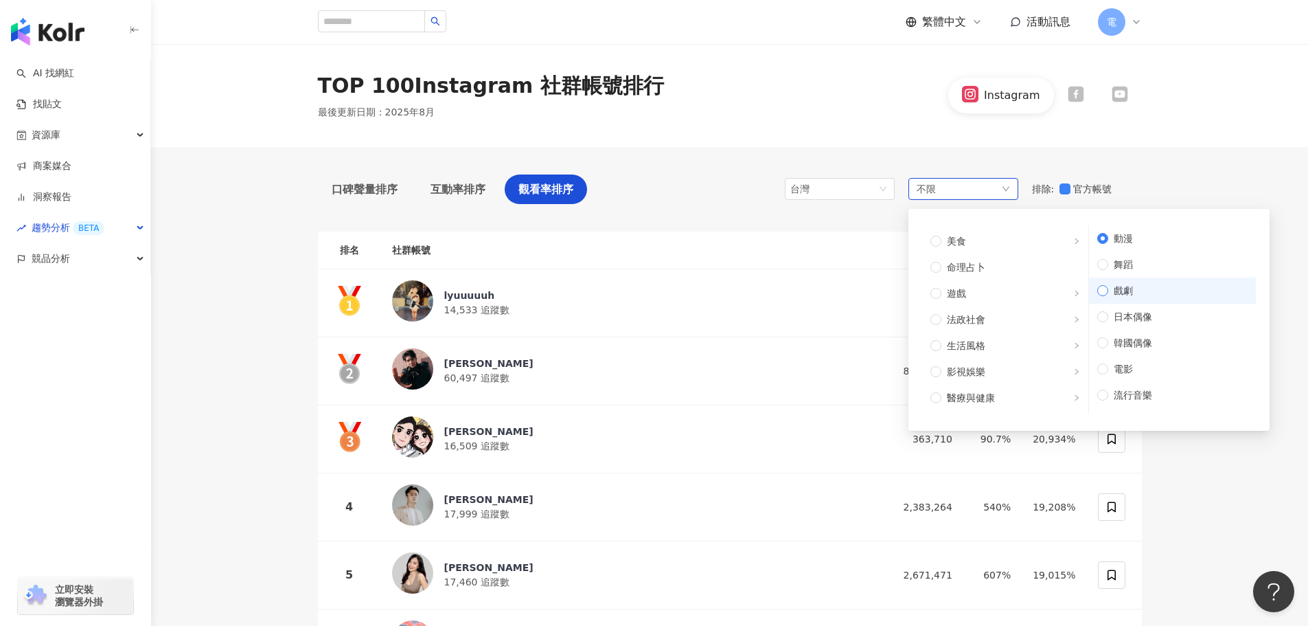
click at [1143, 293] on span "戲劇" at bounding box center [1177, 290] width 139 height 15
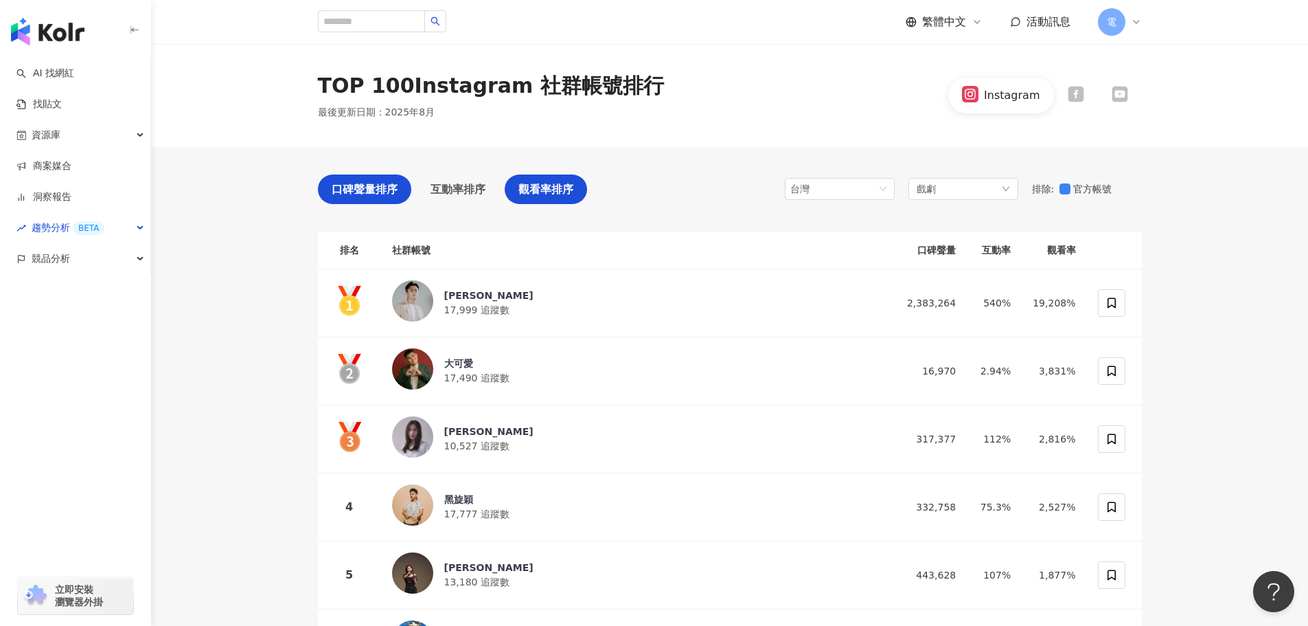
click at [406, 188] on div "口碑聲量排序" at bounding box center [364, 189] width 93 height 30
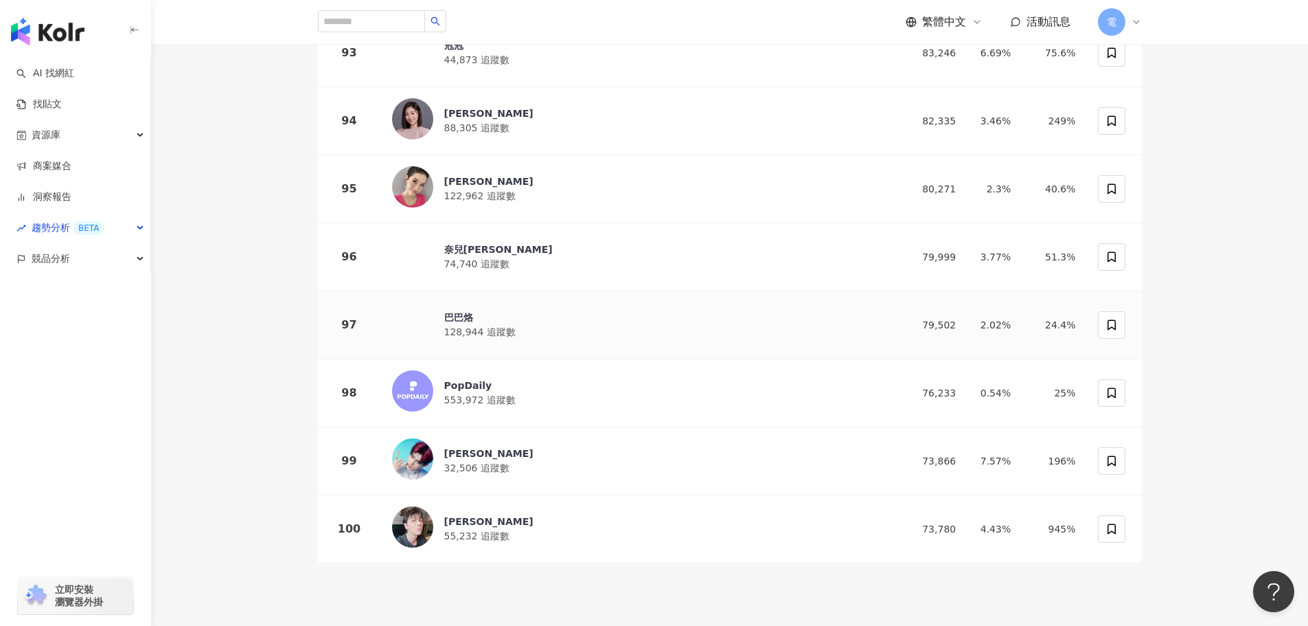
scroll to position [6554, 0]
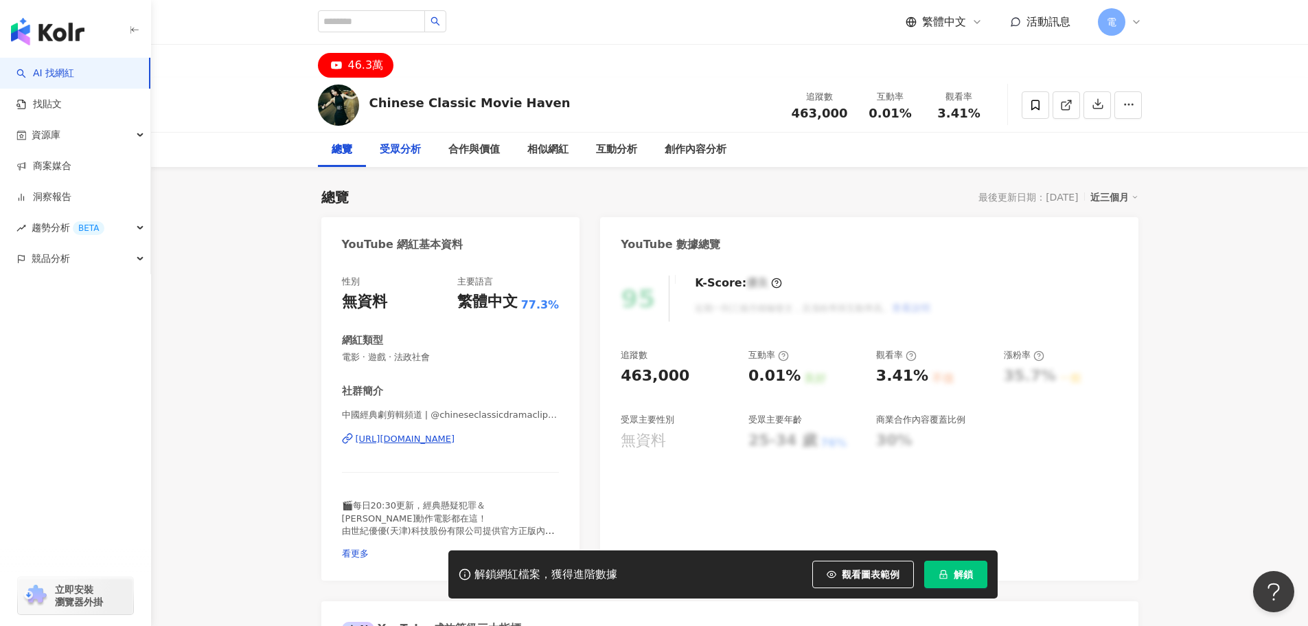
click at [380, 160] on div "受眾分析" at bounding box center [400, 150] width 69 height 34
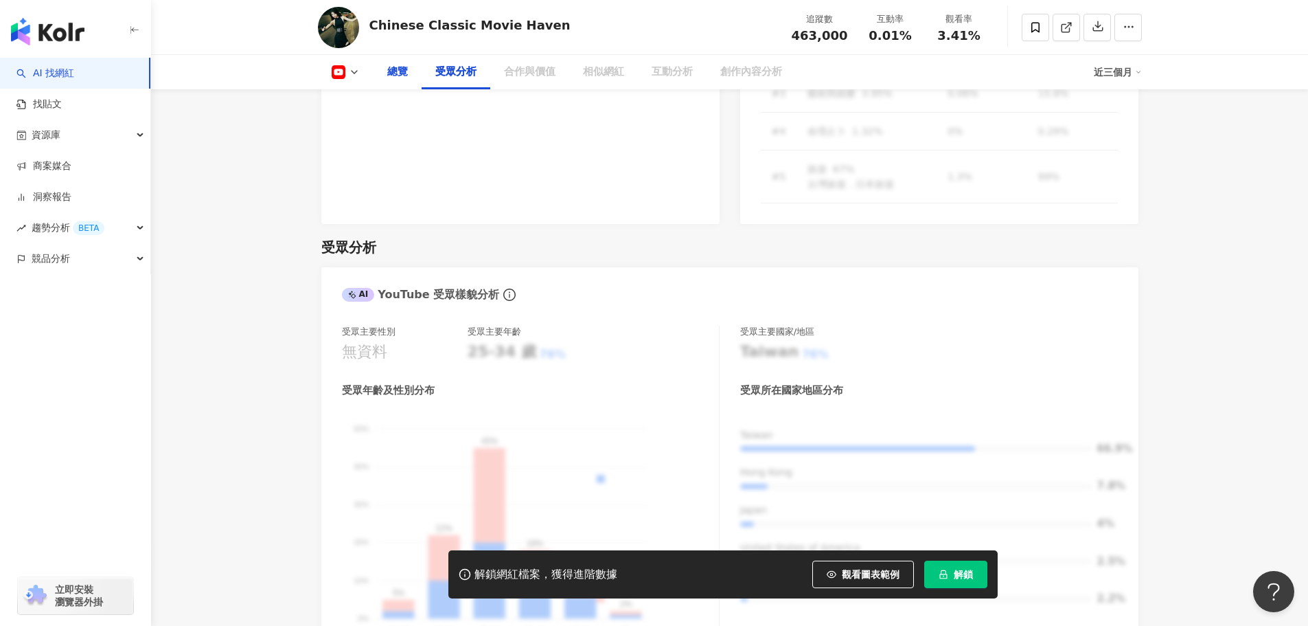
click at [400, 76] on div "總覽" at bounding box center [397, 72] width 21 height 16
click at [554, 71] on div "合作與價值" at bounding box center [530, 72] width 52 height 16
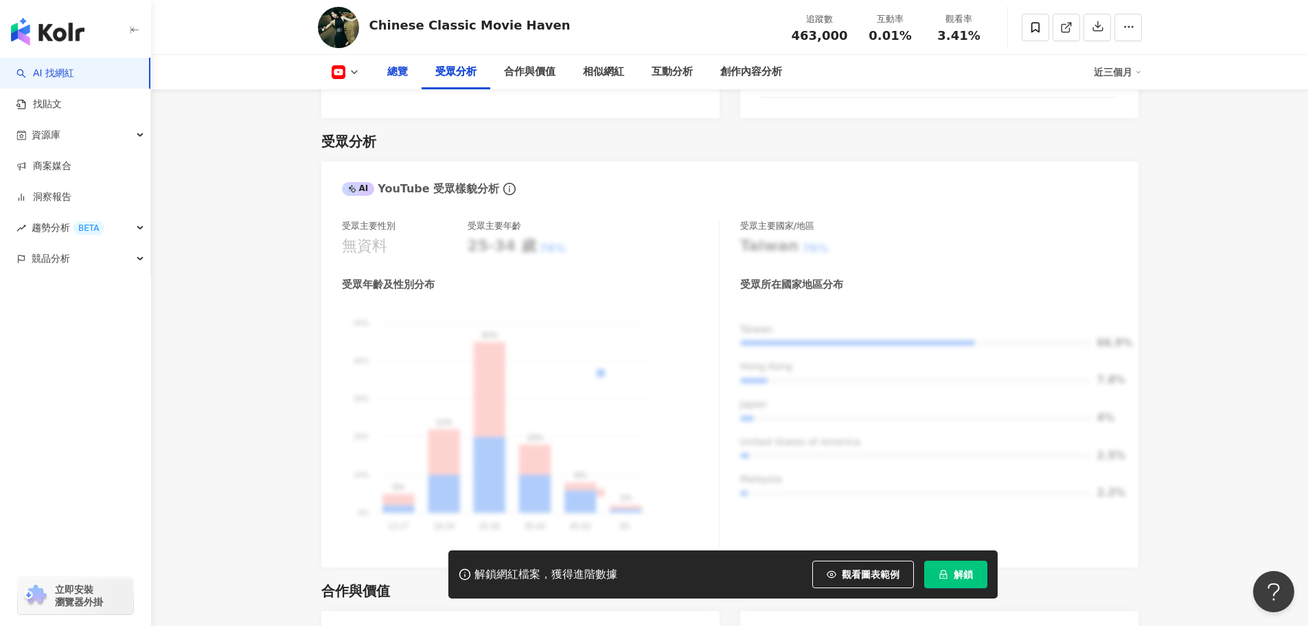
click at [382, 80] on div "總覽" at bounding box center [398, 72] width 48 height 34
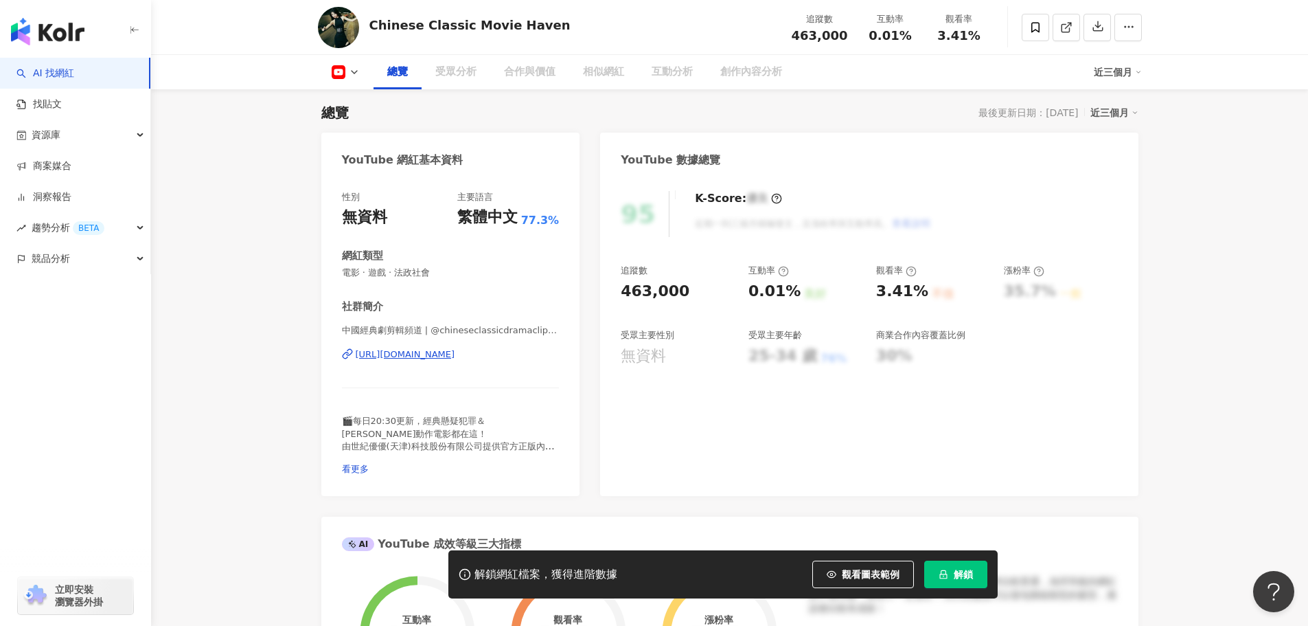
click at [391, 358] on div "https://www.youtube.com/channel/UCp1XVeJPt7M5lxKP5kjTzeA" at bounding box center [406, 354] width 100 height 12
click at [392, 355] on div "https://www.youtube.com/channel/UCp1XVeJPt7M5lxKP5kjTzeA" at bounding box center [406, 354] width 100 height 12
click at [398, 350] on div "https://www.youtube.com/channel/UCp1XVeJPt7M5lxKP5kjTzeA" at bounding box center [406, 354] width 100 height 12
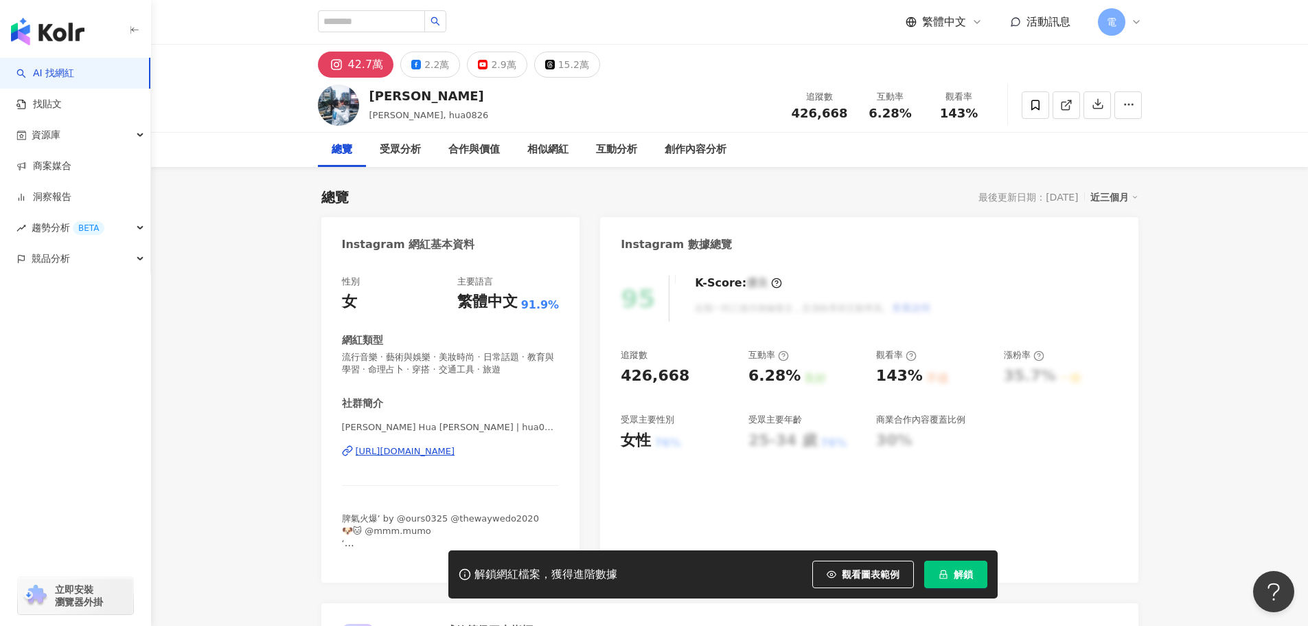
drag, startPoint x: 385, startPoint y: 453, endPoint x: 607, endPoint y: 34, distance: 474.0
click at [385, 453] on div "[URL][DOMAIN_NAME]" at bounding box center [406, 451] width 100 height 12
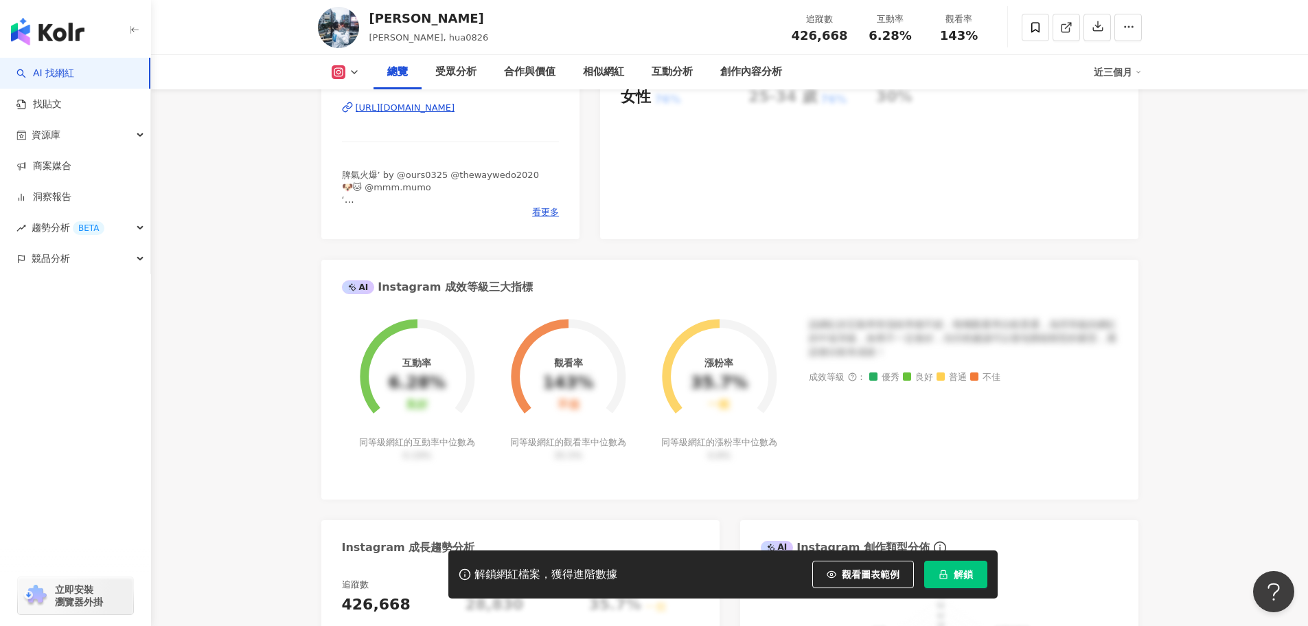
scroll to position [618, 0]
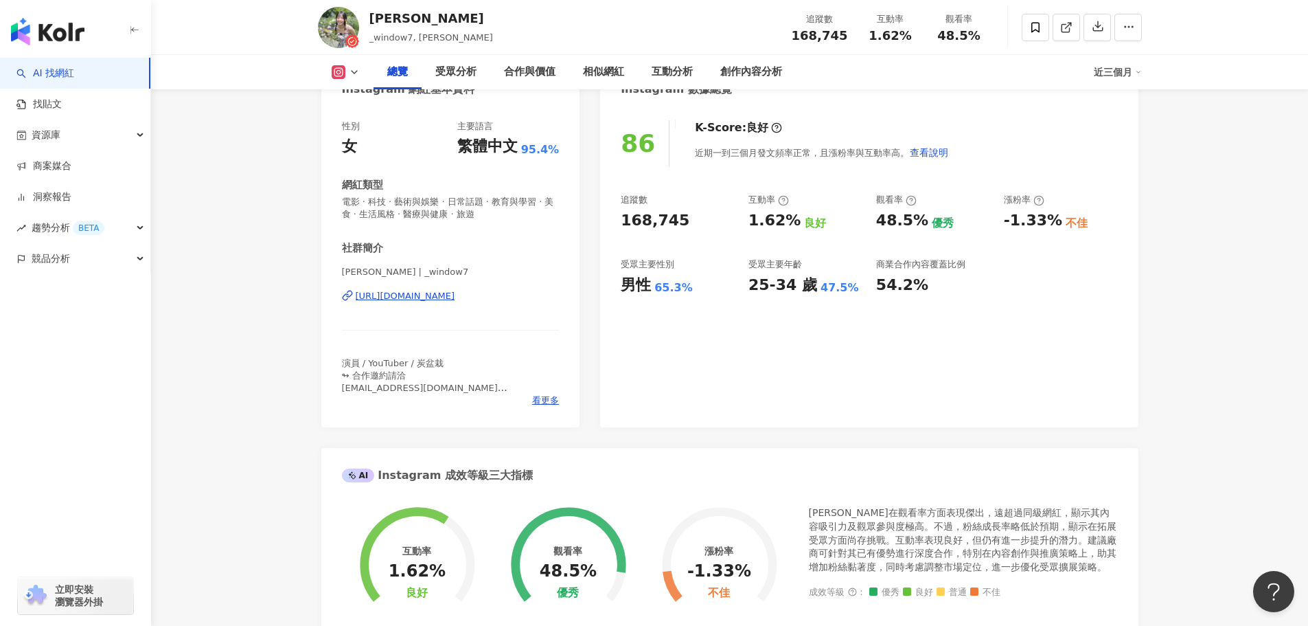
scroll to position [260, 0]
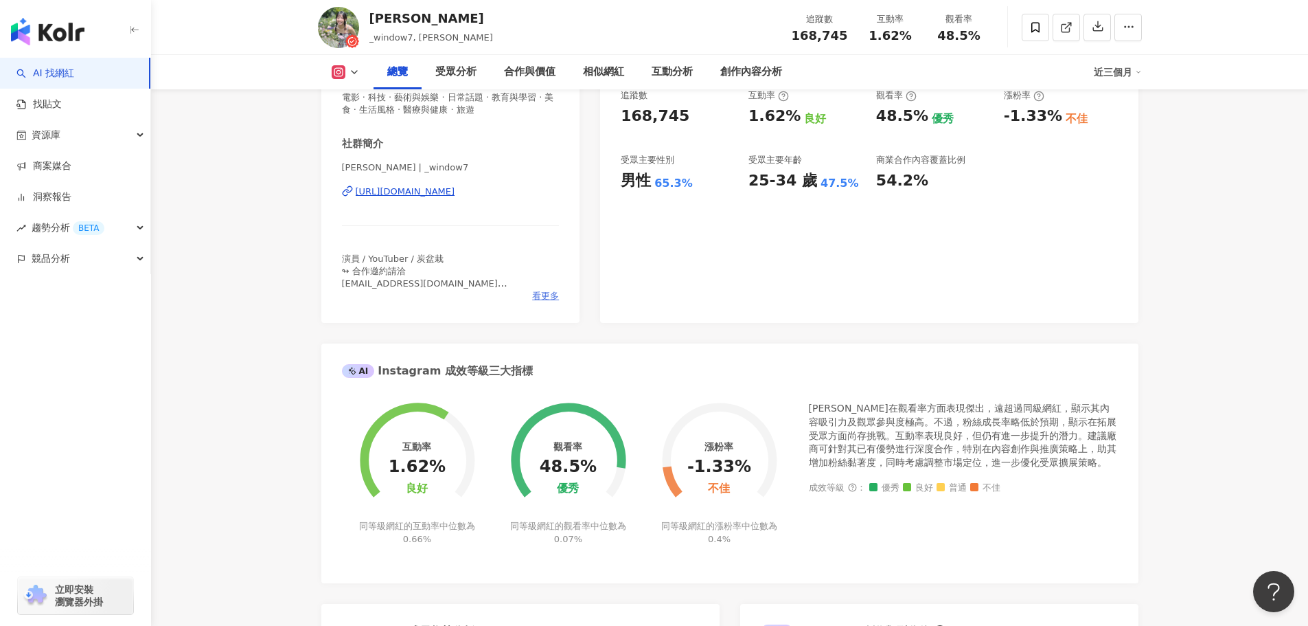
click at [554, 292] on span "看更多" at bounding box center [545, 296] width 27 height 12
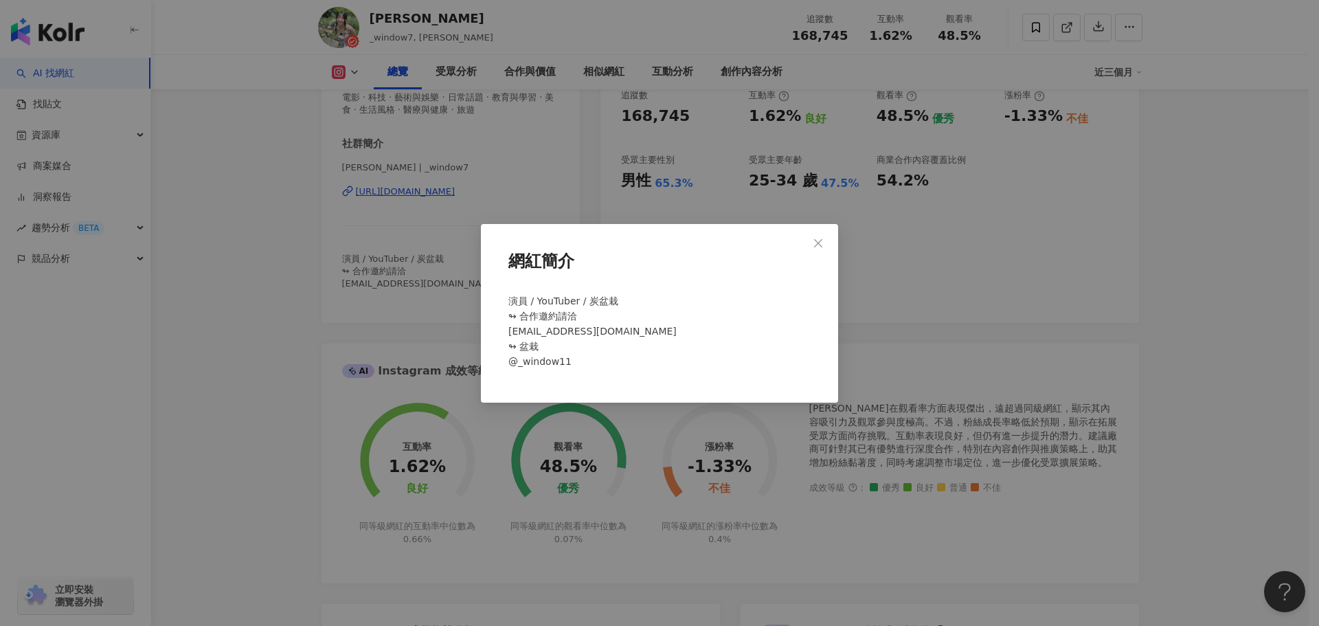
click at [352, 304] on div "網紅簡介 演員 / YouTuber / 炭盆栽 ↬ 合作邀約請洽 [EMAIL_ADDRESS][DOMAIN_NAME] ↬ 盆栽 @_window11" at bounding box center [659, 313] width 1319 height 626
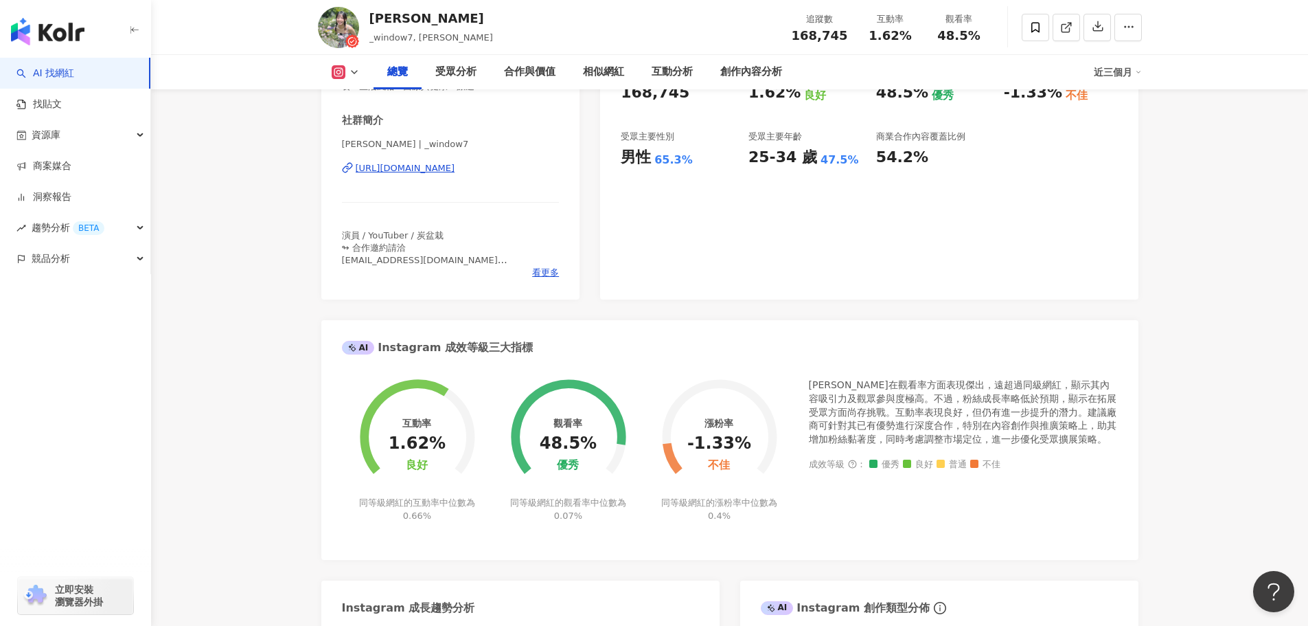
scroll to position [603, 0]
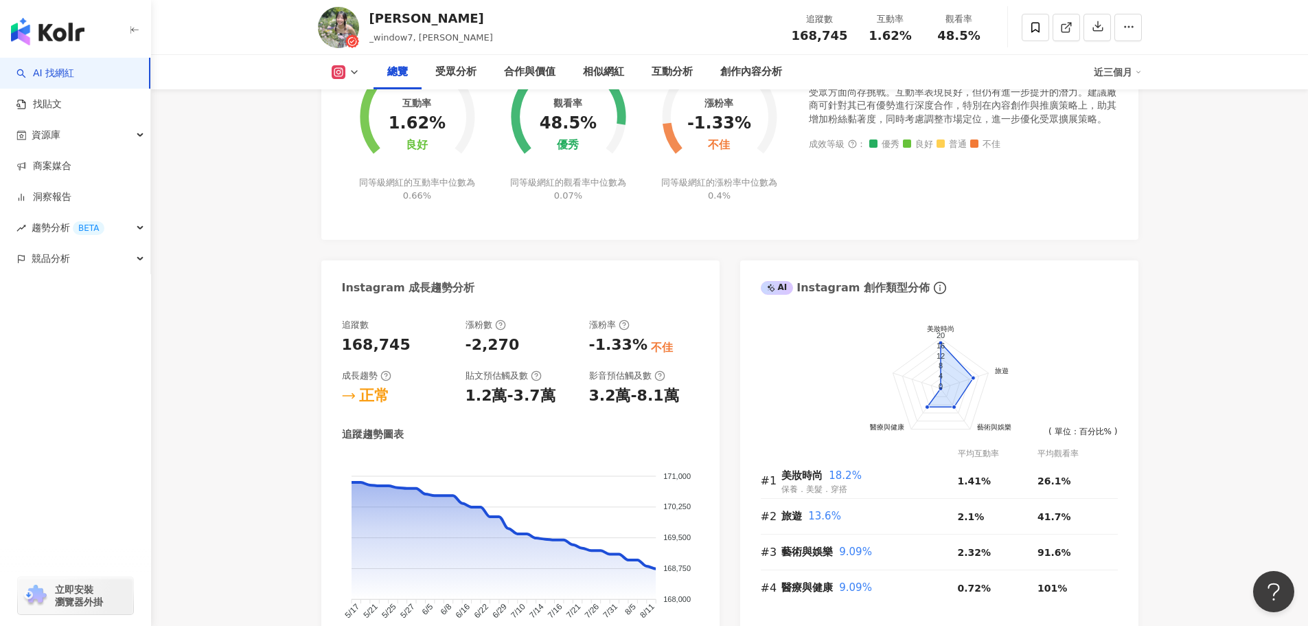
drag, startPoint x: 394, startPoint y: 275, endPoint x: 527, endPoint y: 273, distance: 133.3
click at [468, 273] on div "Instagram 成長趨勢分析" at bounding box center [520, 282] width 398 height 45
click at [551, 294] on div "Instagram 成長趨勢分析" at bounding box center [520, 282] width 398 height 45
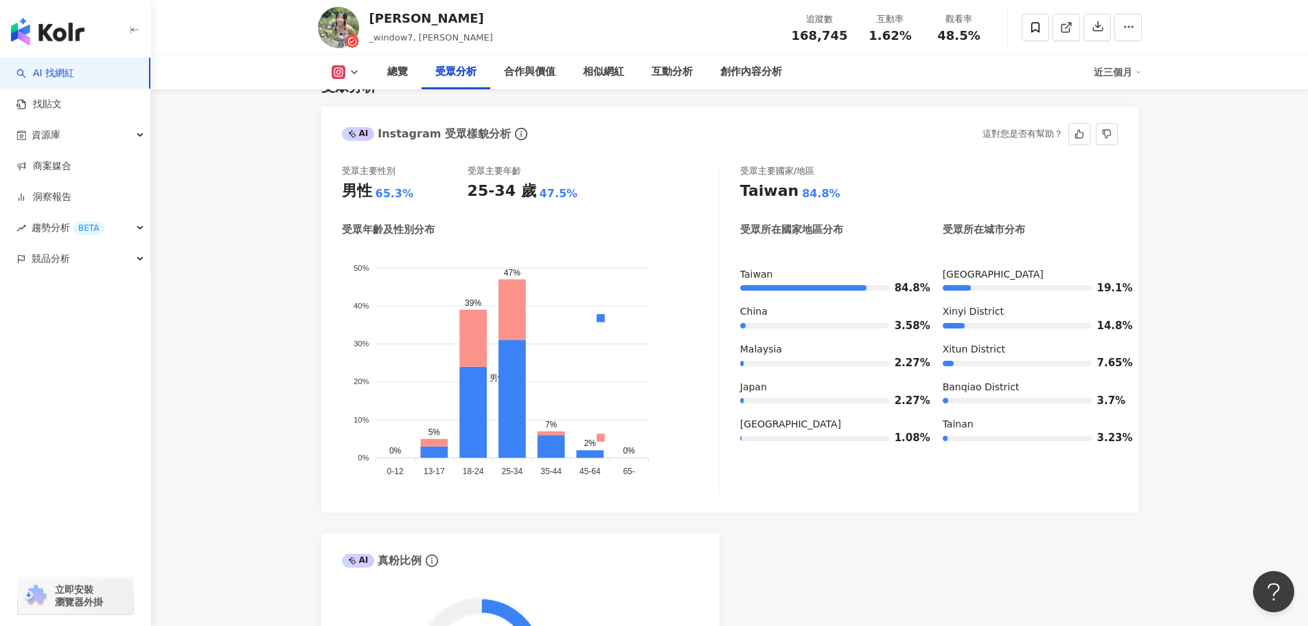
scroll to position [1221, 0]
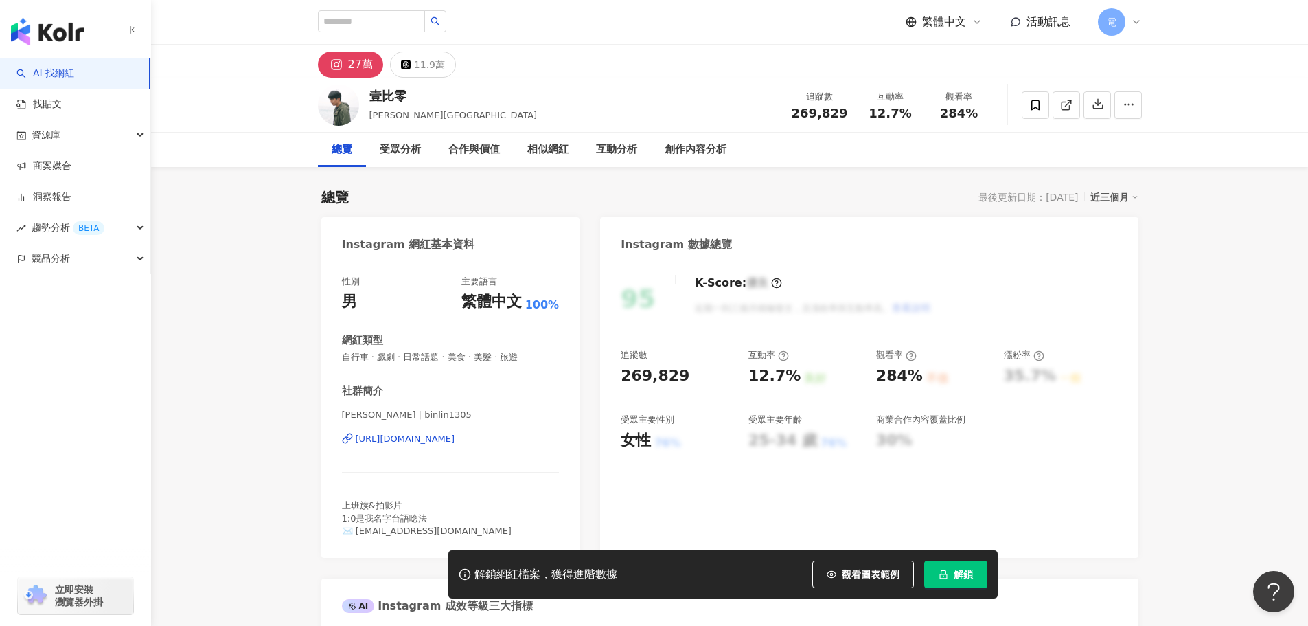
click at [424, 440] on div "https://www.instagram.com/binlin1305/" at bounding box center [406, 439] width 100 height 12
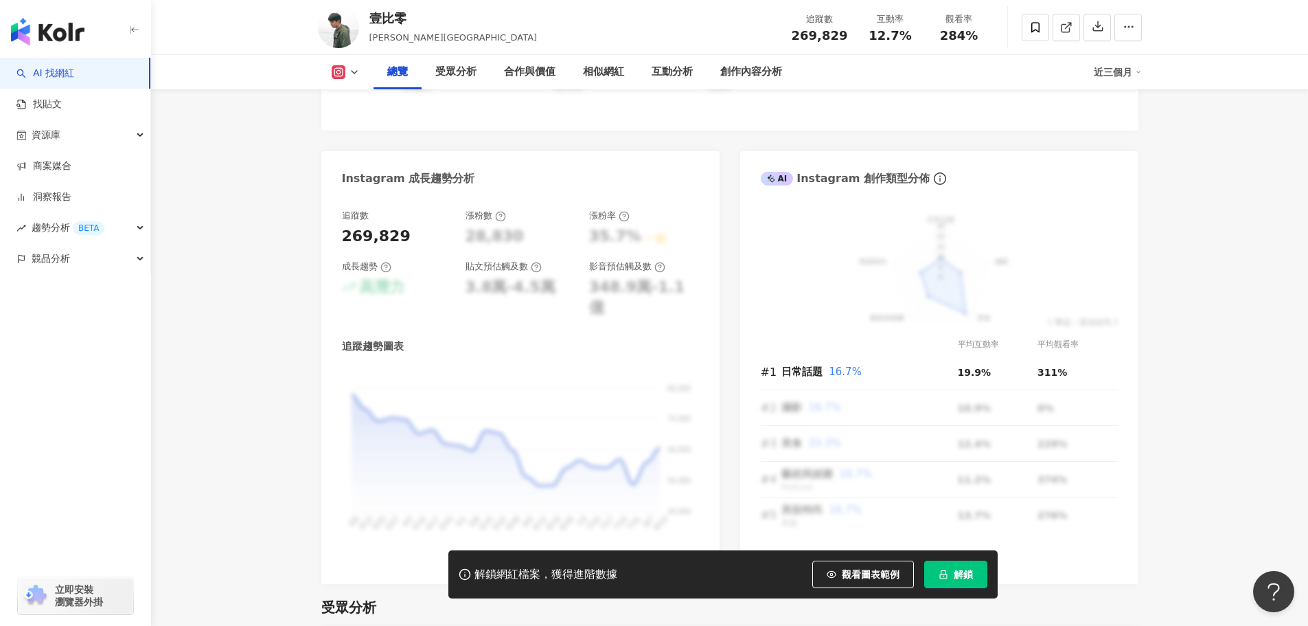
scroll to position [481, 0]
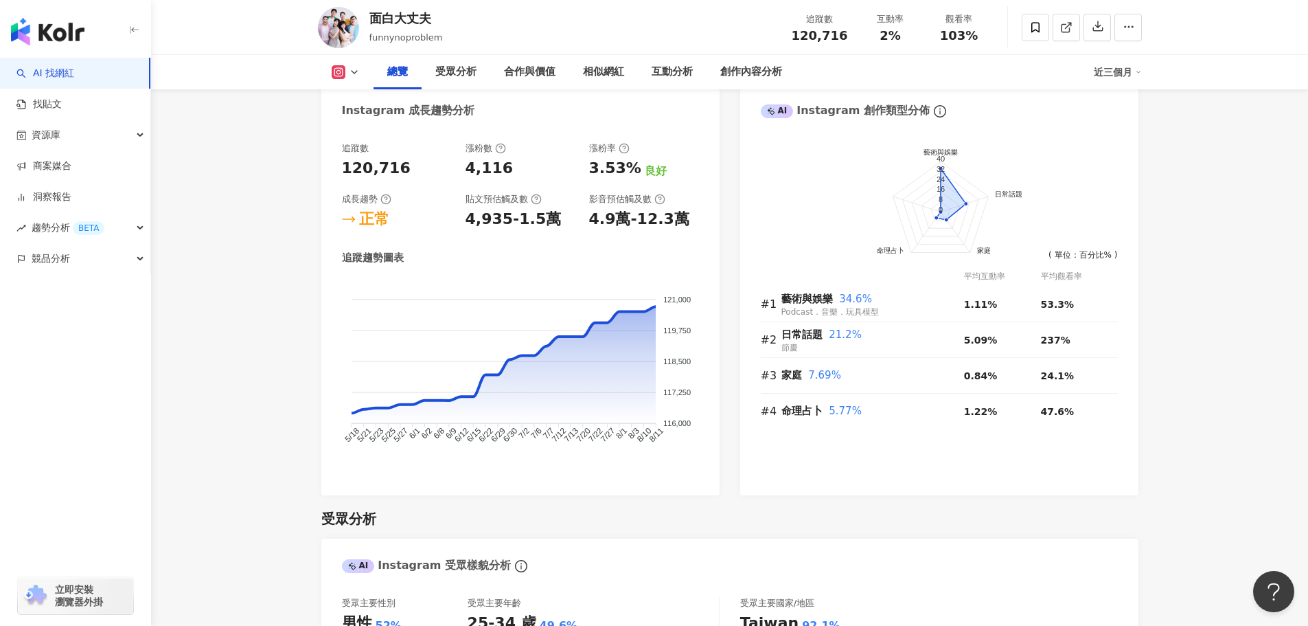
scroll to position [755, 0]
